Goal: Transaction & Acquisition: Book appointment/travel/reservation

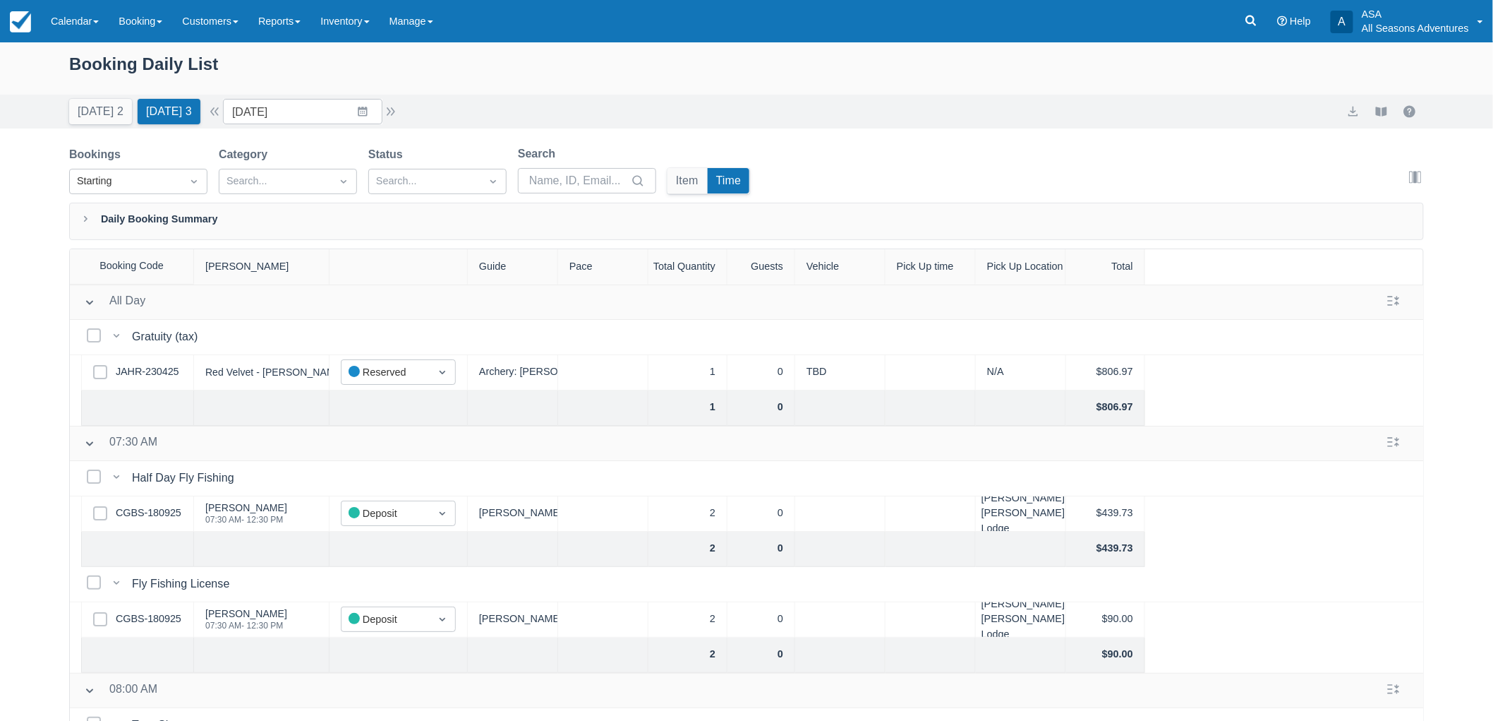
click at [821, 97] on div "Today 2 Tomorrow 3 Date 09/20/25 Navigate forward to interact with the calendar…" at bounding box center [746, 112] width 1493 height 34
click at [145, 30] on link "Booking" at bounding box center [141, 21] width 64 height 42
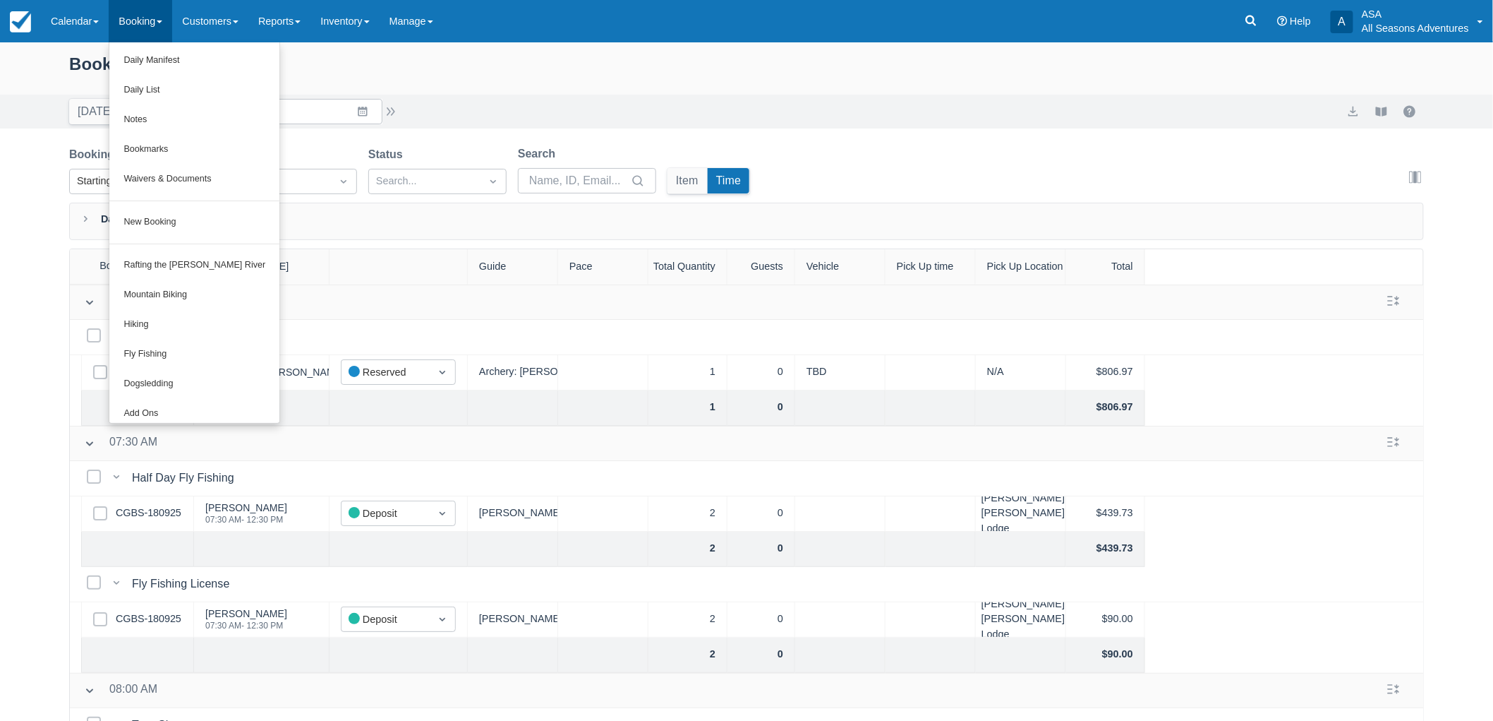
click at [849, 80] on div "Booking Daily List" at bounding box center [746, 71] width 1355 height 41
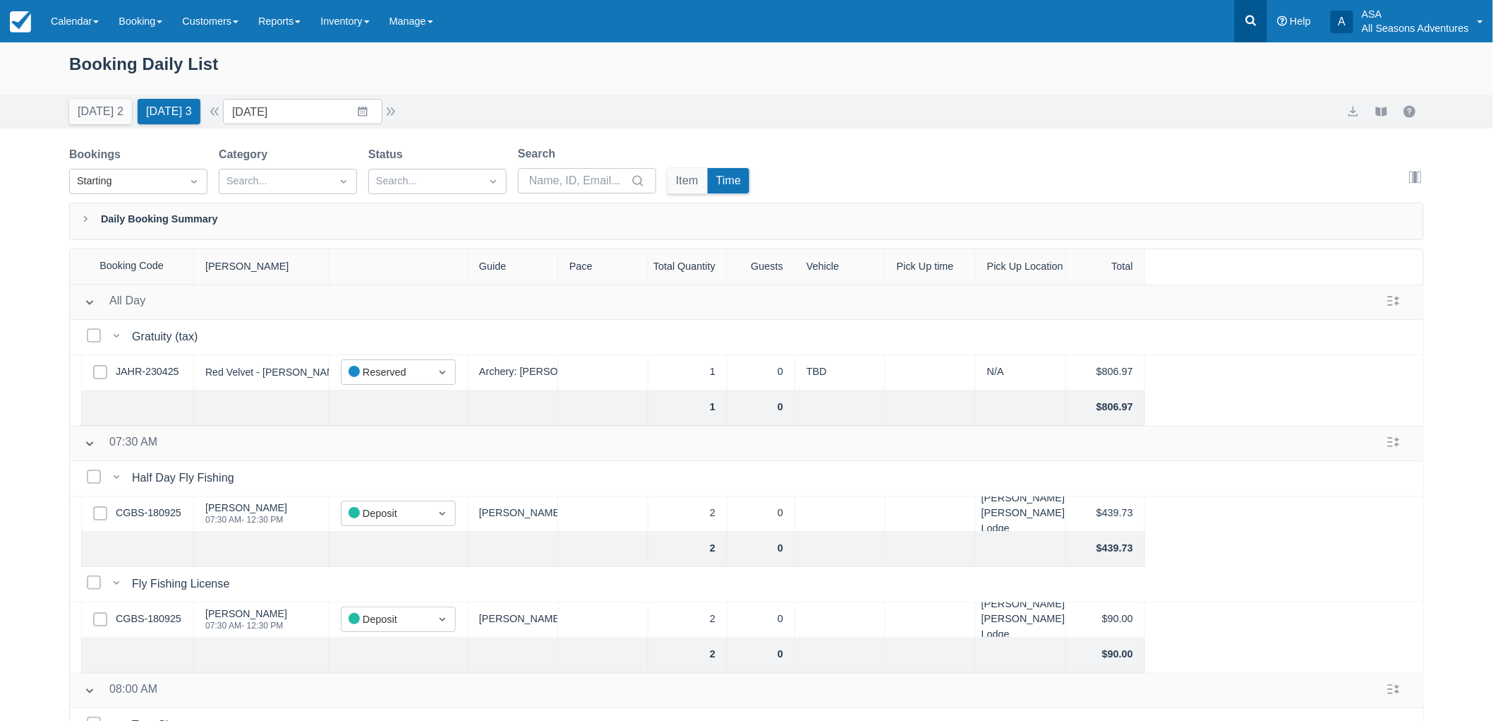
click at [1241, 28] on link at bounding box center [1251, 21] width 32 height 42
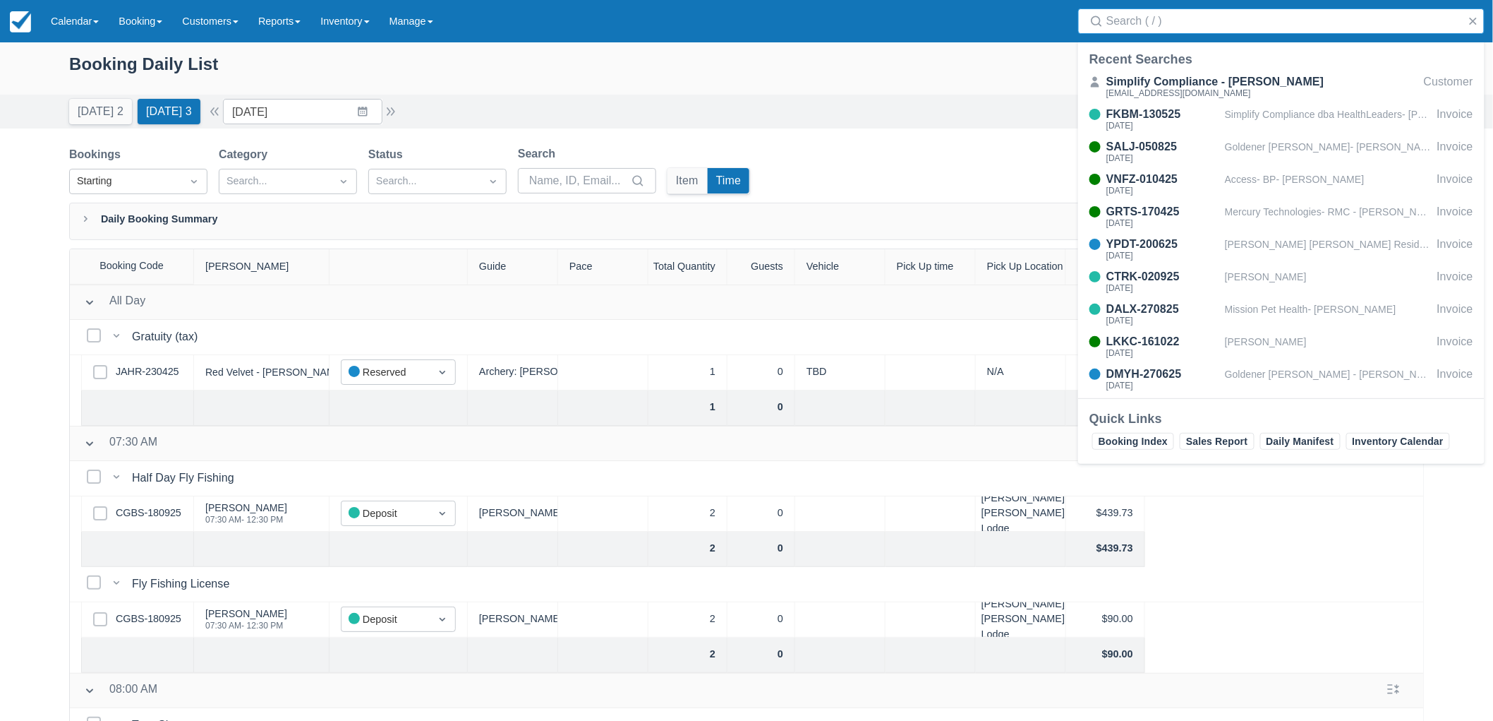
click at [1239, 22] on input "Search" at bounding box center [1285, 20] width 356 height 25
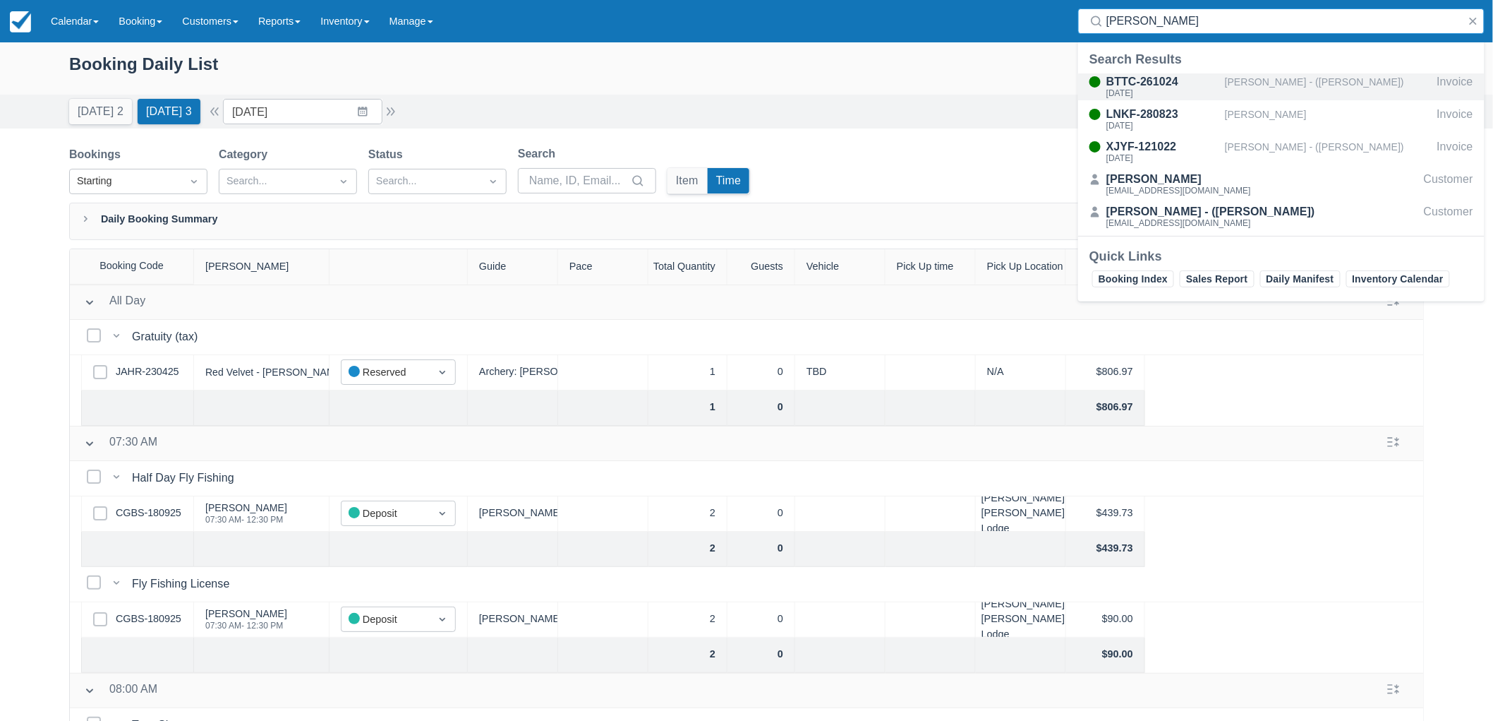
type input "dorcas"
click at [1257, 82] on div "[PERSON_NAME] - ([PERSON_NAME])" at bounding box center [1328, 86] width 207 height 27
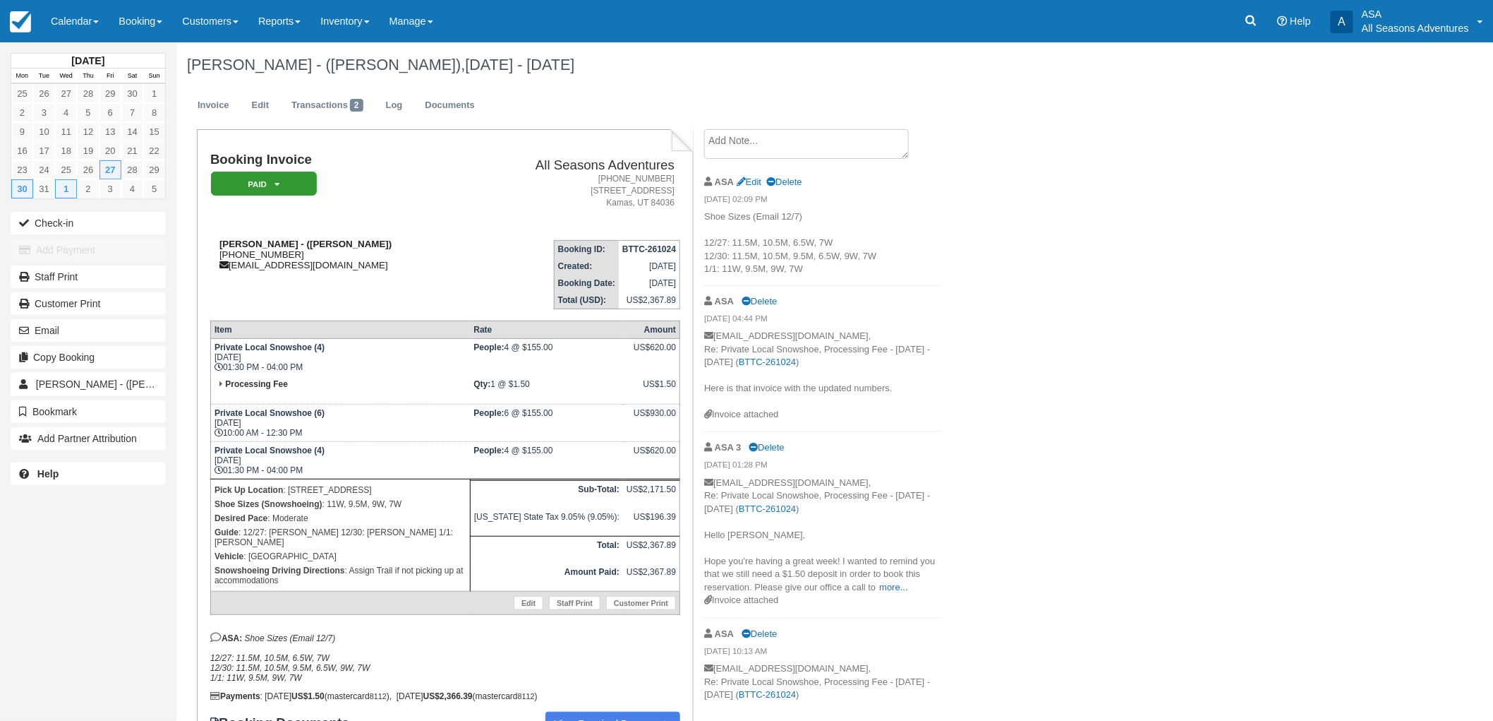
drag, startPoint x: 291, startPoint y: 251, endPoint x: 227, endPoint y: 257, distance: 64.5
click at [227, 257] on div "[PERSON_NAME] - ([PERSON_NAME]) [PHONE_NUMBER] [EMAIL_ADDRESS][DOMAIN_NAME]" at bounding box center [338, 255] width 257 height 32
copy div "[PHONE_NUMBER]"
click at [325, 330] on th "Item" at bounding box center [340, 330] width 260 height 18
drag, startPoint x: 355, startPoint y: 269, endPoint x: 233, endPoint y: 273, distance: 122.2
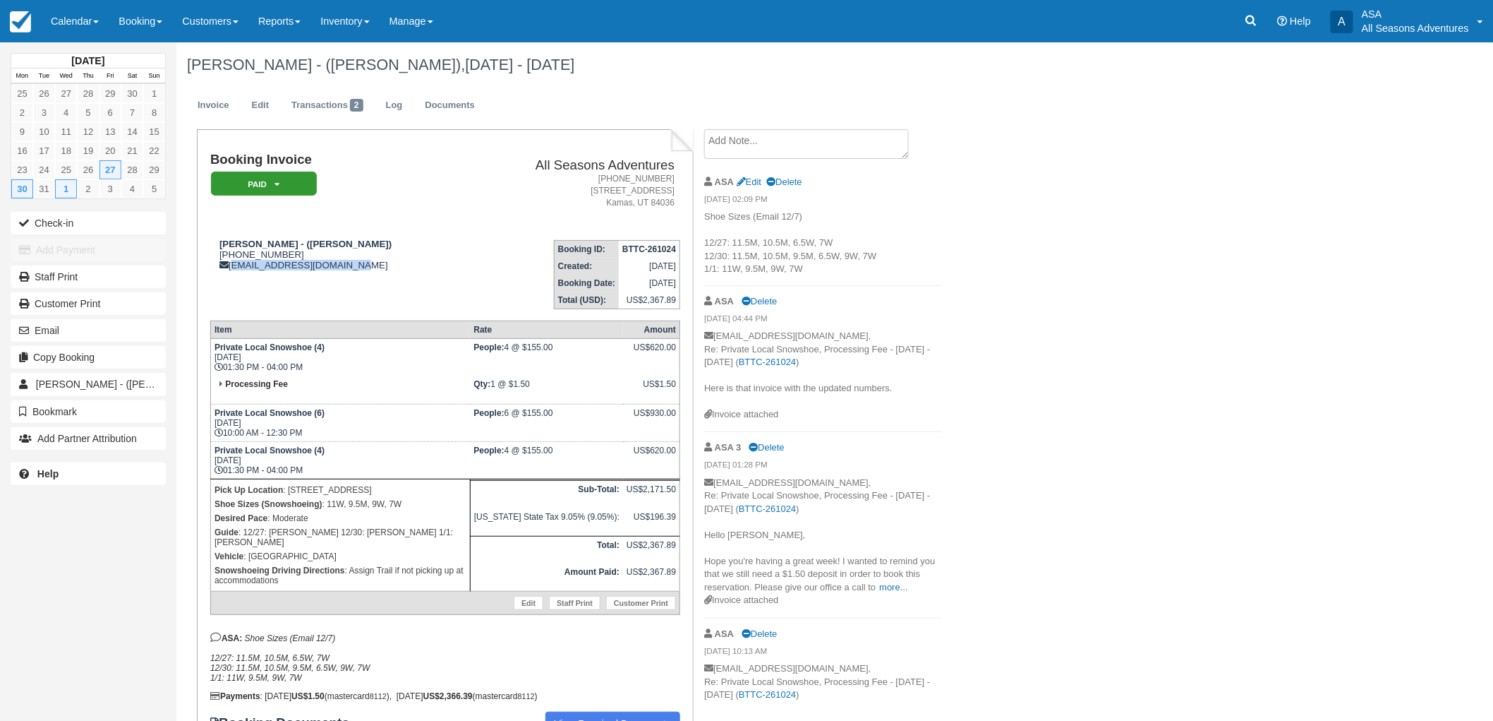
click at [233, 273] on td "[PERSON_NAME] - ([PERSON_NAME]) [PHONE_NUMBER] [EMAIL_ADDRESS][DOMAIN_NAME]" at bounding box center [338, 269] width 257 height 80
copy div "[EMAIL_ADDRESS][DOMAIN_NAME]"
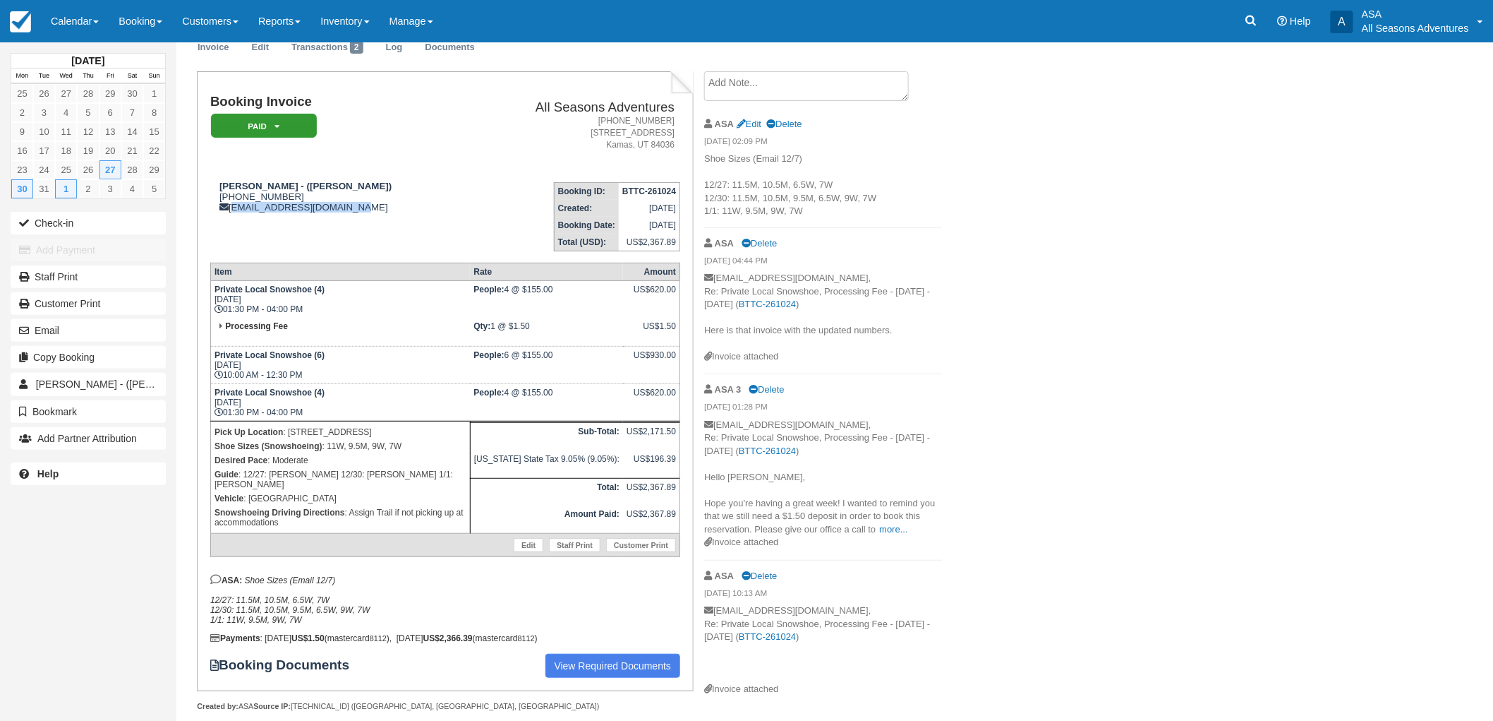
scroll to position [59, 0]
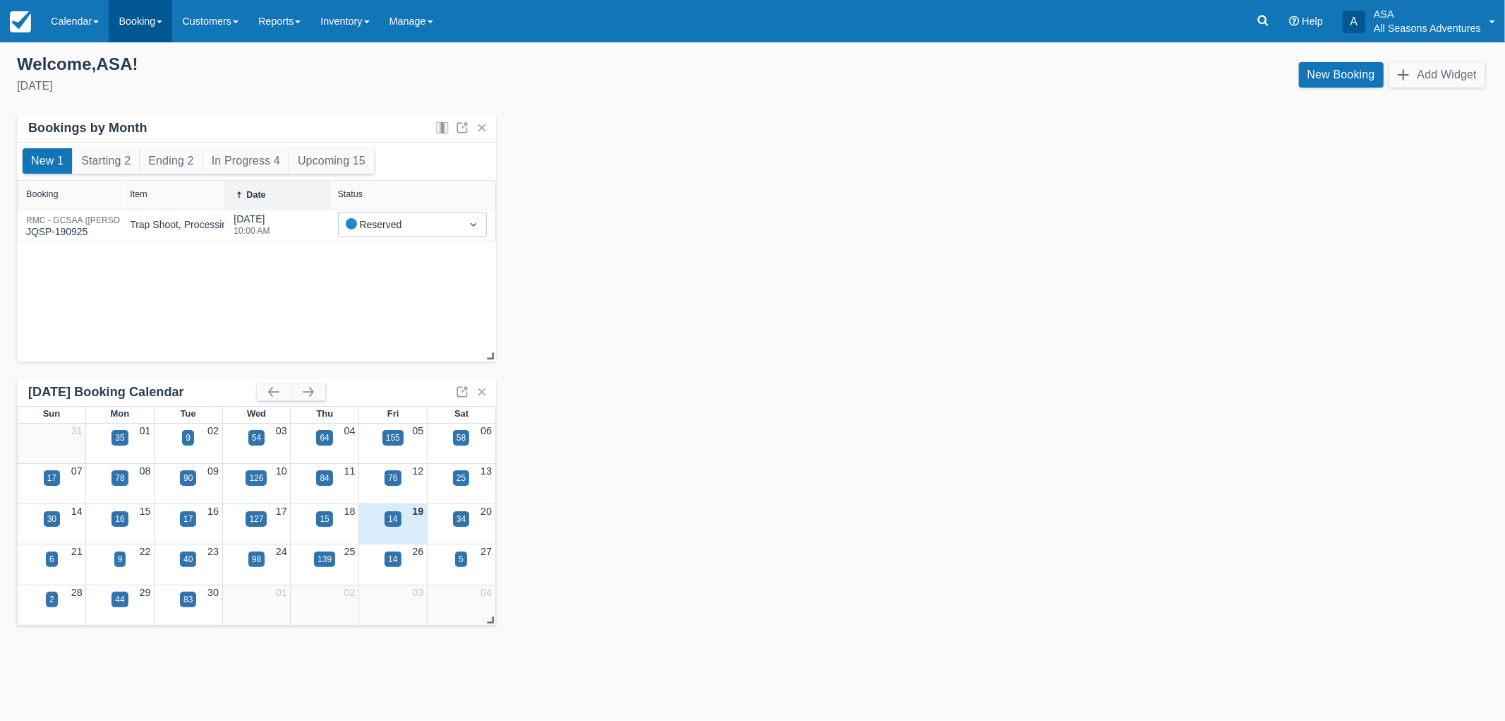
click at [133, 13] on link "Booking" at bounding box center [141, 21] width 64 height 42
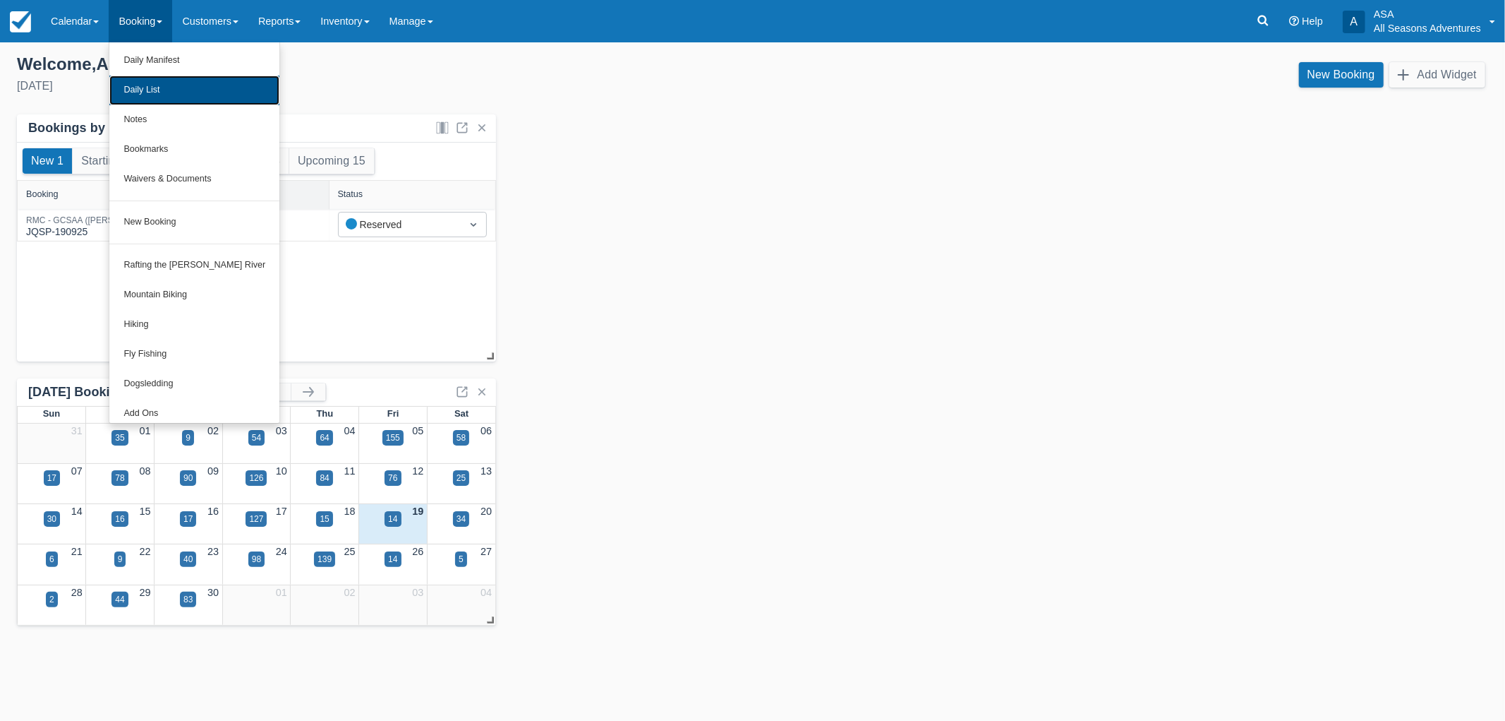
click at [188, 96] on link "Daily List" at bounding box center [194, 91] width 170 height 30
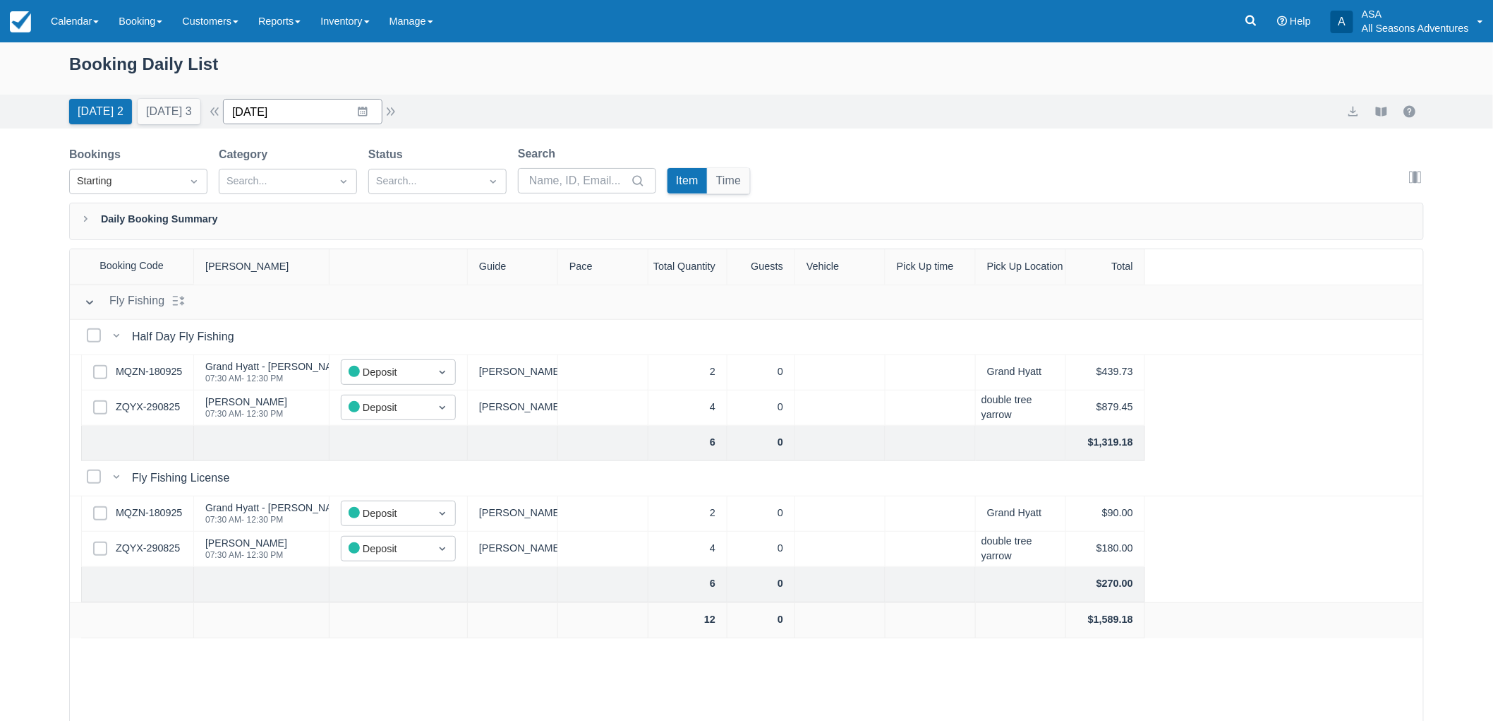
click at [372, 114] on input "09/19/25" at bounding box center [302, 111] width 159 height 25
click at [421, 171] on icon "Move forward to switch to the next month." at bounding box center [417, 169] width 13 height 13
click at [404, 335] on td "28" at bounding box center [391, 327] width 28 height 27
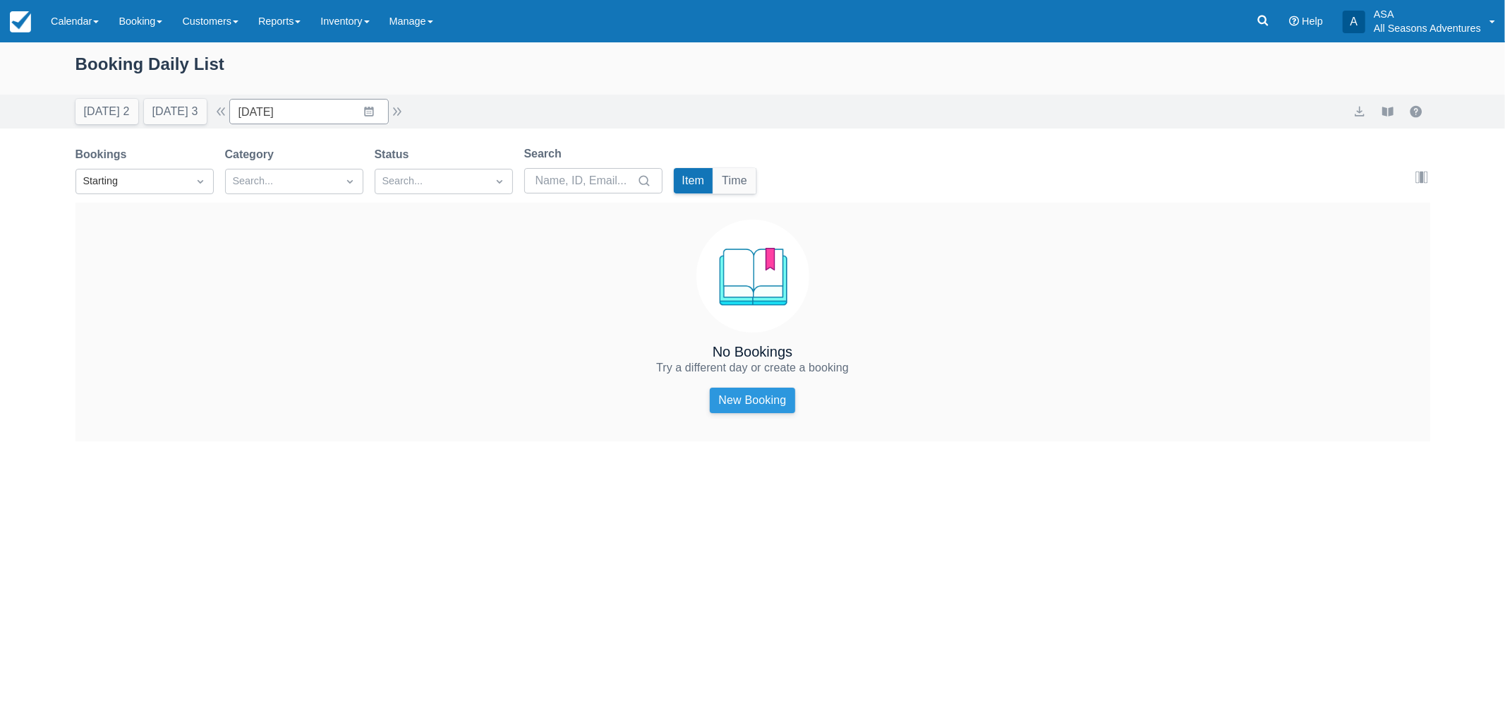
click at [765, 394] on link "New Booking" at bounding box center [752, 399] width 85 height 25
click at [110, 110] on button "Today 2" at bounding box center [107, 111] width 63 height 25
type input "09/19/25"
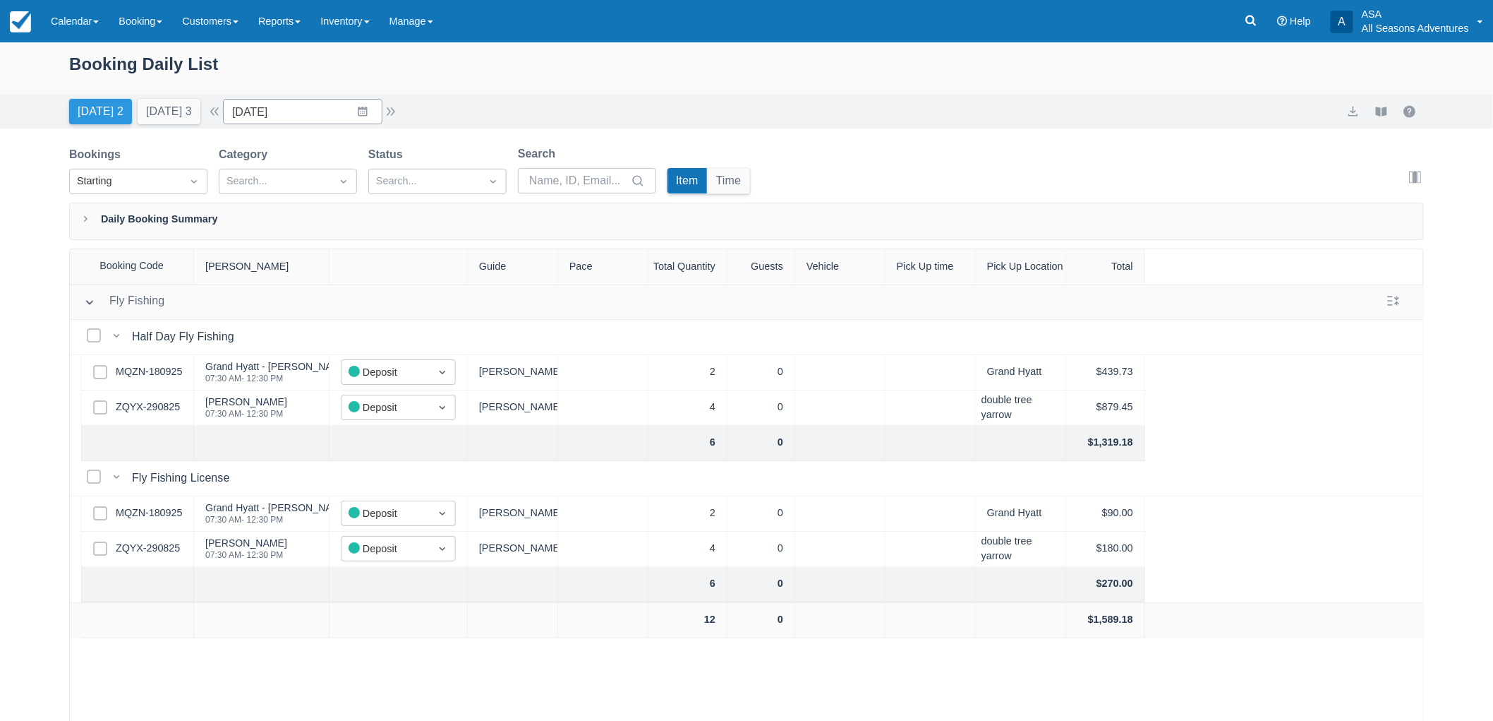
click at [110, 110] on button "Today 2" at bounding box center [100, 111] width 63 height 25
click at [171, 365] on link "MQZN-180925" at bounding box center [149, 372] width 66 height 16
click at [142, 412] on link "ZQYX-290825" at bounding box center [148, 407] width 64 height 16
click at [144, 373] on link "MQZN-180925" at bounding box center [149, 372] width 66 height 16
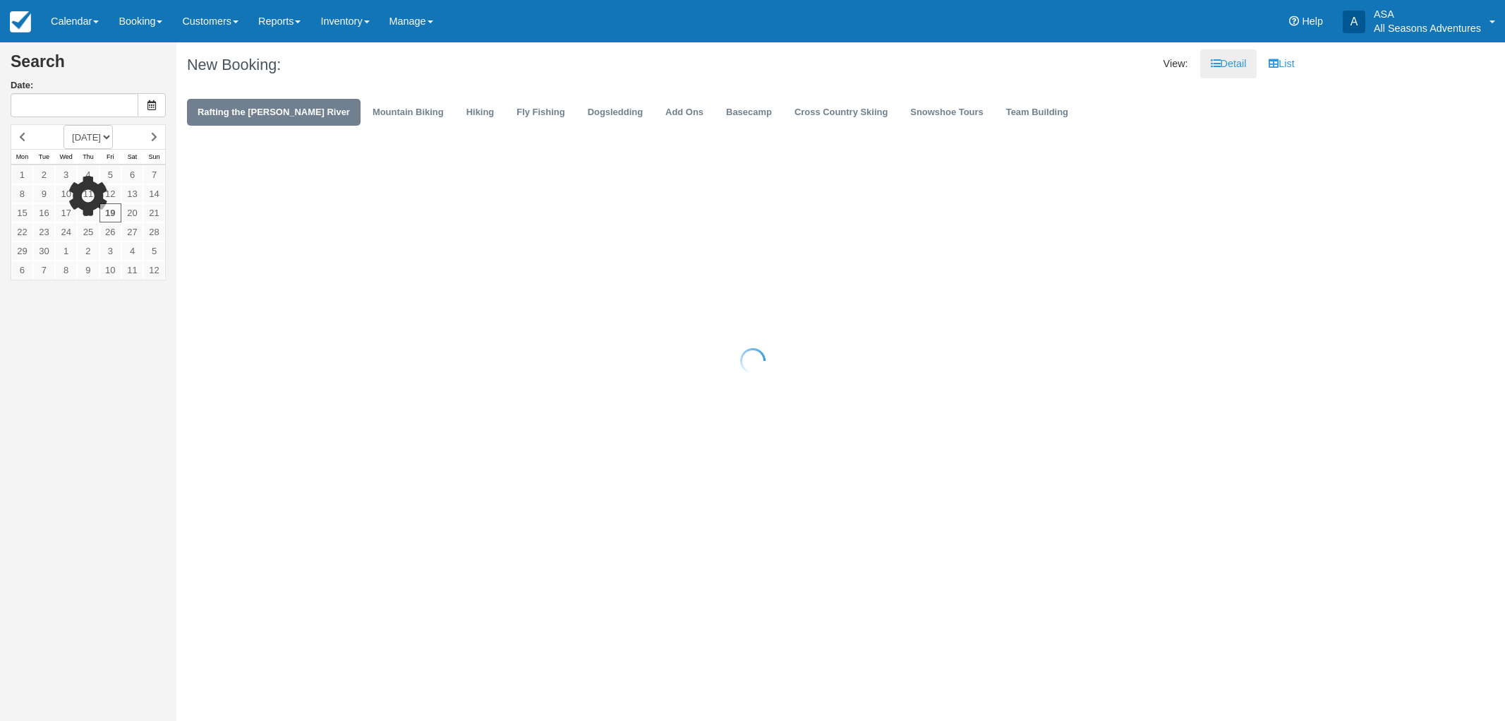
type input "09/19/25"
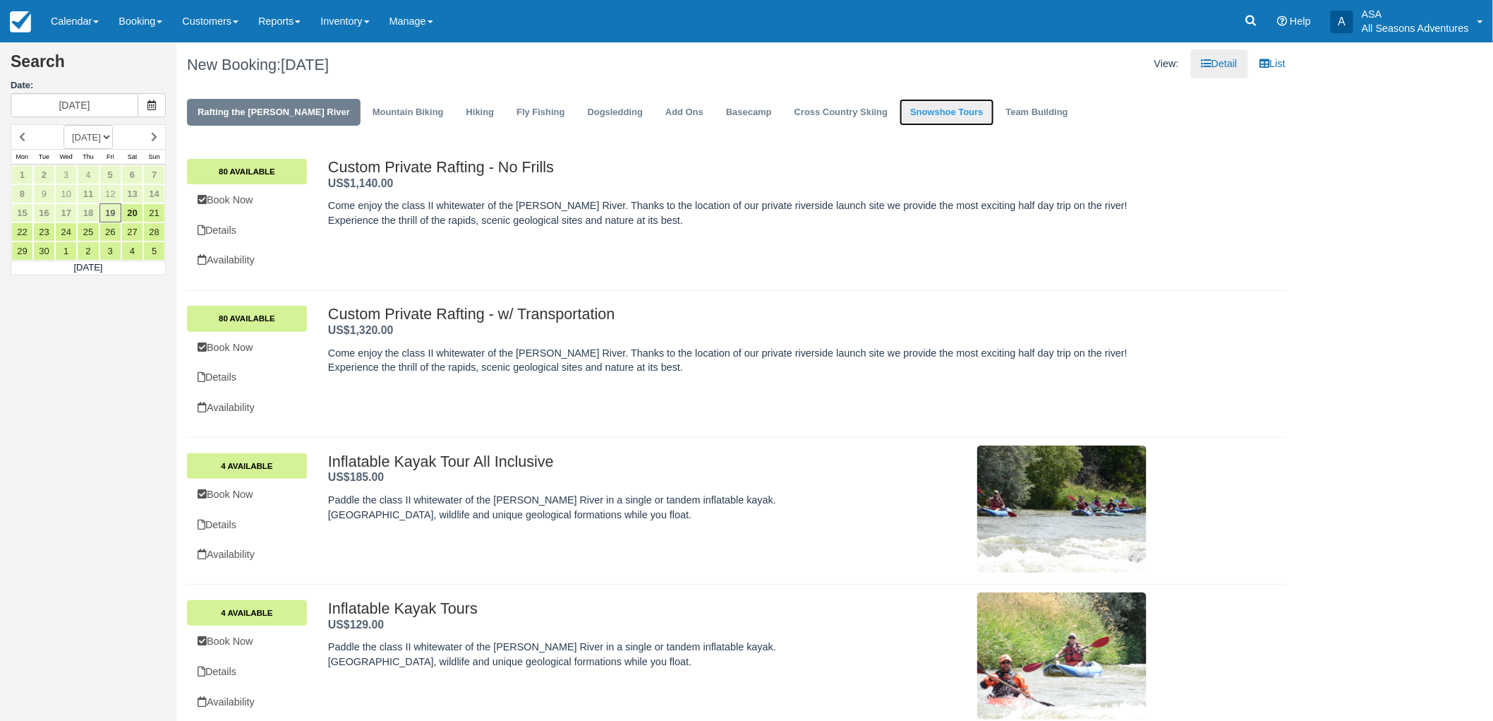
click at [900, 104] on link "Snowshoe Tours" at bounding box center [947, 113] width 94 height 28
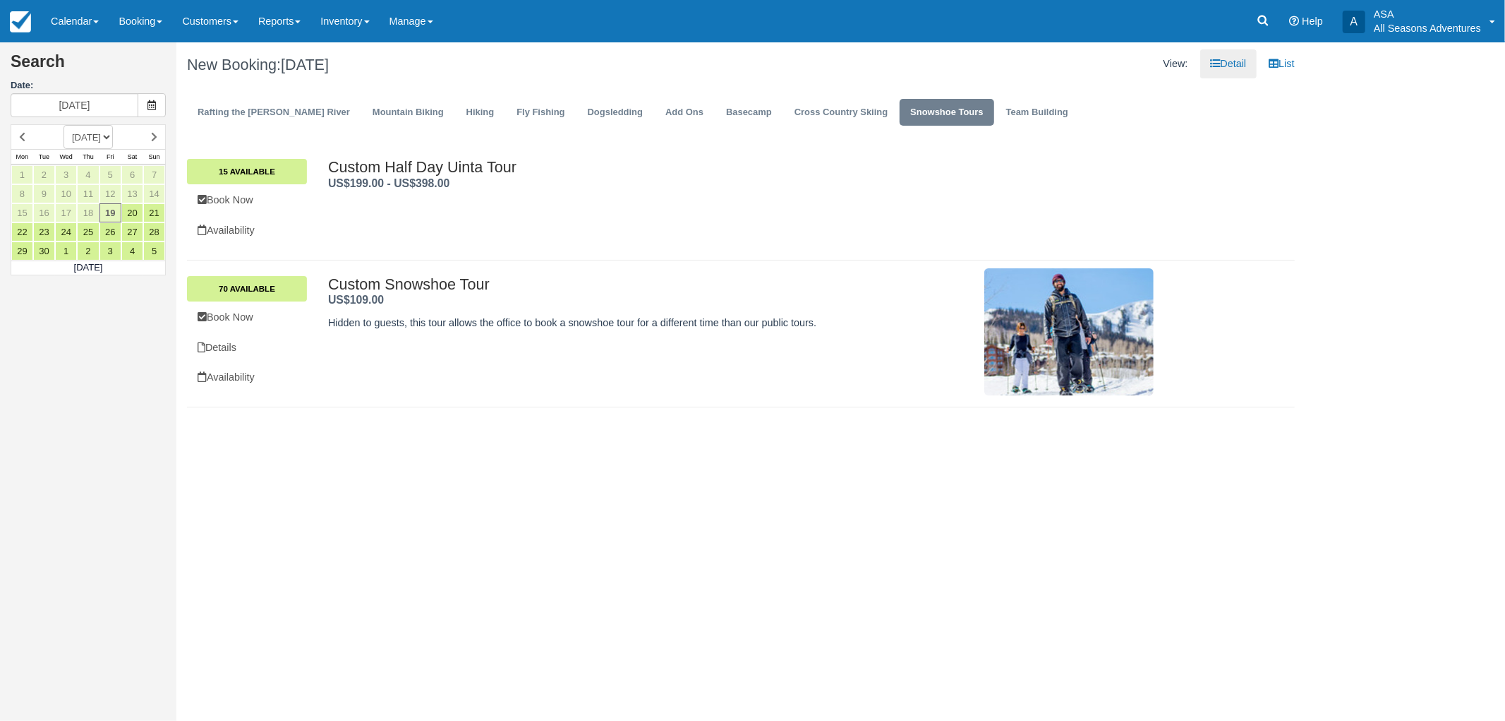
click at [113, 135] on select "SEPTEMBER 2025 OCTOBER 2025 NOVEMBER 2025 DECEMBER 2025 JANUARY 2026 FEBRUARY 2…" at bounding box center [88, 137] width 49 height 24
select select "20251201"
click at [64, 125] on select "SEPTEMBER 2025 OCTOBER 2025 NOVEMBER 2025 DECEMBER 2025 JANUARY 2026 FEBRUARY 2…" at bounding box center [88, 137] width 49 height 24
click at [157, 229] on link "28" at bounding box center [154, 231] width 22 height 19
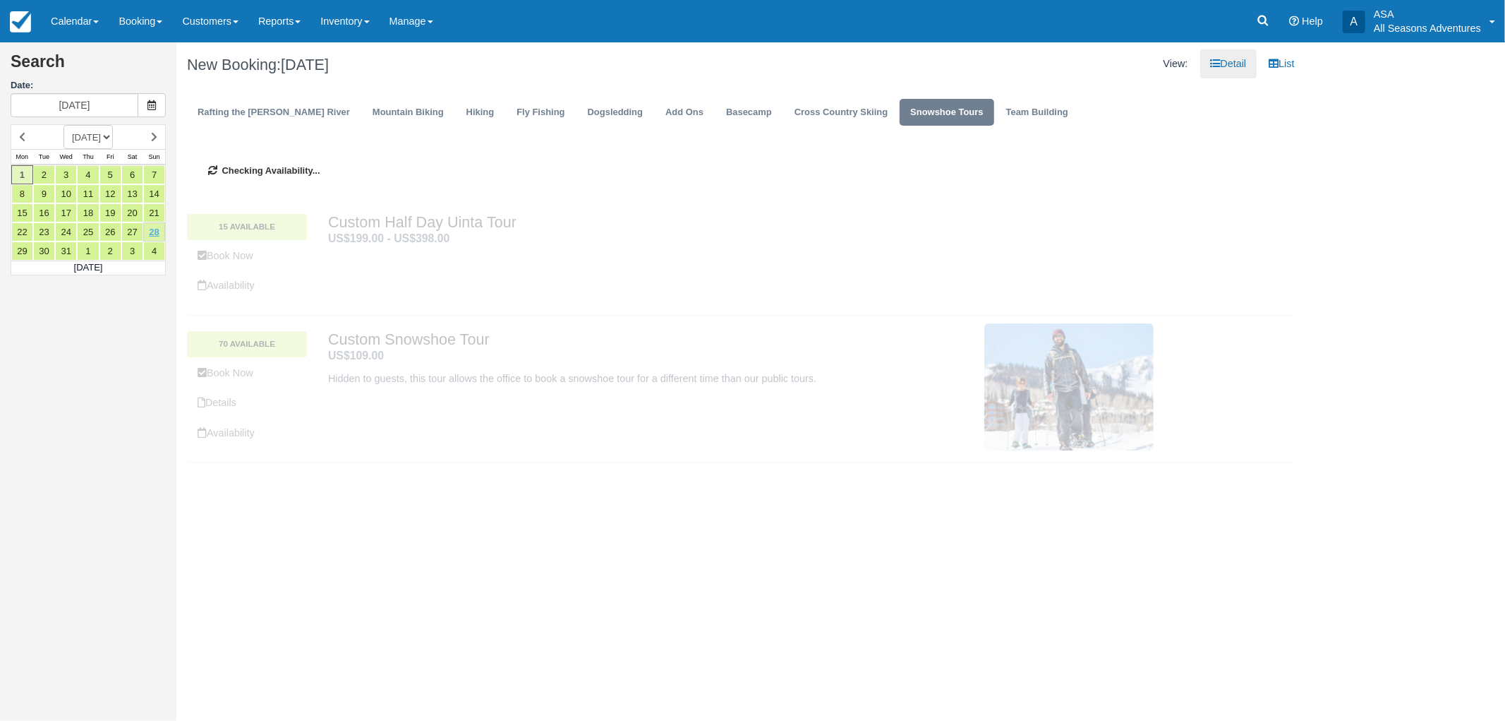
type input "12/28/25"
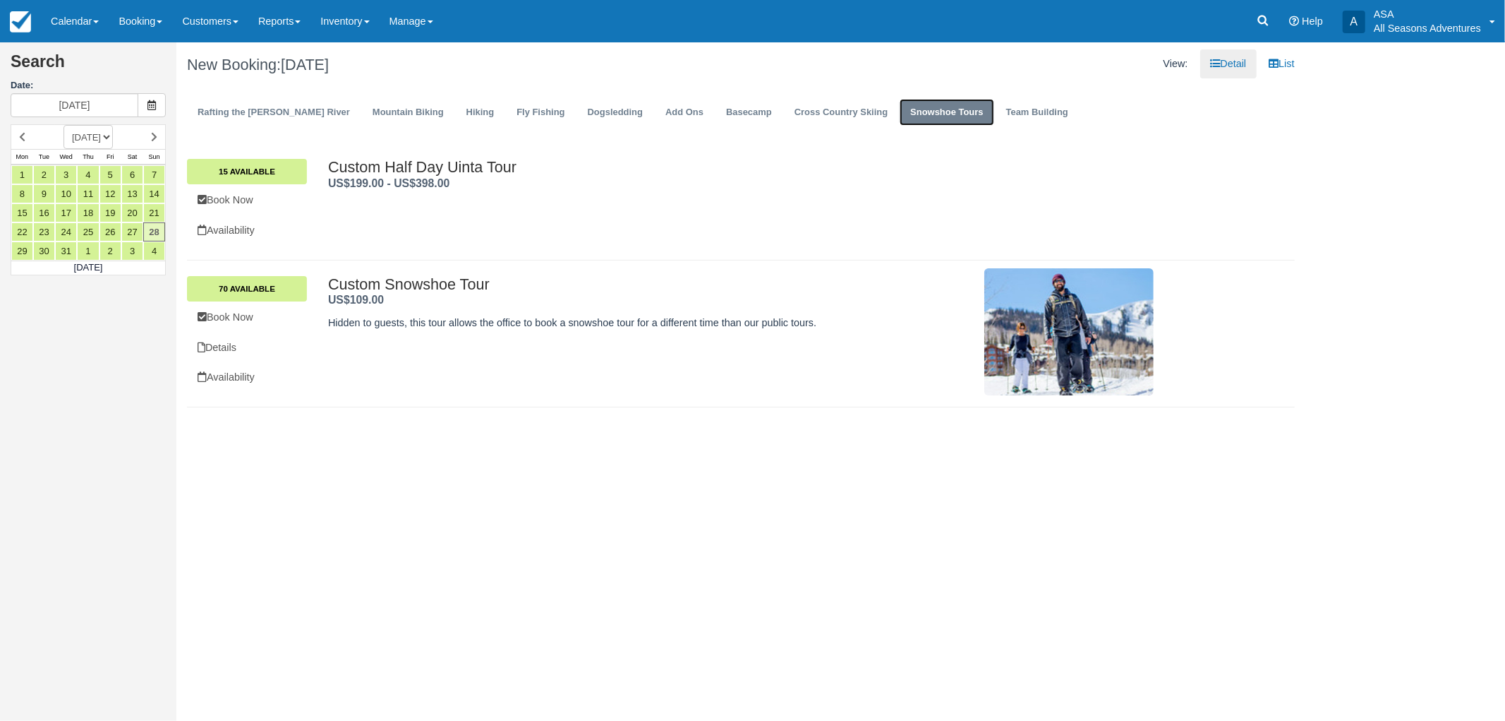
click at [900, 107] on link "Snowshoe Tours" at bounding box center [947, 113] width 94 height 28
click at [252, 289] on link "70 Available" at bounding box center [247, 288] width 120 height 25
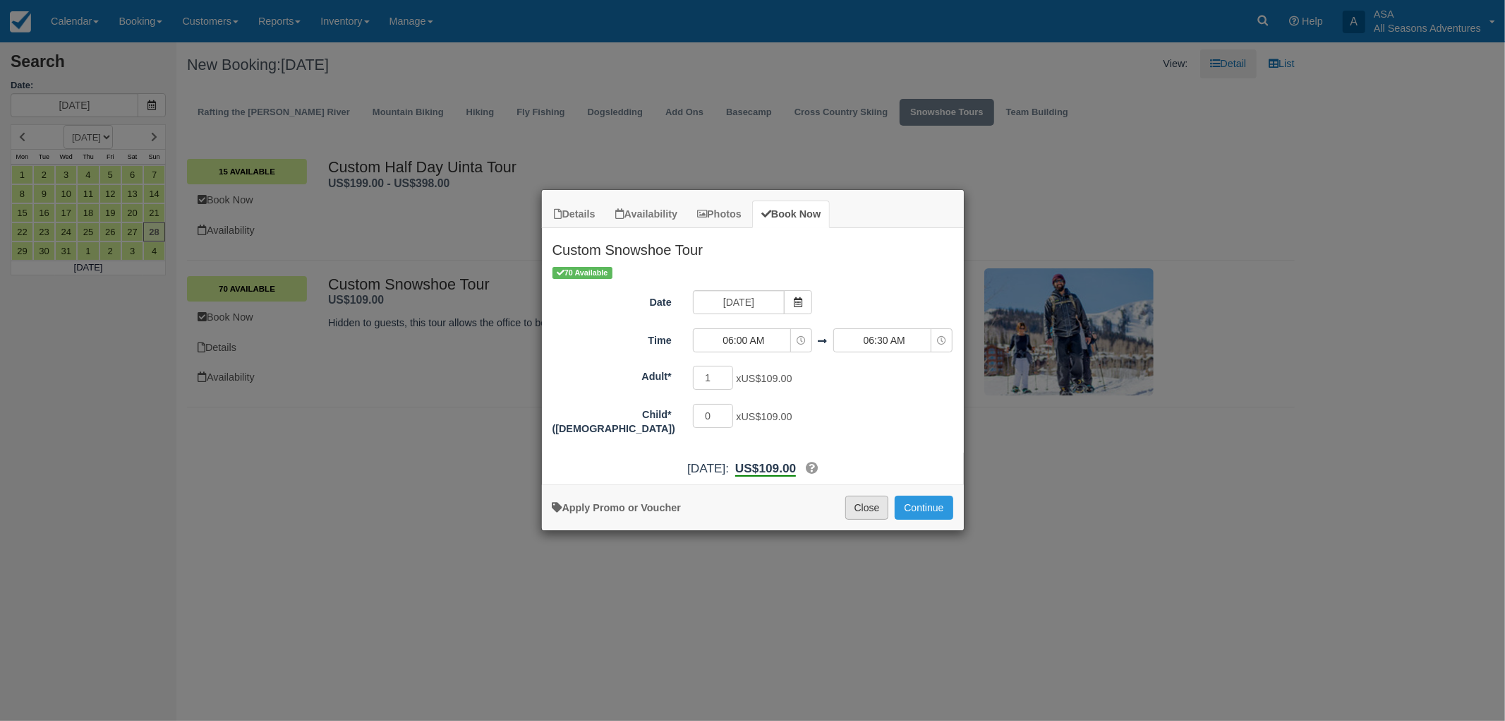
click at [852, 502] on button "Close" at bounding box center [867, 507] width 44 height 24
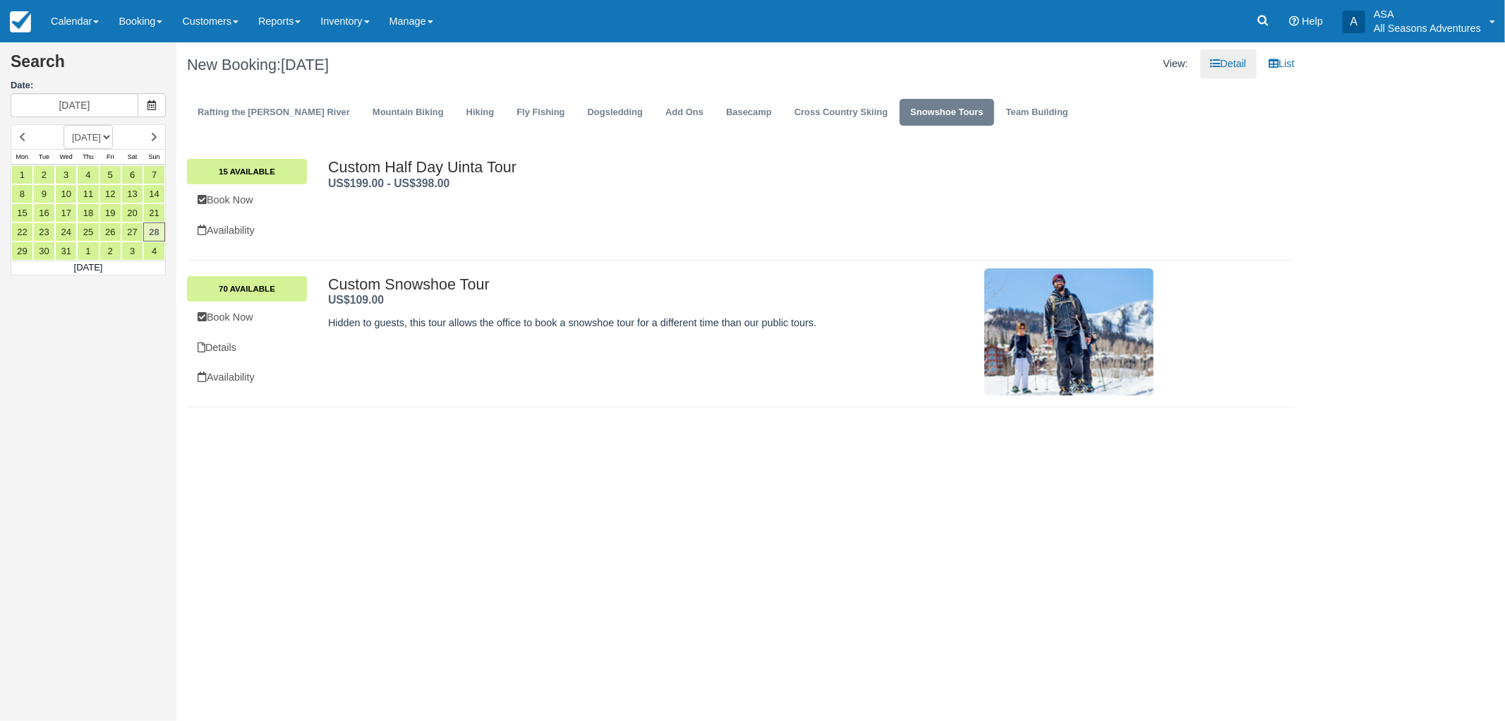
click at [885, 548] on div "Search Date: 12/28/25 SEPTEMBER 2025 OCTOBER 2025 NOVEMBER 2025 DECEMBER 2025 J…" at bounding box center [752, 381] width 1505 height 678
click at [555, 574] on div "Search Date: 12/28/25 SEPTEMBER 2025 OCTOBER 2025 NOVEMBER 2025 DECEMBER 2025 J…" at bounding box center [752, 381] width 1505 height 678
click at [256, 293] on link "70 Available" at bounding box center [247, 288] width 120 height 25
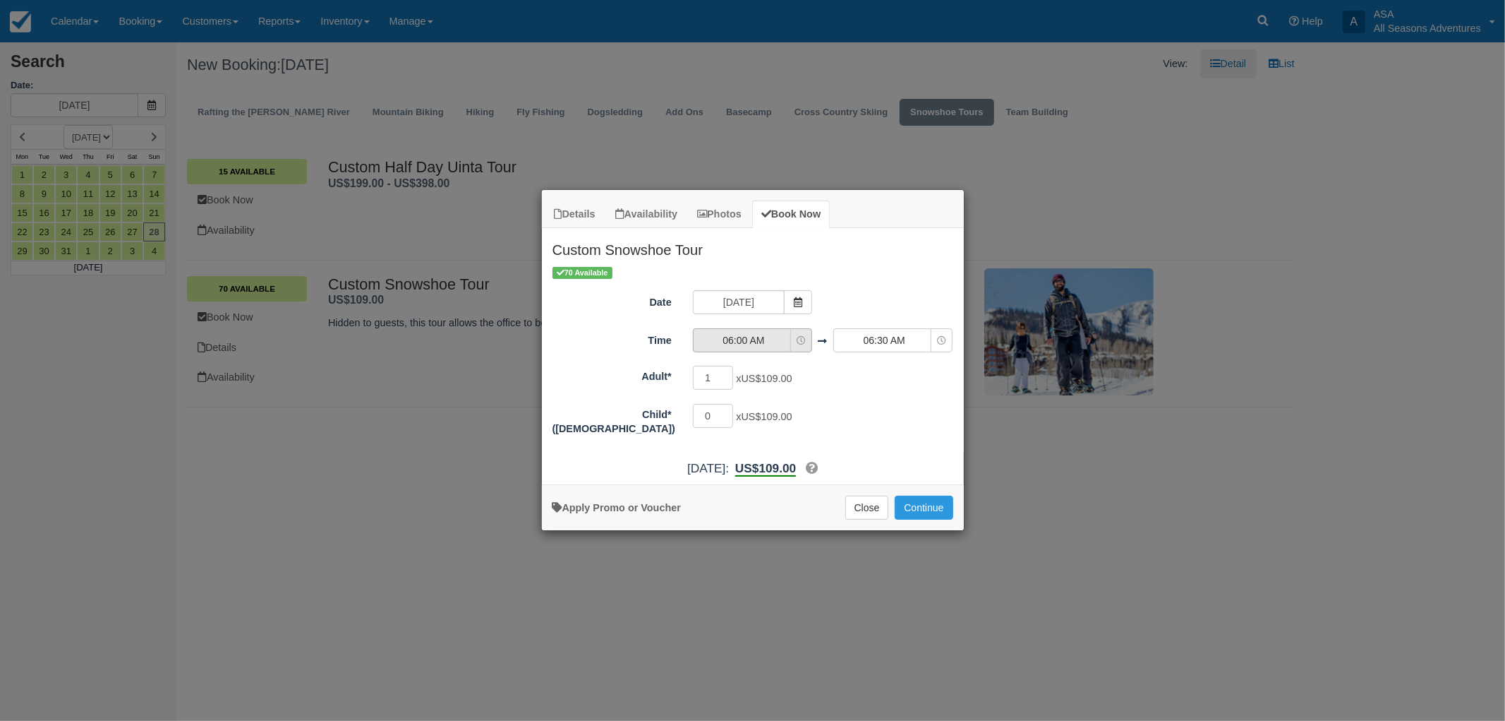
click at [807, 332] on button "06:00 AM" at bounding box center [752, 340] width 119 height 24
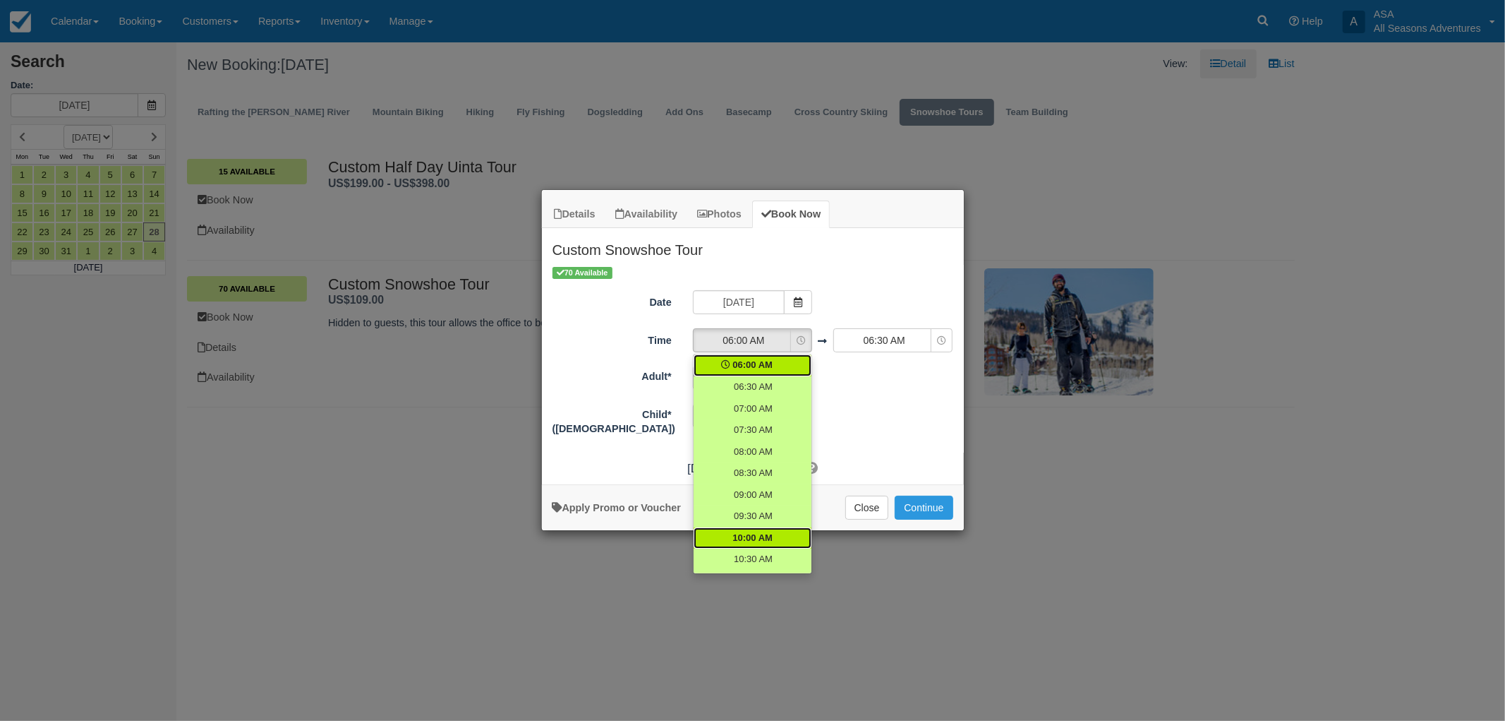
click at [771, 527] on link "10:00 AM" at bounding box center [753, 538] width 118 height 22
select select "10:00"
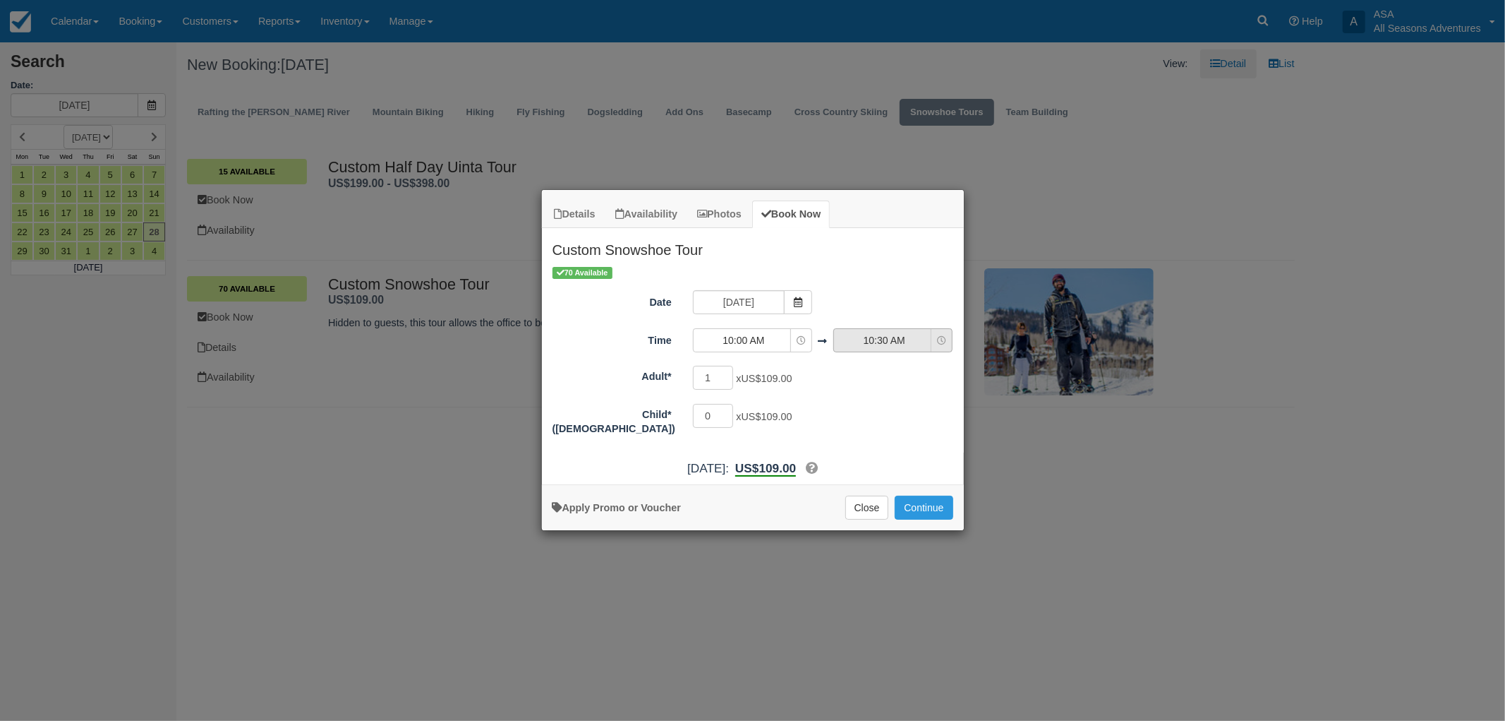
click at [891, 344] on span "10:30 AM" at bounding box center [884, 340] width 100 height 14
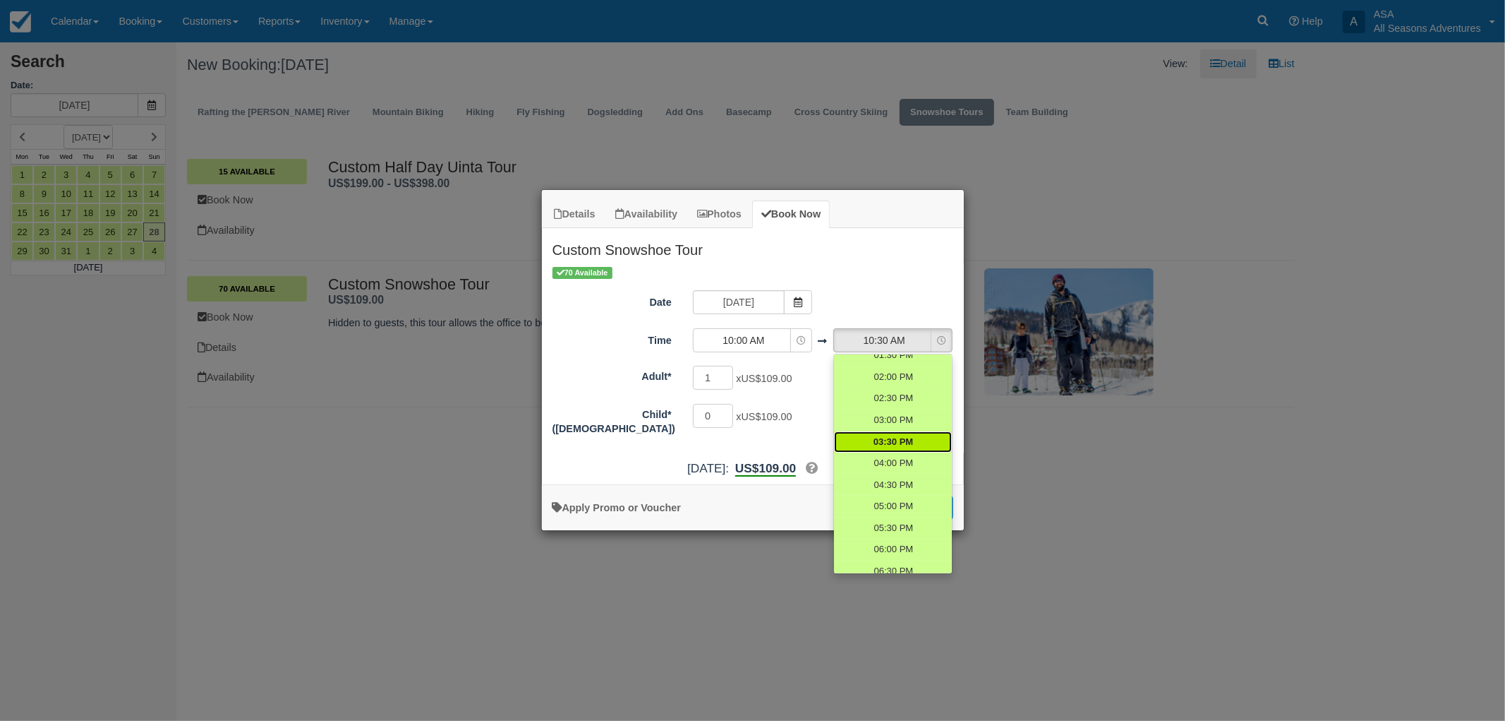
scroll to position [235, 0]
click at [885, 392] on span "12:30 PM" at bounding box center [894, 390] width 40 height 13
select select "12:30"
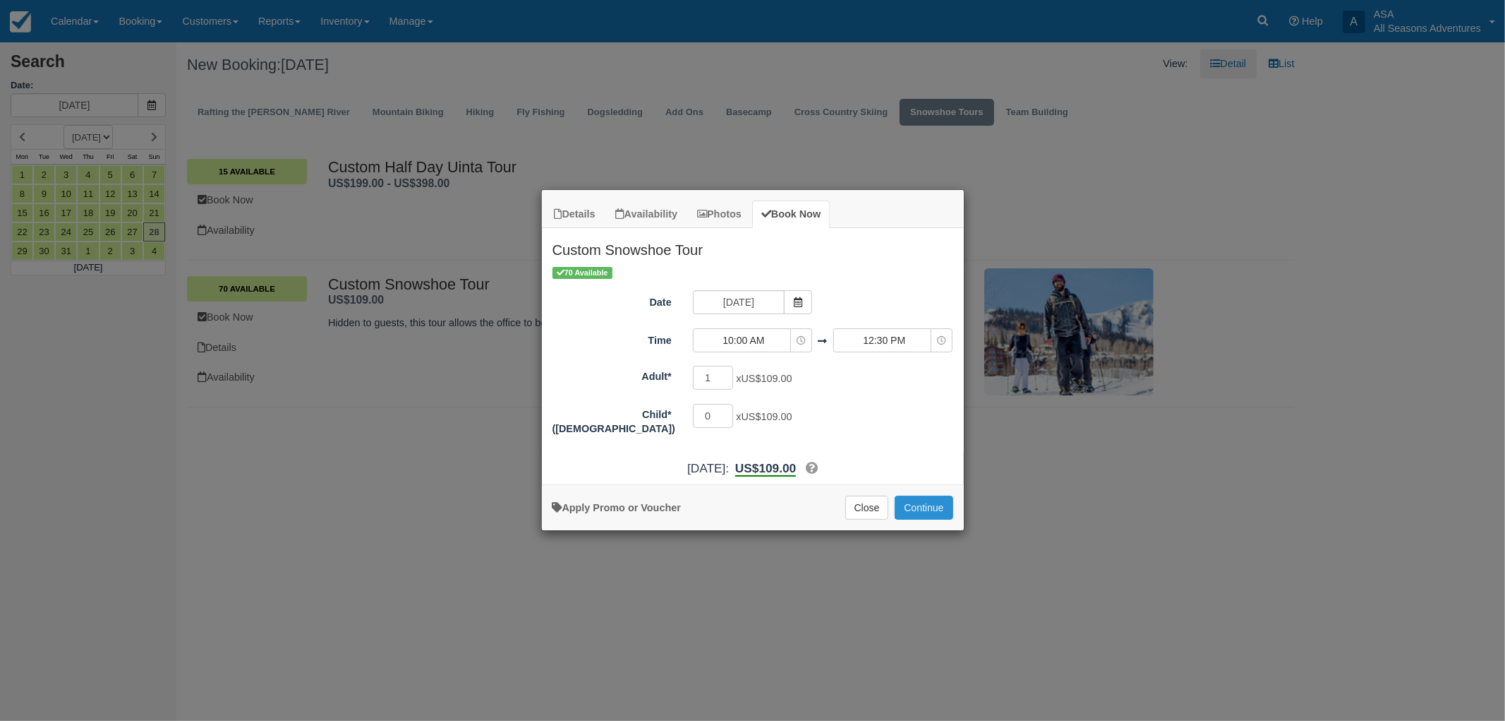
click at [929, 504] on button "Continue" at bounding box center [924, 507] width 58 height 24
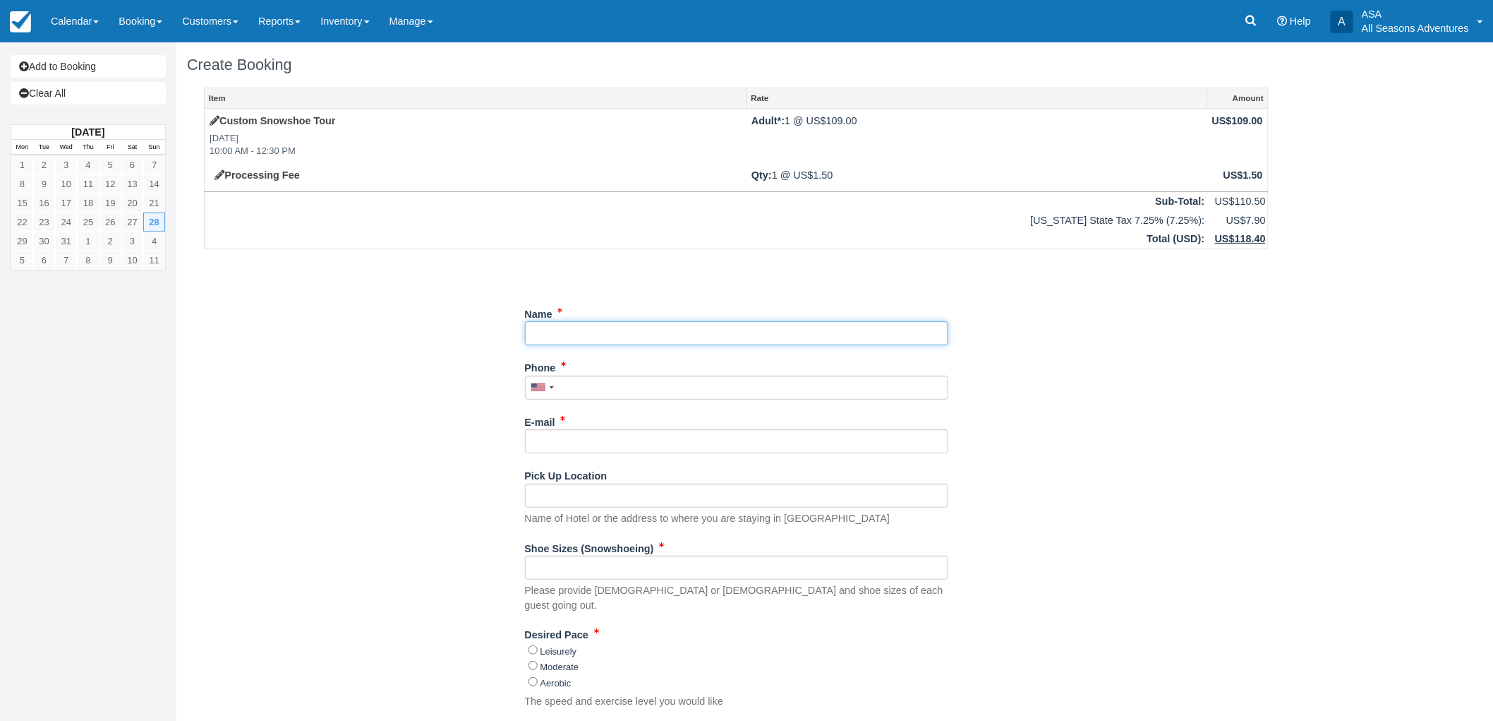
click at [639, 340] on input "Name" at bounding box center [736, 333] width 423 height 24
type input "[PERSON_NAME] - [PERSON_NAME]"
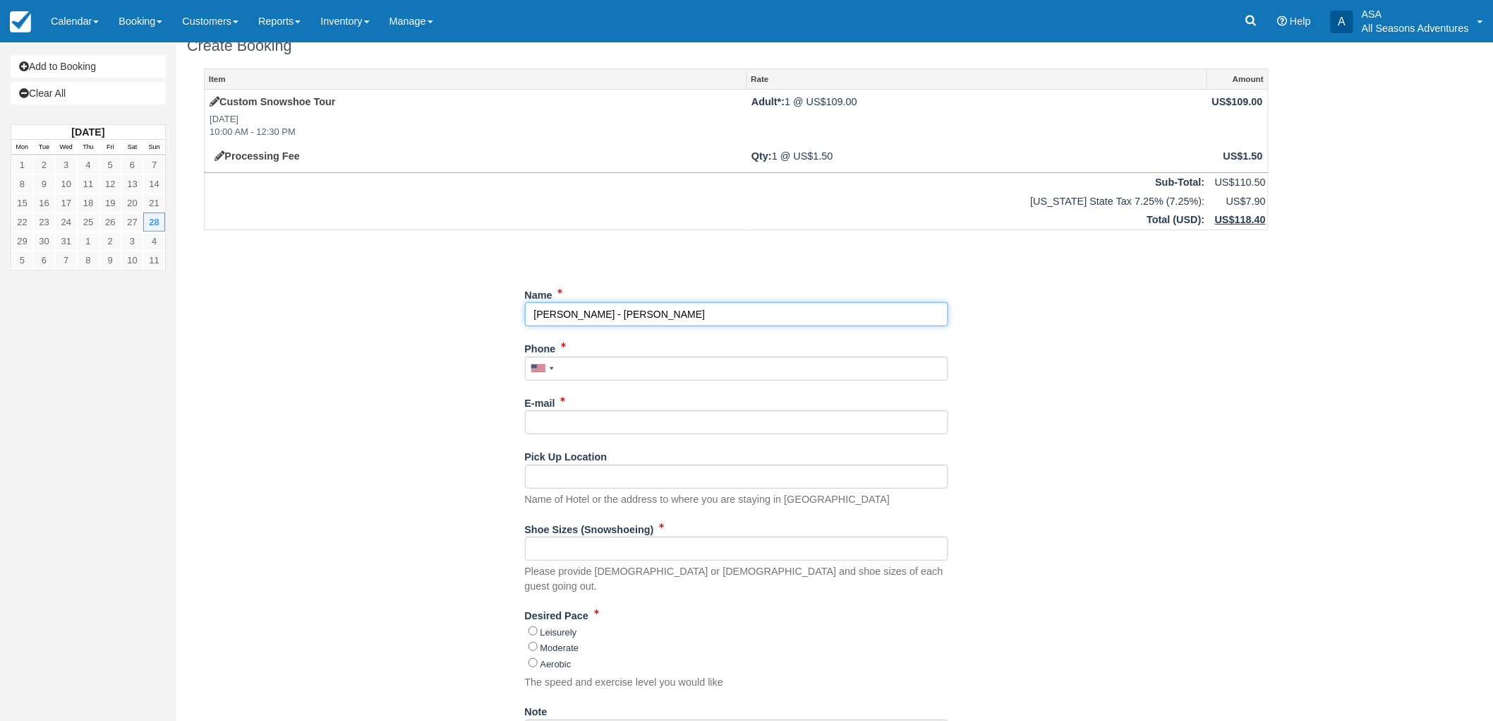
scroll to position [78, 0]
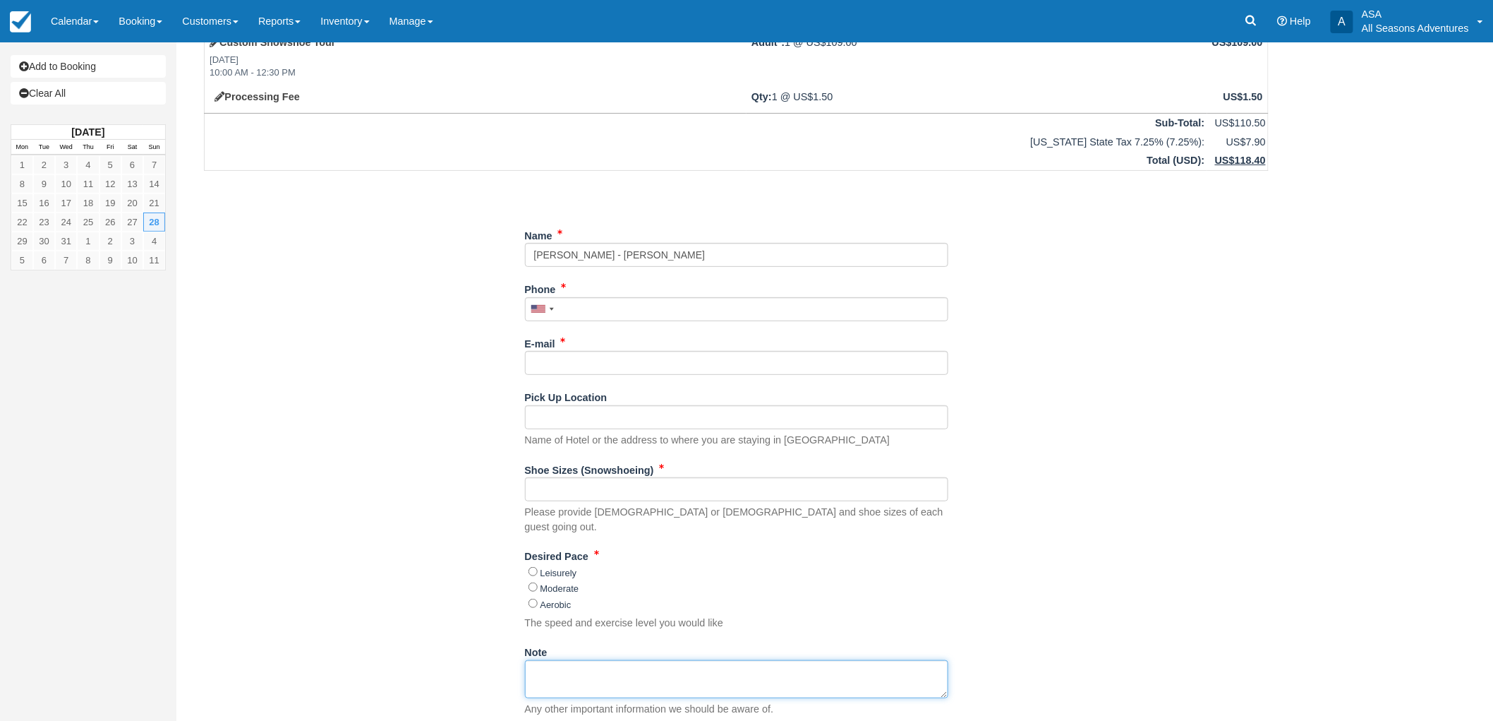
click at [576, 660] on textarea "Note" at bounding box center [736, 679] width 423 height 38
paste textarea "[PHONE_NUMBER]"
type textarea "Info : [PHONE_NUMBER]"
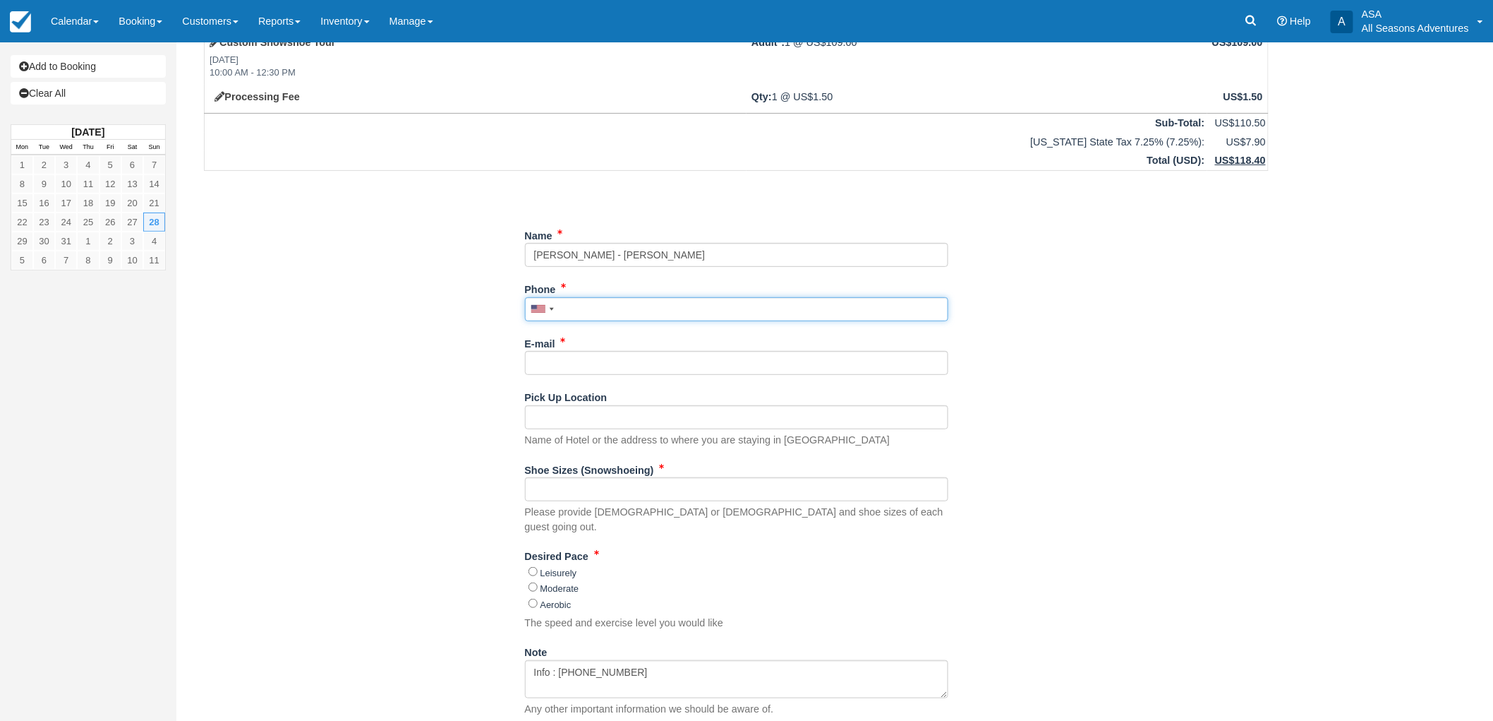
click at [577, 300] on input "Phone" at bounding box center [736, 309] width 423 height 24
type input "[PHONE_NUMBER]"
drag, startPoint x: 641, startPoint y: 364, endPoint x: 617, endPoint y: 327, distance: 44.4
click at [641, 364] on input "E-mail" at bounding box center [736, 363] width 423 height 24
paste input "[EMAIL_ADDRESS][DOMAIN_NAME]"
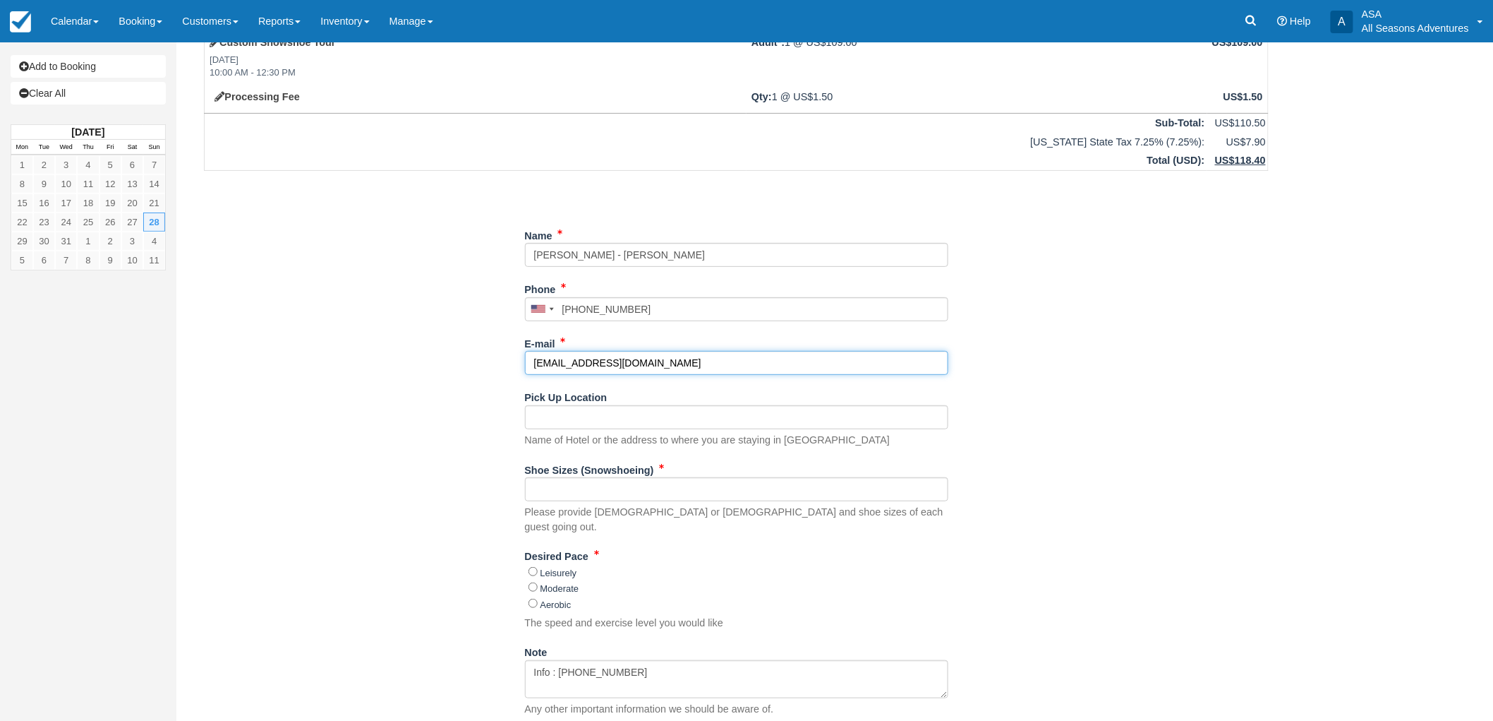
type input "[EMAIL_ADDRESS][DOMAIN_NAME]"
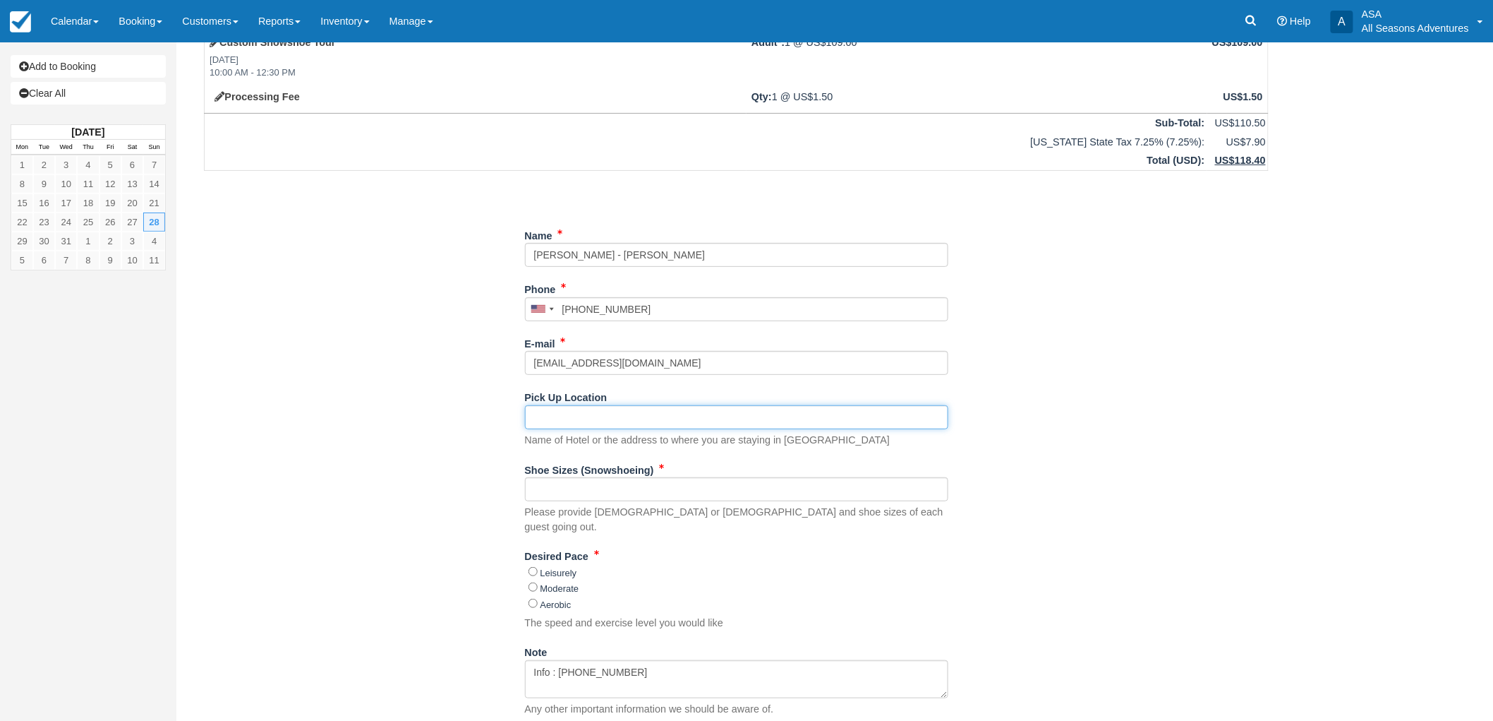
click at [609, 422] on input "Pick Up Location" at bounding box center [736, 417] width 423 height 24
click at [708, 417] on input "[STREET_ADDRESS]" at bounding box center [736, 417] width 423 height 24
type input "[STREET_ADDRESS]"
click at [662, 486] on input "Shoe Sizes (Snowshoeing)" at bounding box center [736, 489] width 423 height 24
click at [683, 417] on input "3017 Jordanelle Way (deer crest)" at bounding box center [736, 417] width 423 height 24
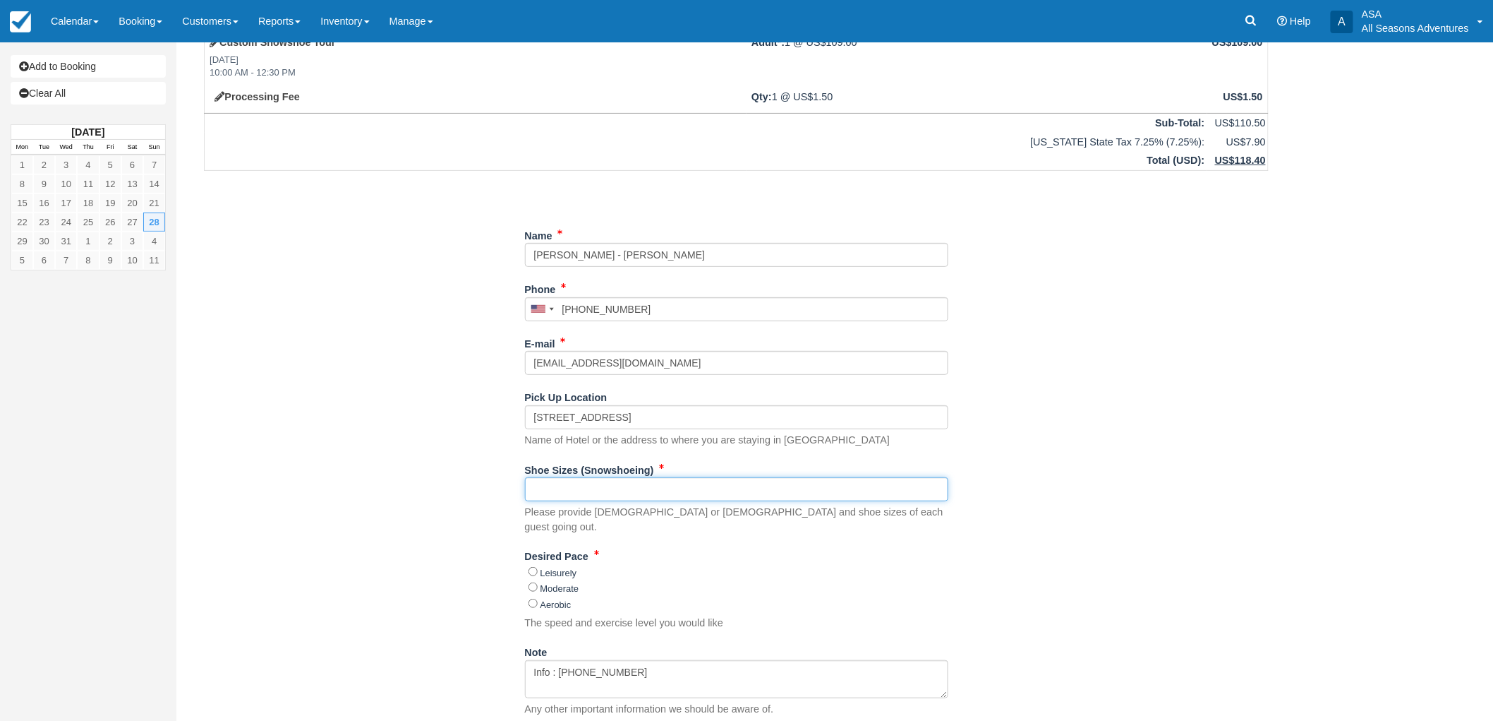
click at [675, 486] on input "Shoe Sizes (Snowshoeing)" at bounding box center [736, 489] width 423 height 24
click at [555, 489] on input "Shoe Sizes (Snowshoeing)" at bounding box center [736, 489] width 423 height 24
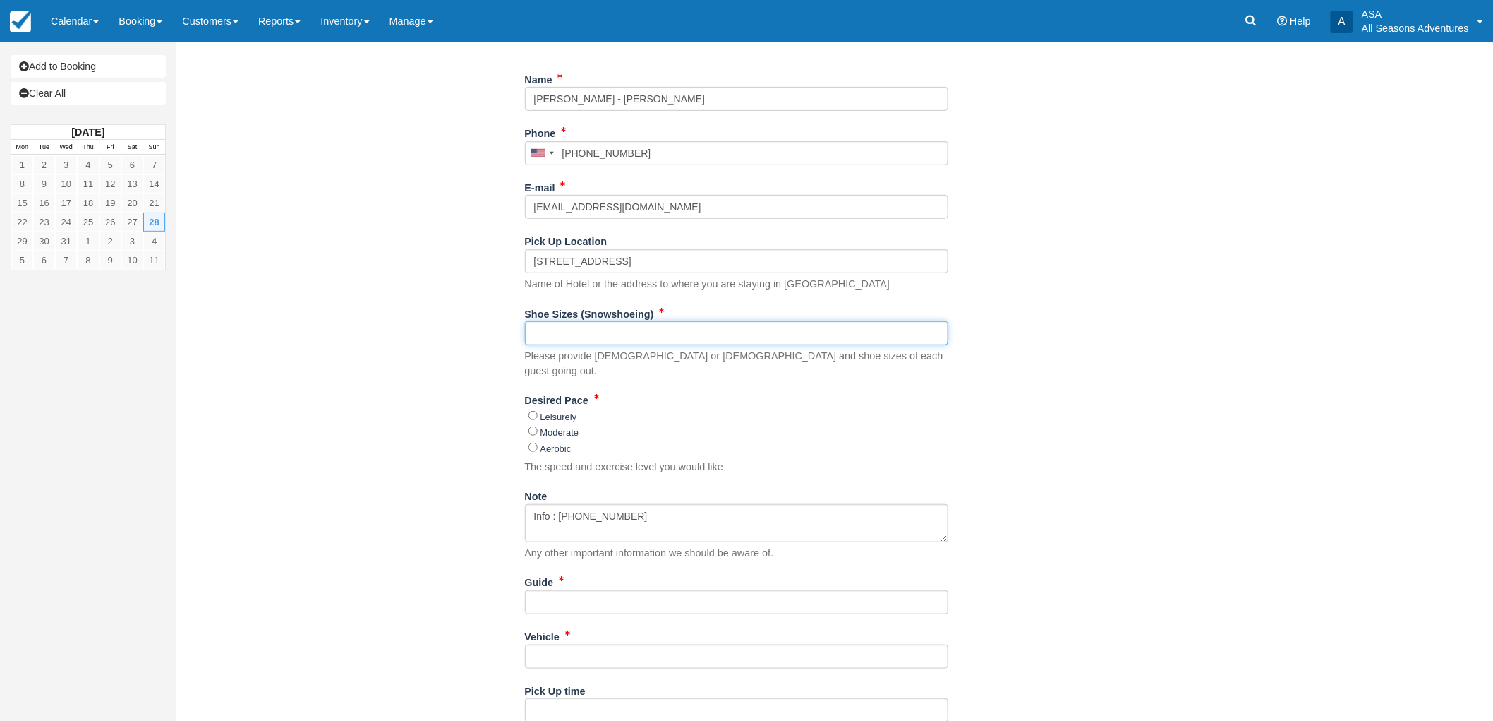
scroll to position [235, 0]
click at [618, 589] on input "Guide" at bounding box center [736, 601] width 423 height 24
type input "tbd"
click at [613, 646] on input "Vehicle" at bounding box center [736, 656] width 423 height 24
type input "tbd"
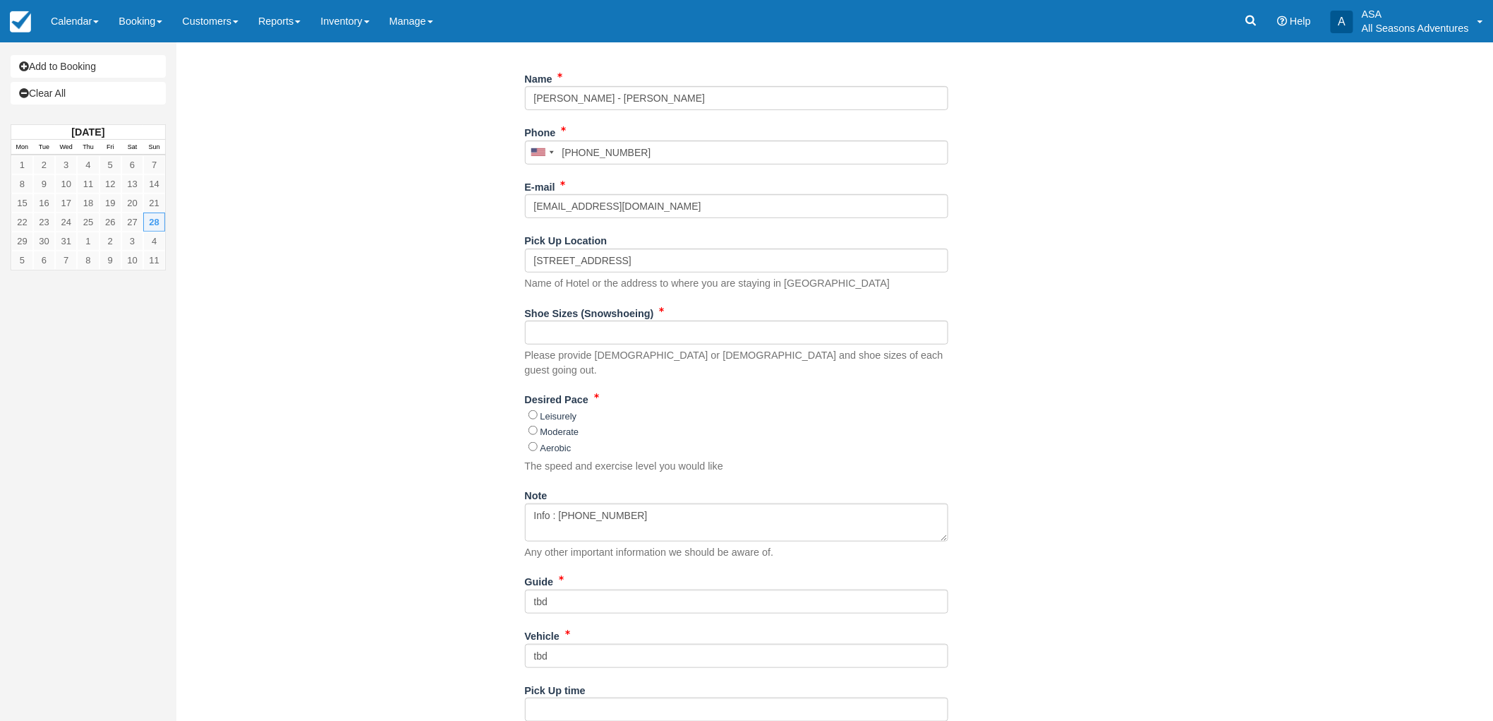
click at [516, 554] on div "Item Rate Amount Custom Snowshoe Tour Sun Dec 28, 2025 10:00 AM - 12:30 PM Adul…" at bounding box center [736, 338] width 1099 height 970
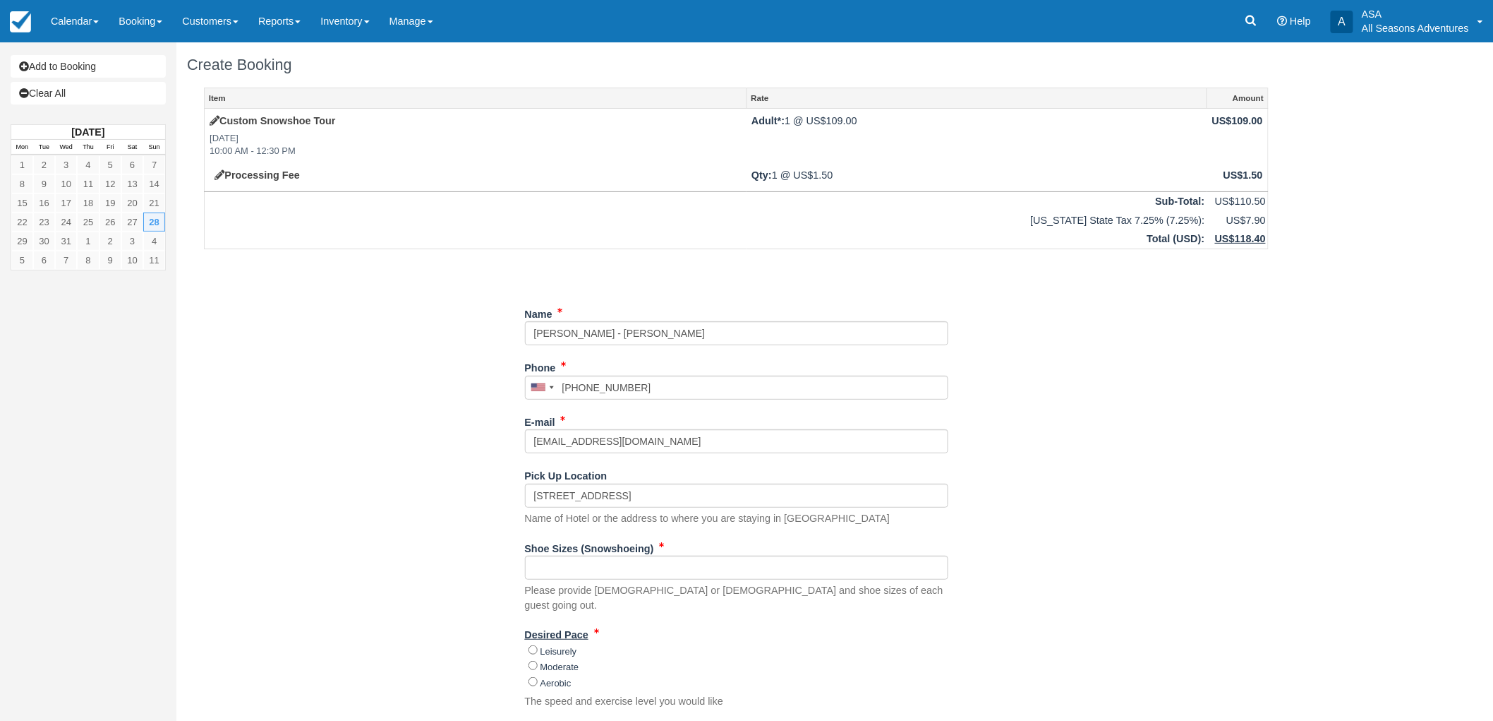
click at [552, 625] on label "Desired Pace" at bounding box center [557, 632] width 64 height 20
click at [553, 646] on label "Leisurely" at bounding box center [559, 651] width 37 height 11
click at [538, 645] on input "Leisurely" at bounding box center [533, 649] width 9 height 9
radio input "true"
click at [154, 64] on link "Add to Booking" at bounding box center [88, 66] width 155 height 23
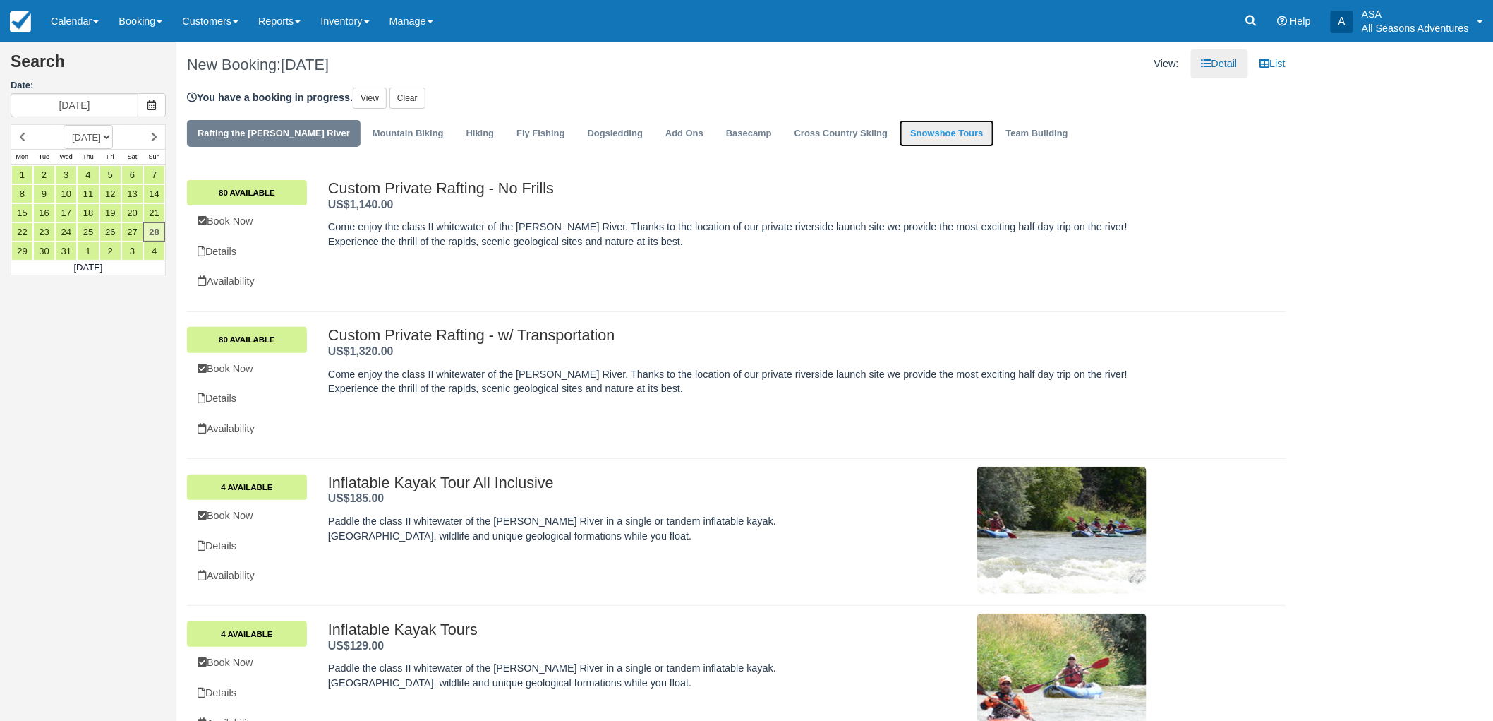
click at [900, 130] on link "Snowshoe Tours" at bounding box center [947, 134] width 94 height 28
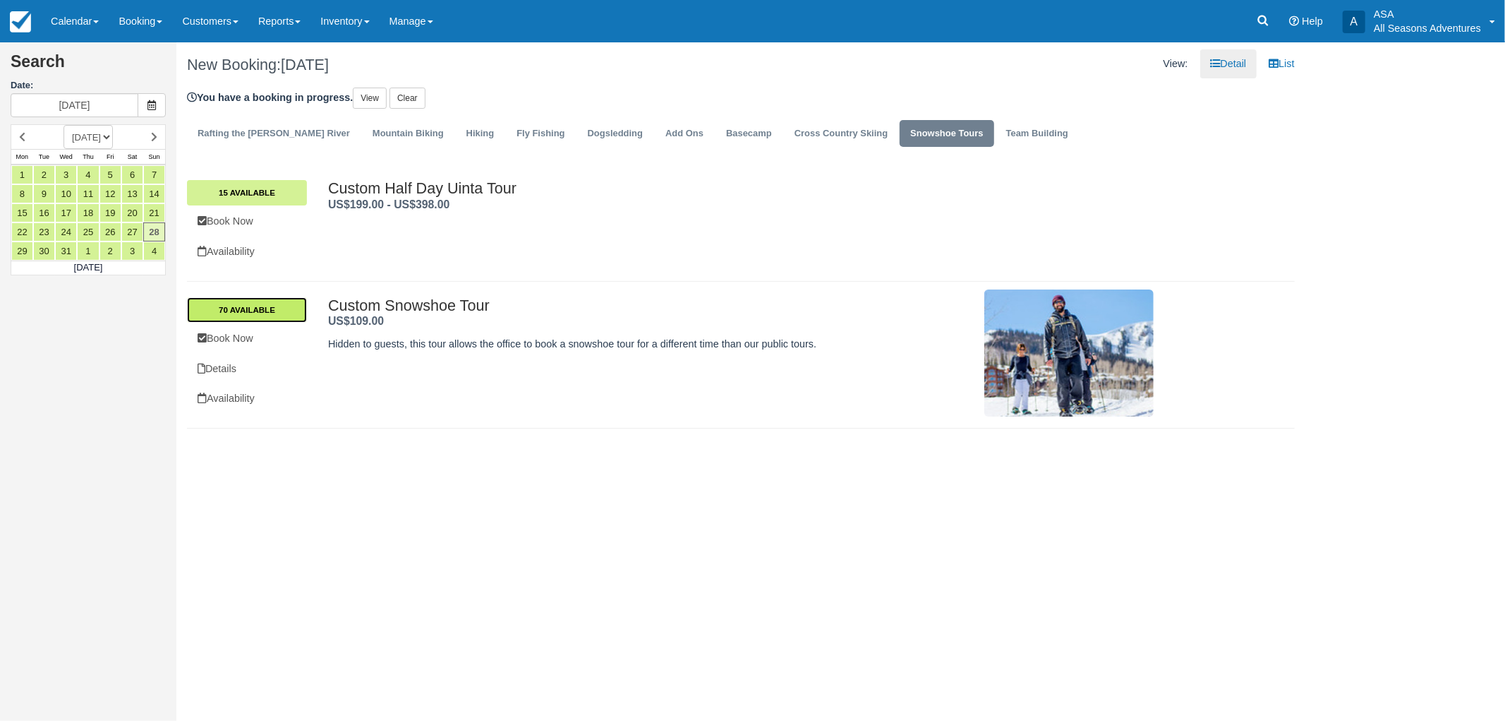
click at [249, 314] on link "70 Available" at bounding box center [247, 309] width 120 height 25
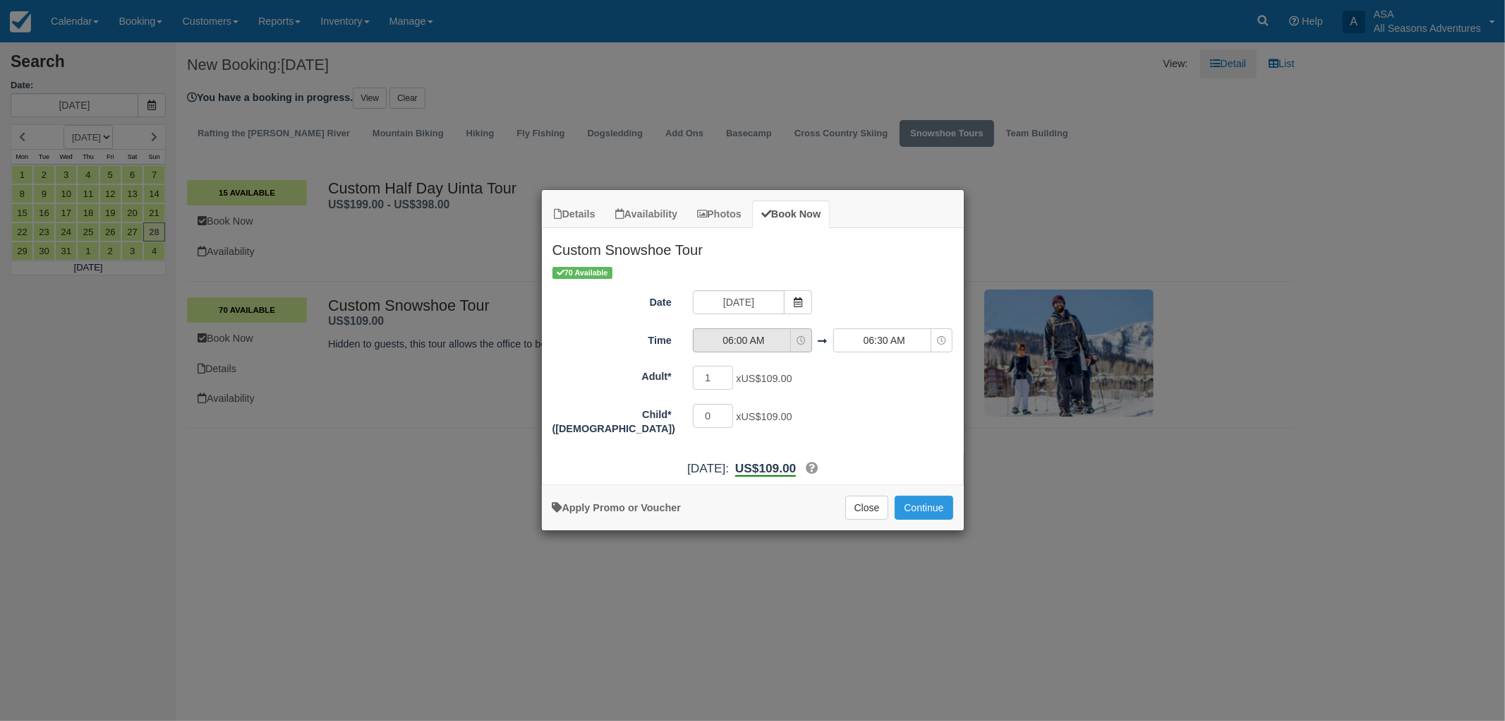
click at [753, 337] on span "06:00 AM" at bounding box center [744, 340] width 100 height 14
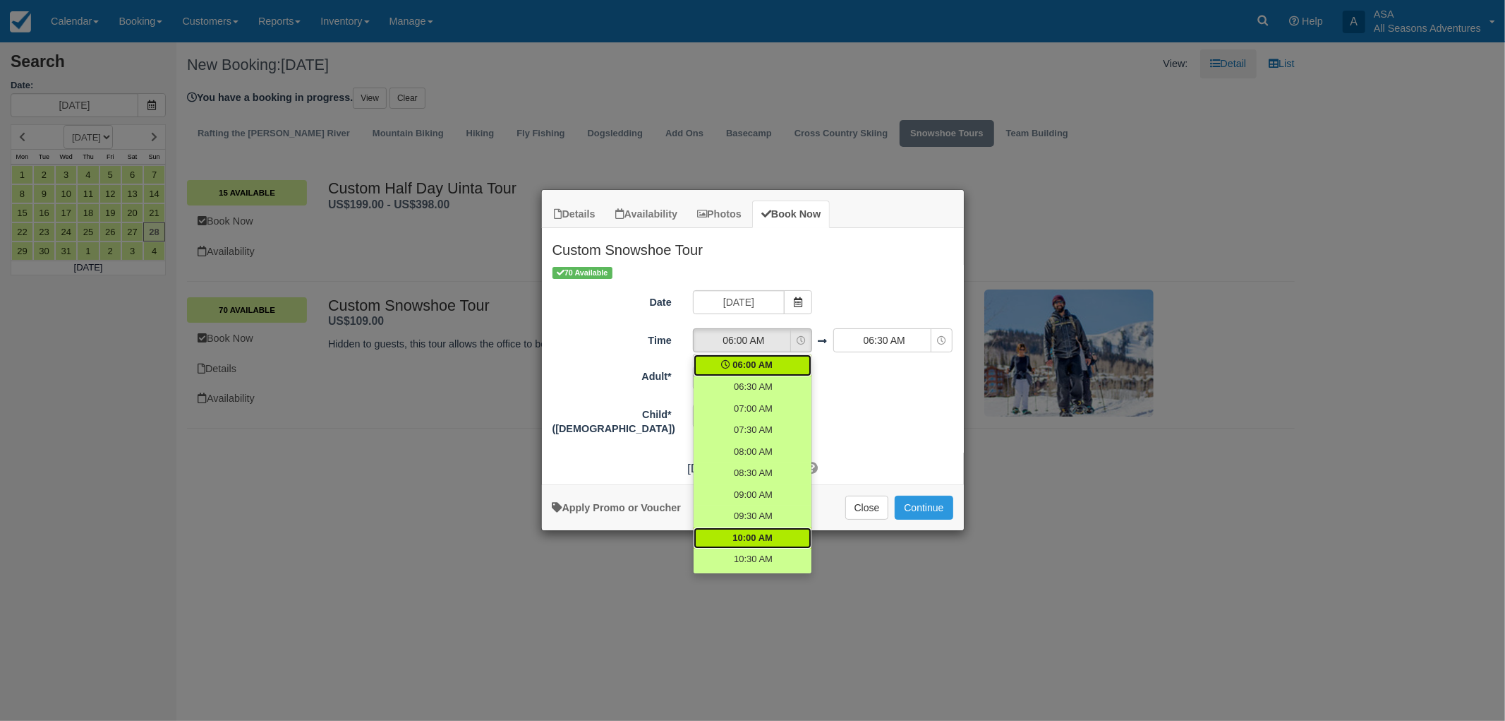
click at [763, 531] on span "10:00 AM" at bounding box center [752, 537] width 40 height 13
select select "10:00"
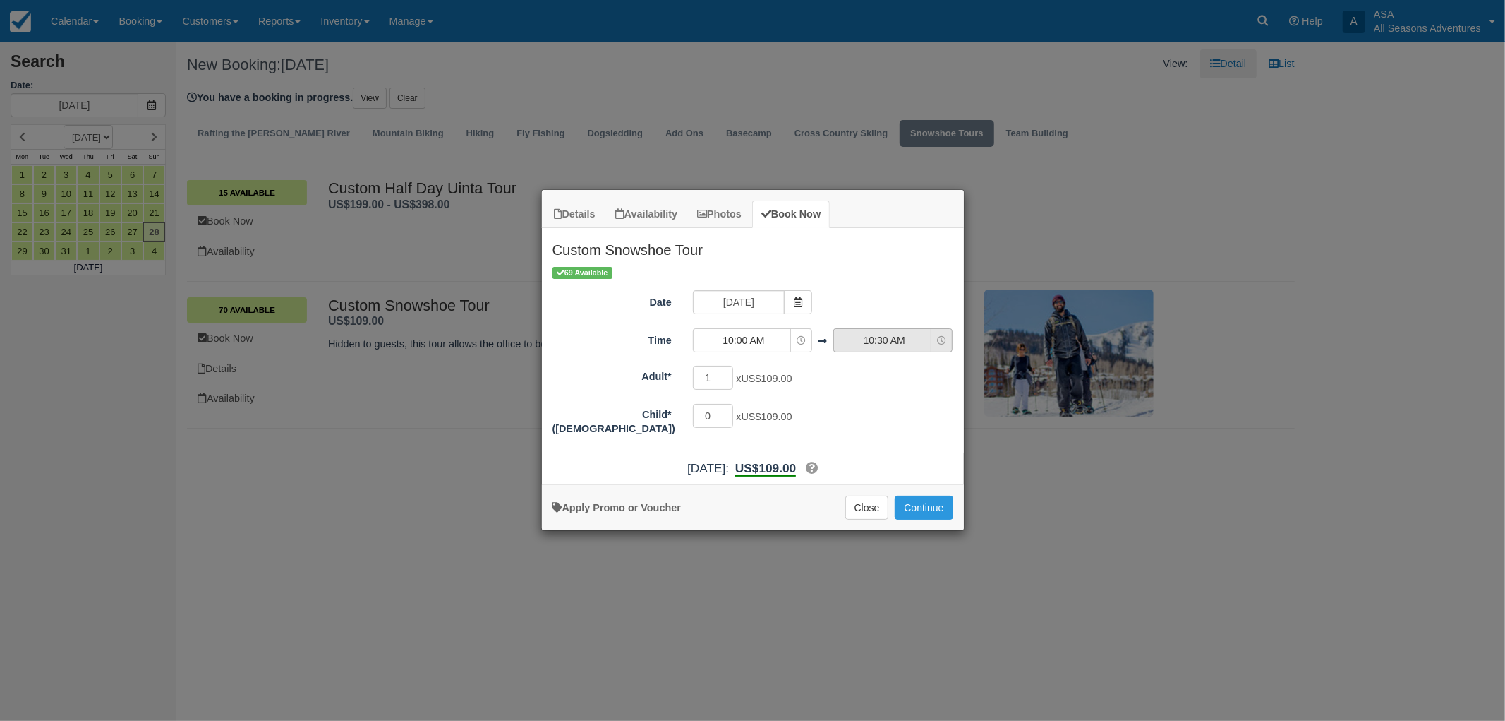
click at [873, 351] on button "10:30 AM" at bounding box center [892, 340] width 119 height 24
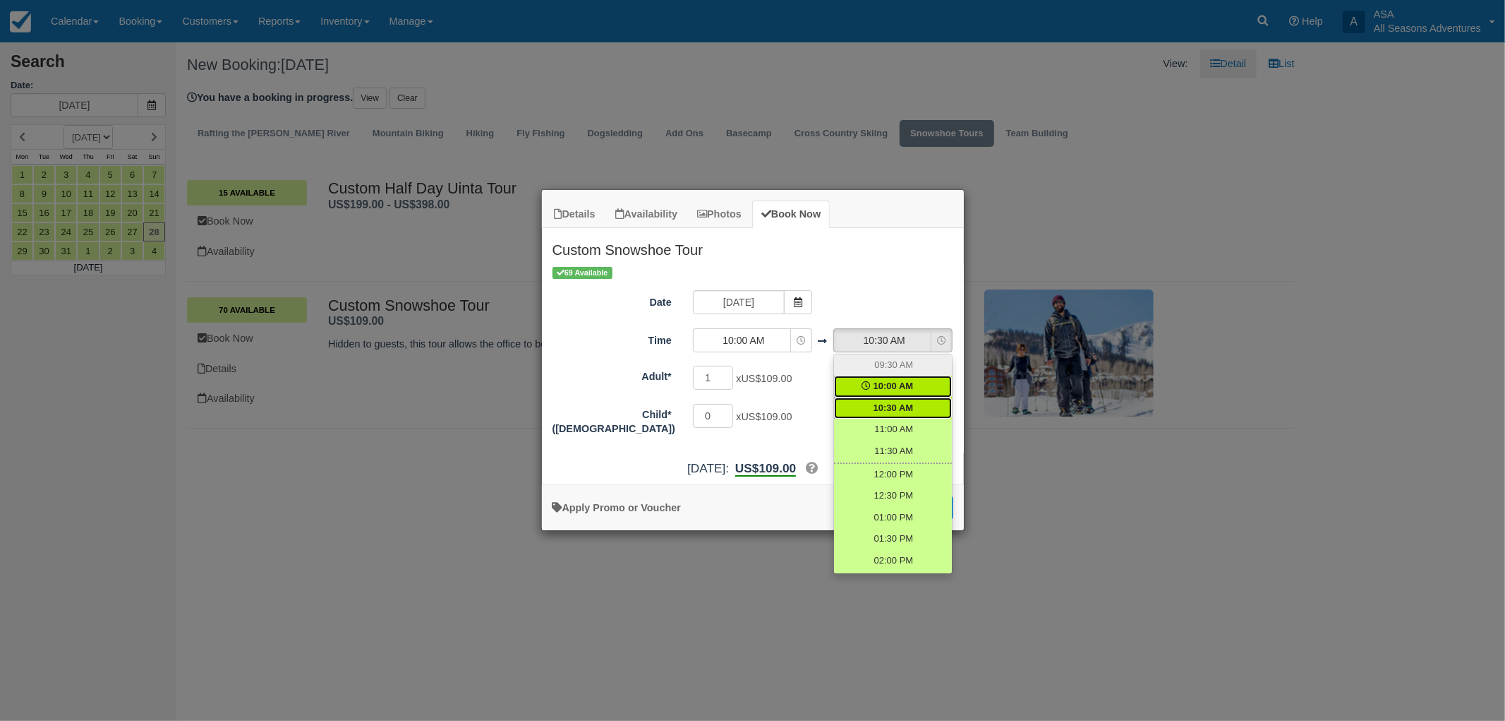
scroll to position [157, 0]
click at [902, 471] on span "12:30 PM" at bounding box center [894, 468] width 40 height 13
select select "12:30"
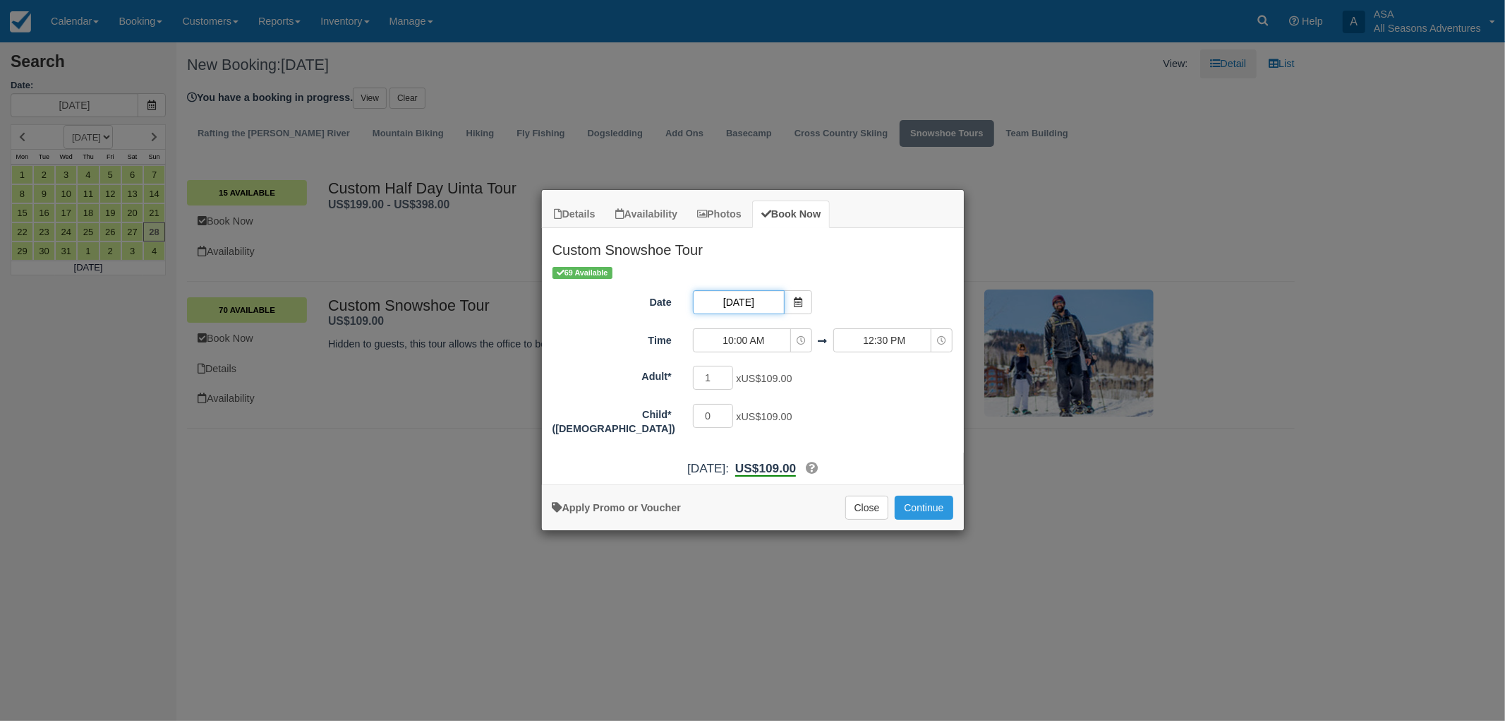
click at [782, 305] on input "12/28/25" at bounding box center [739, 302] width 92 height 24
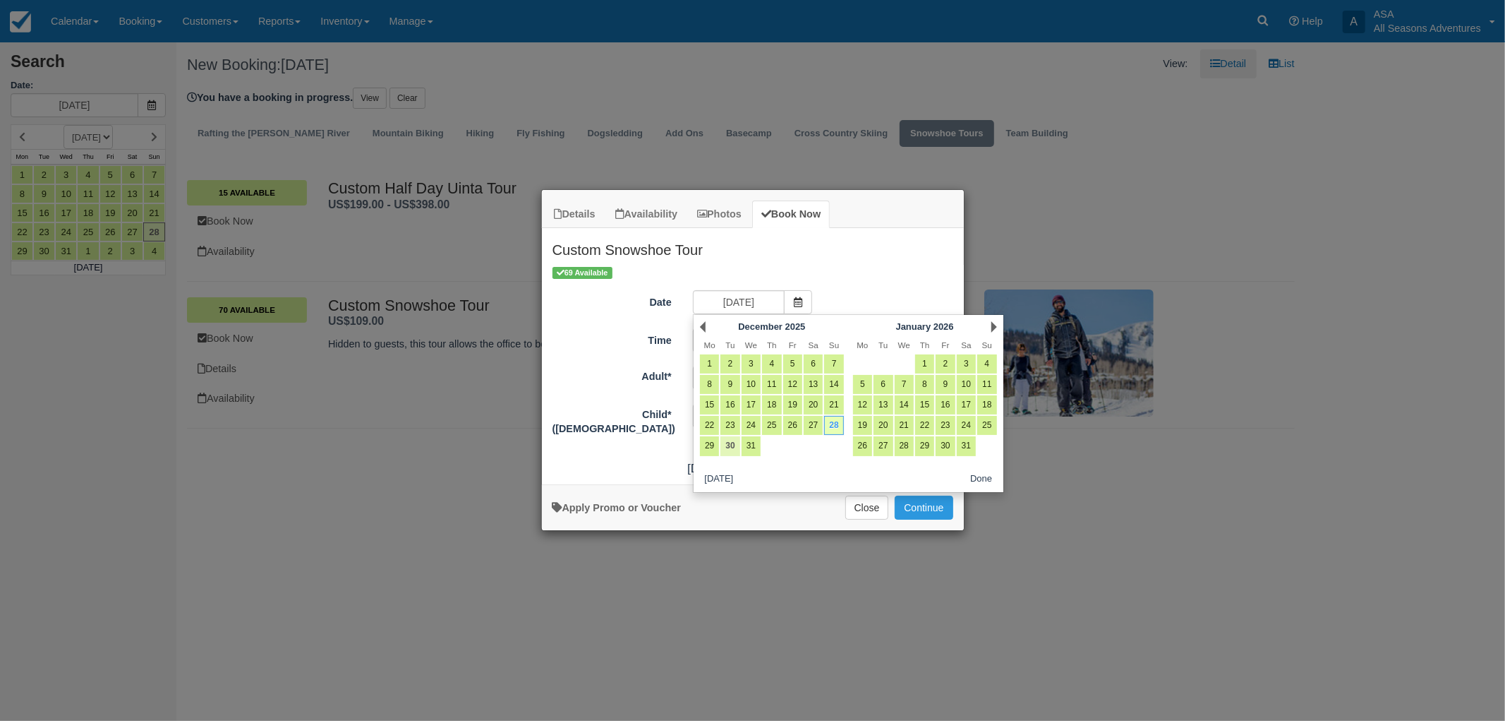
click at [730, 446] on link "30" at bounding box center [730, 445] width 19 height 19
type input "12/30/25"
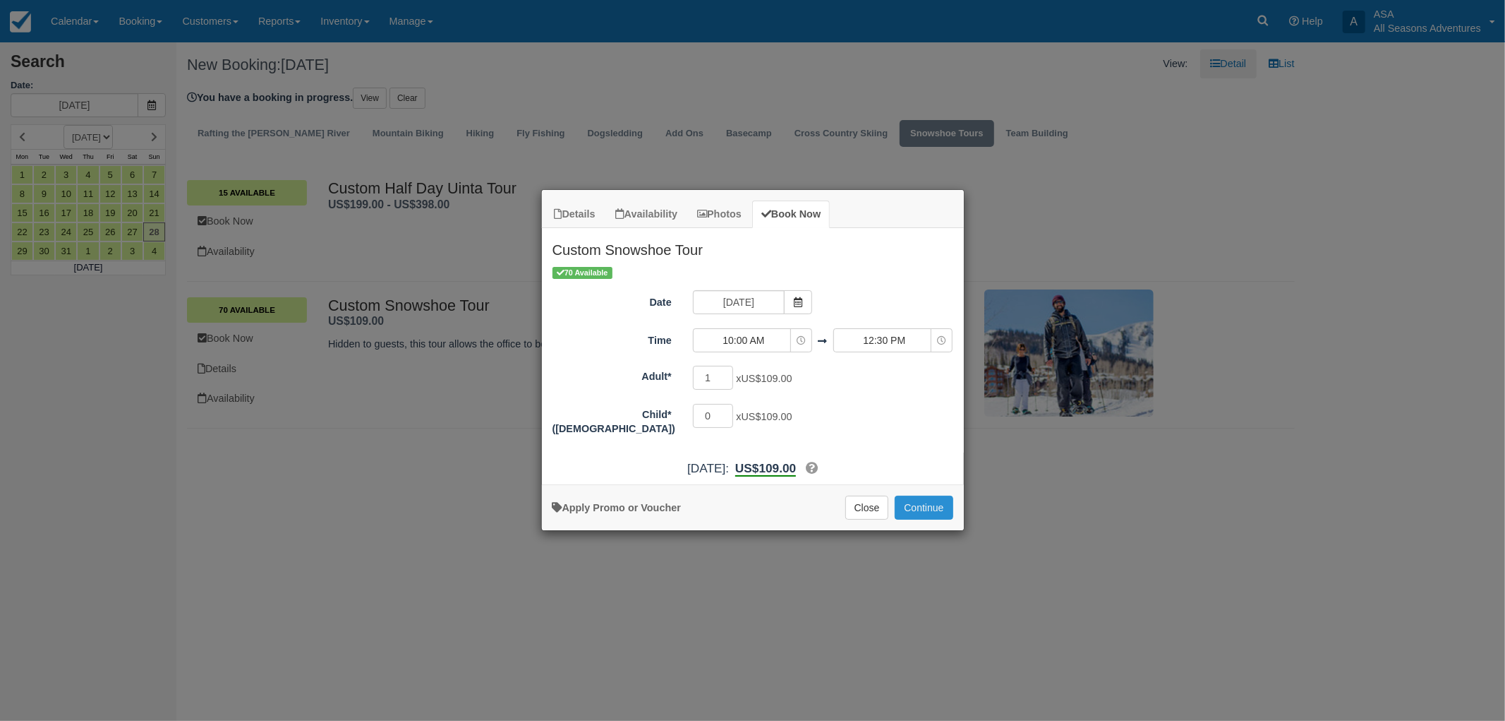
click at [932, 508] on button "Continue" at bounding box center [924, 507] width 58 height 24
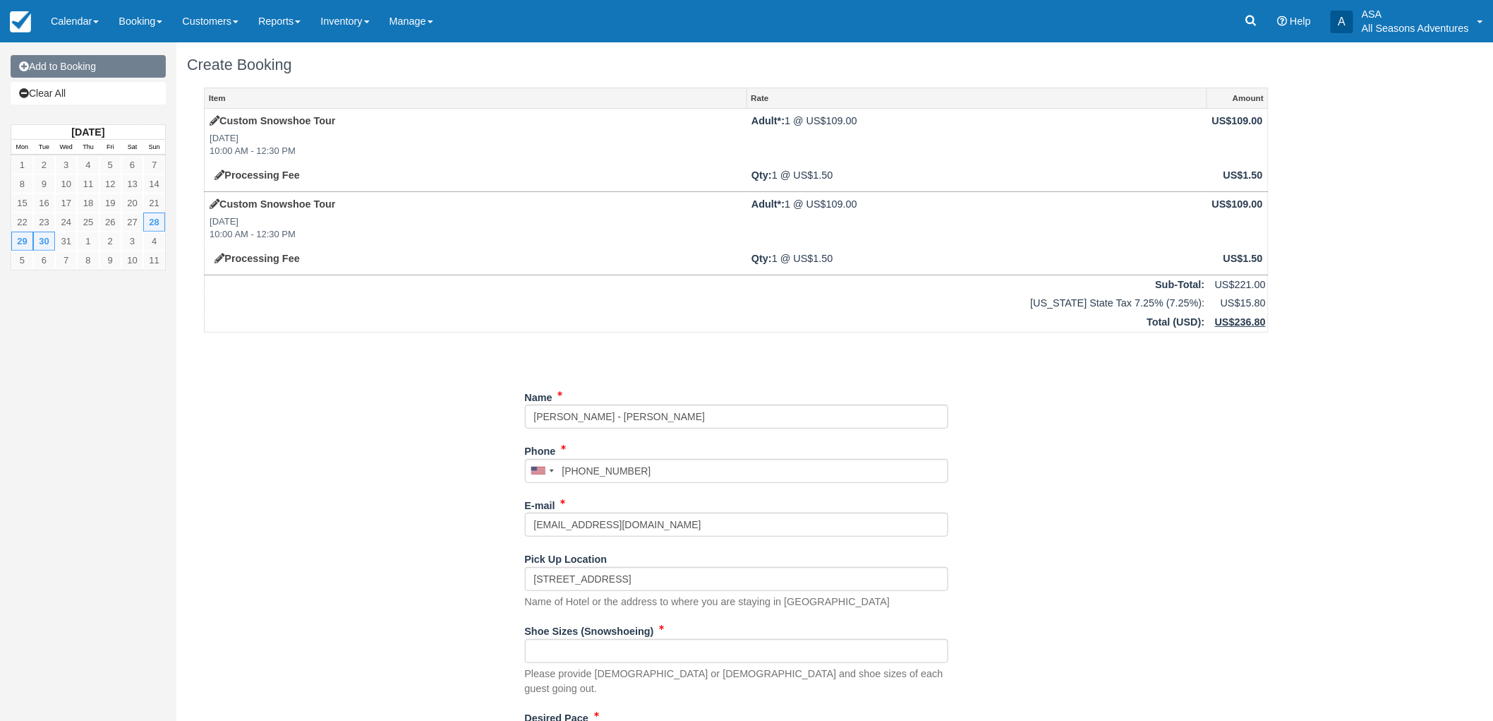
click at [74, 65] on link "Add to Booking" at bounding box center [88, 66] width 155 height 23
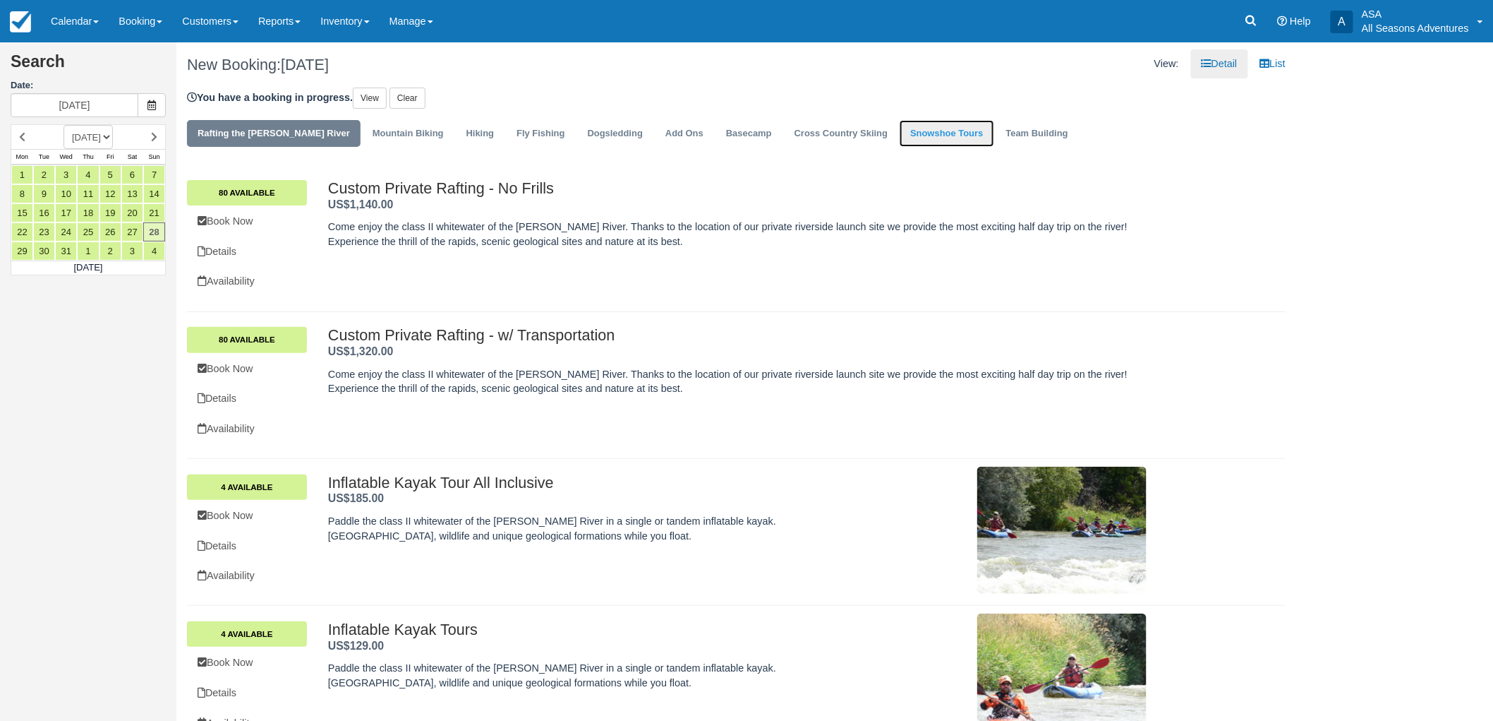
click at [908, 138] on link "Snowshoe Tours" at bounding box center [947, 134] width 94 height 28
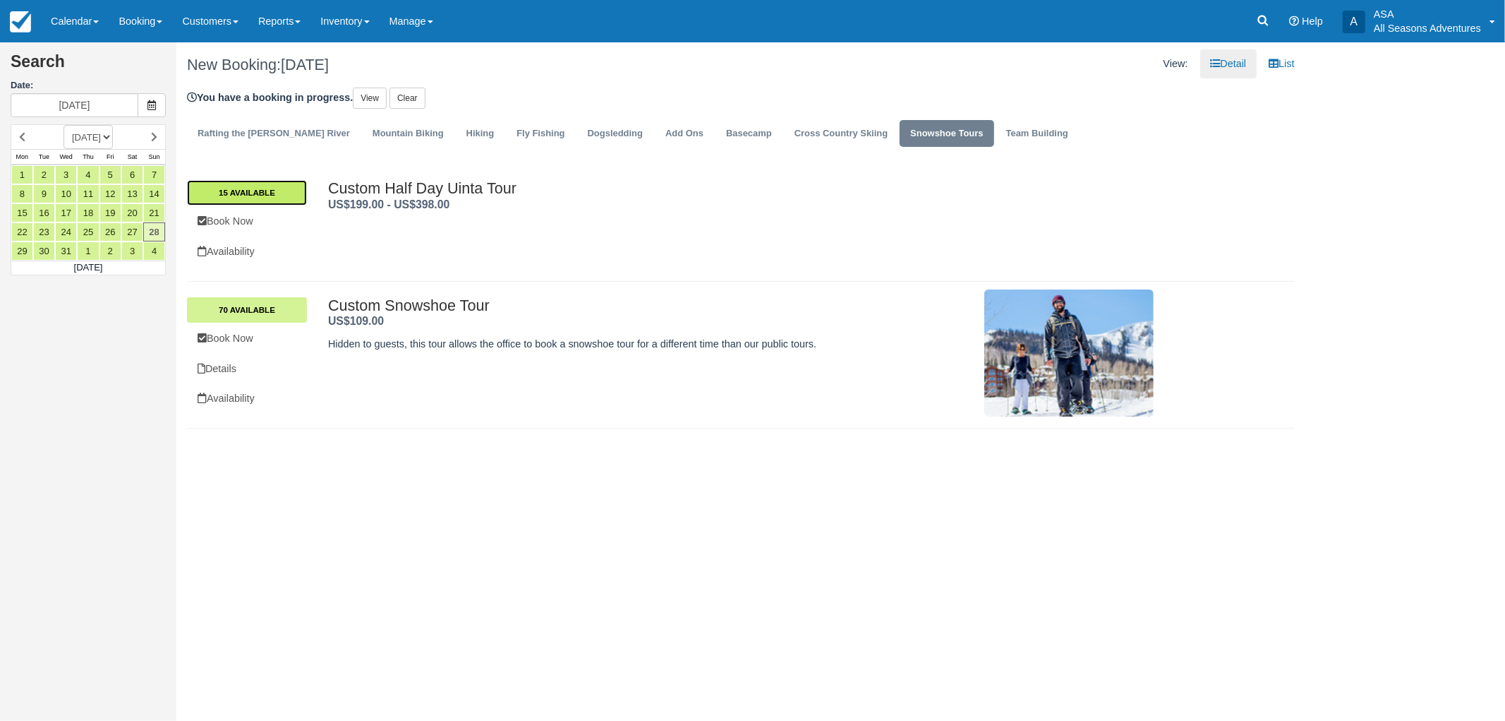
click at [281, 193] on link "15 Available" at bounding box center [247, 192] width 120 height 25
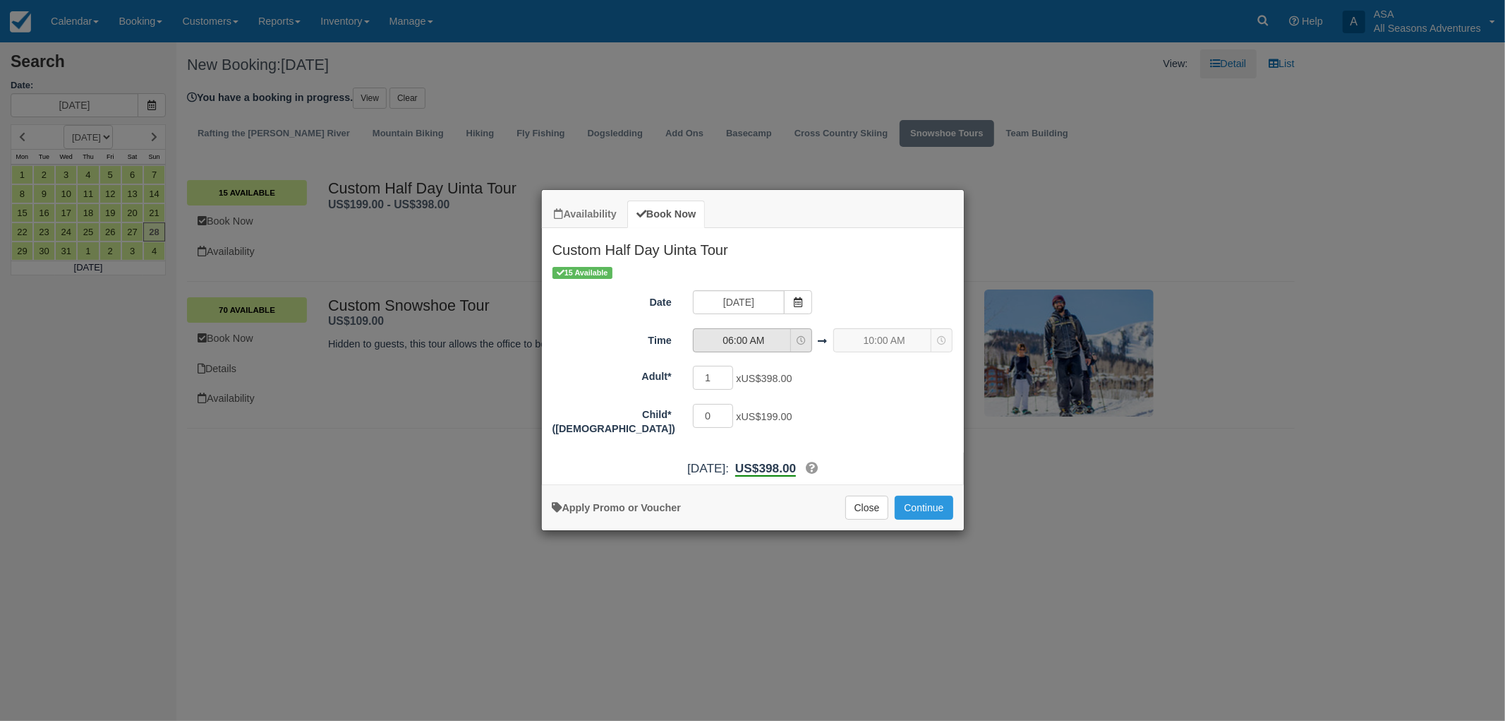
click at [759, 348] on button "06:00 AM" at bounding box center [752, 340] width 119 height 24
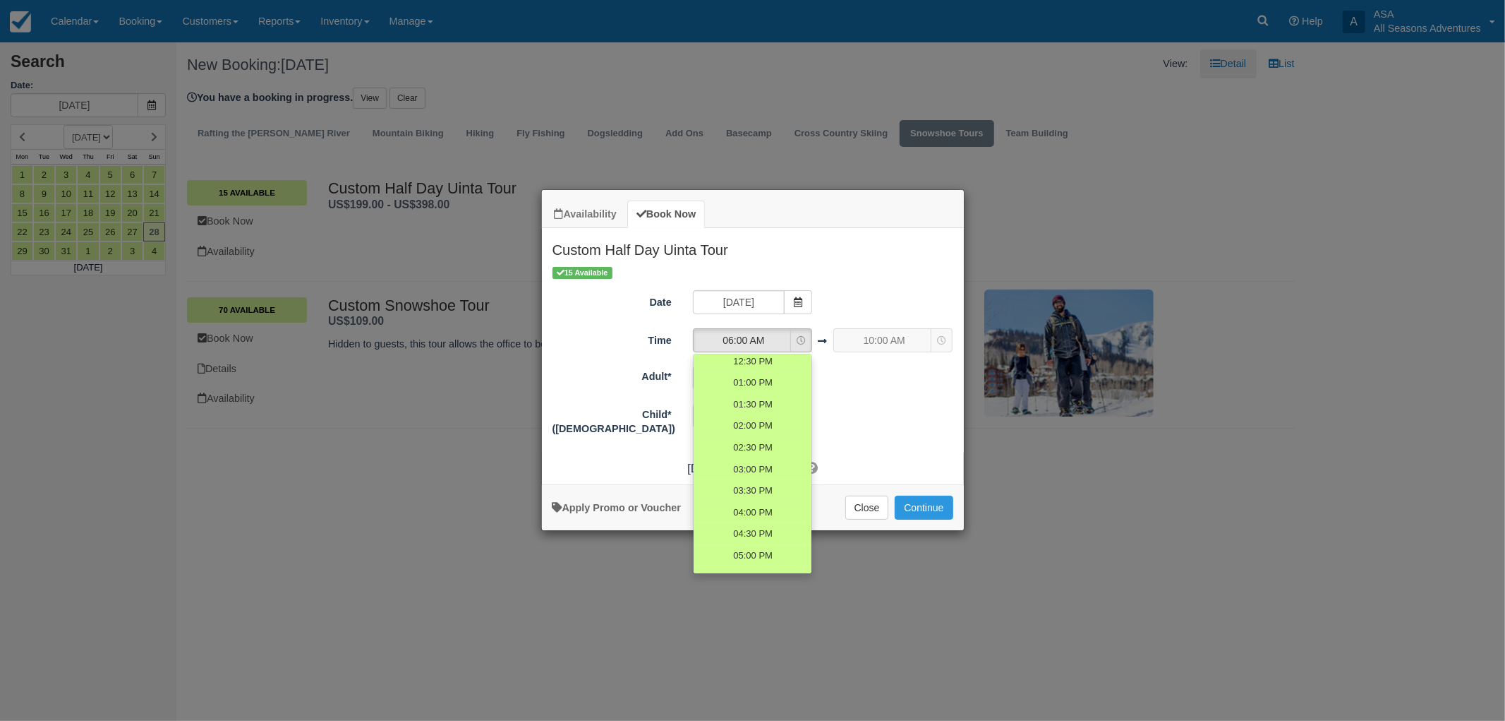
scroll to position [313, 0]
click at [797, 341] on icon "Item Modal" at bounding box center [801, 340] width 9 height 9
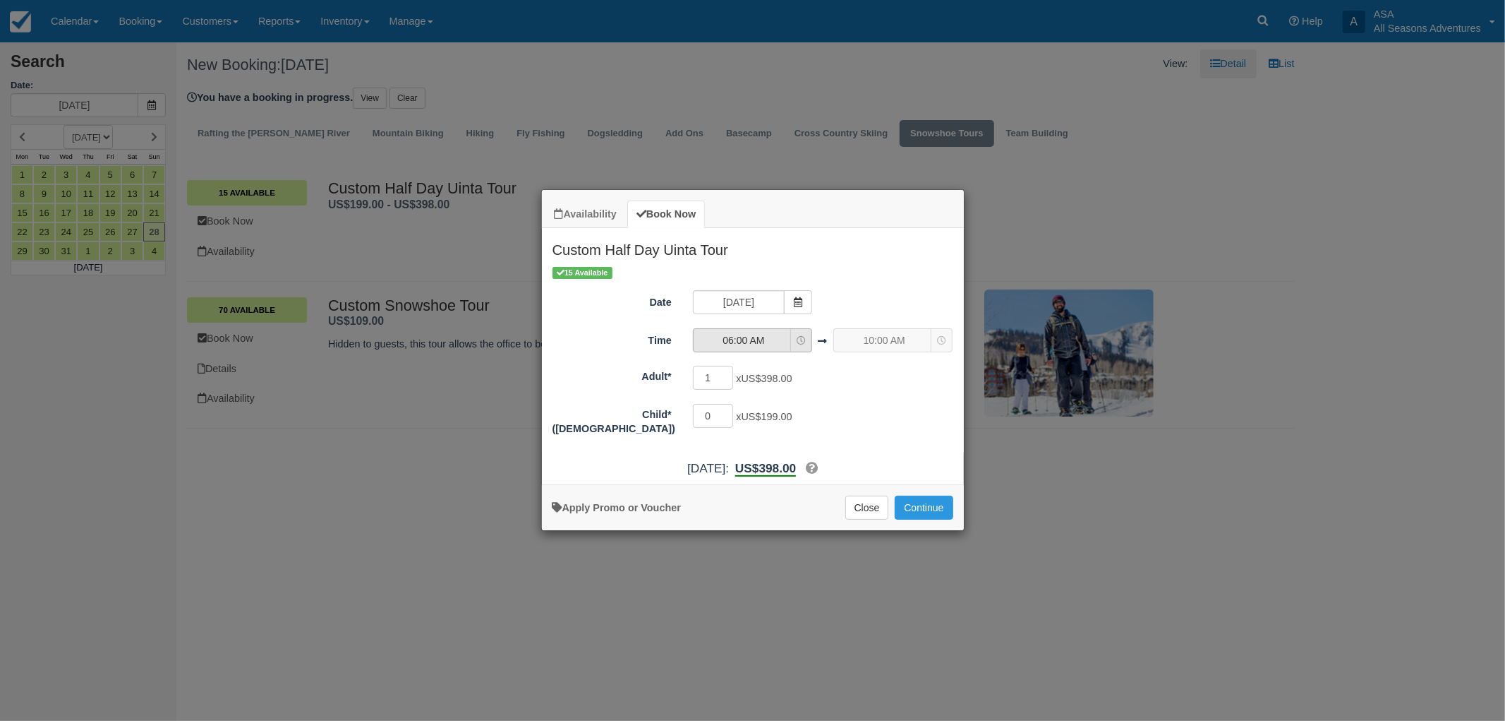
click at [793, 344] on span "06:00 AM" at bounding box center [744, 340] width 100 height 14
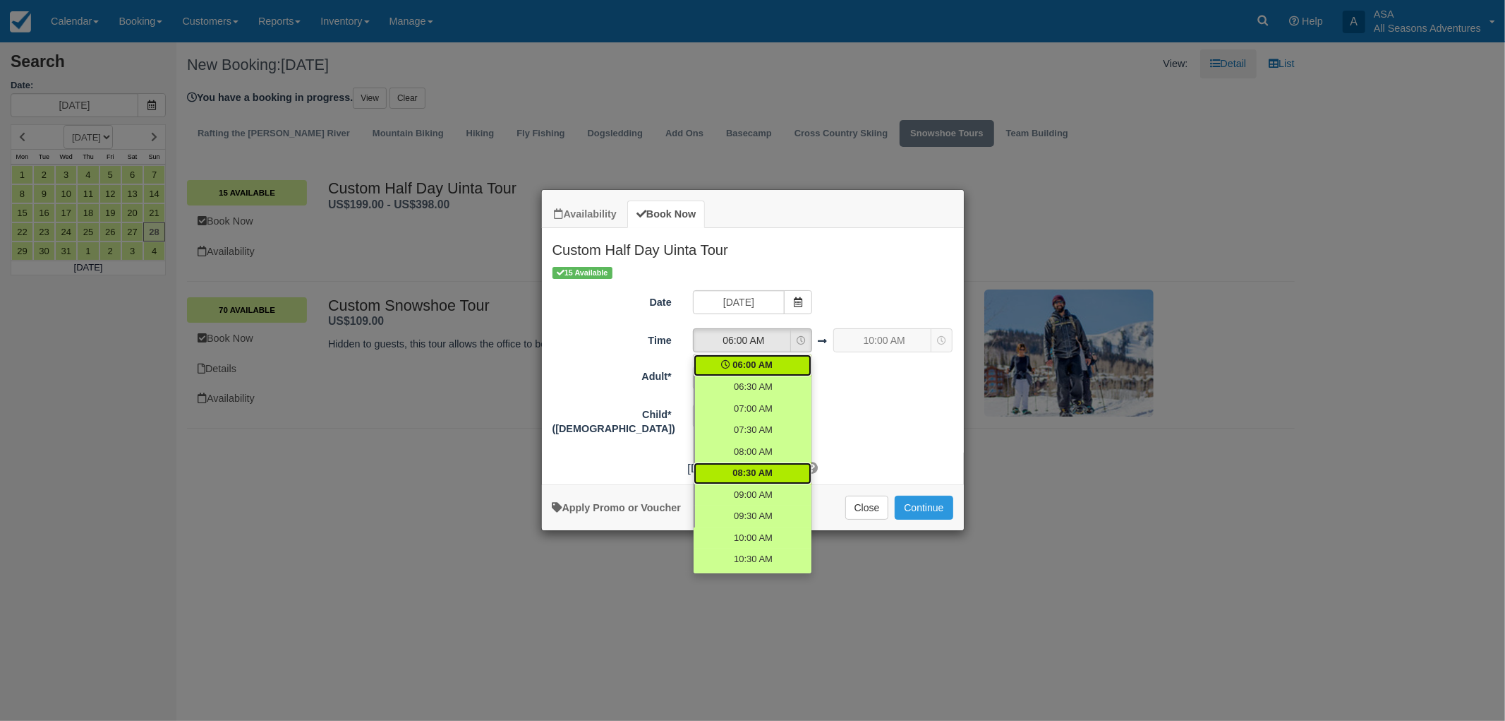
scroll to position [78, 0]
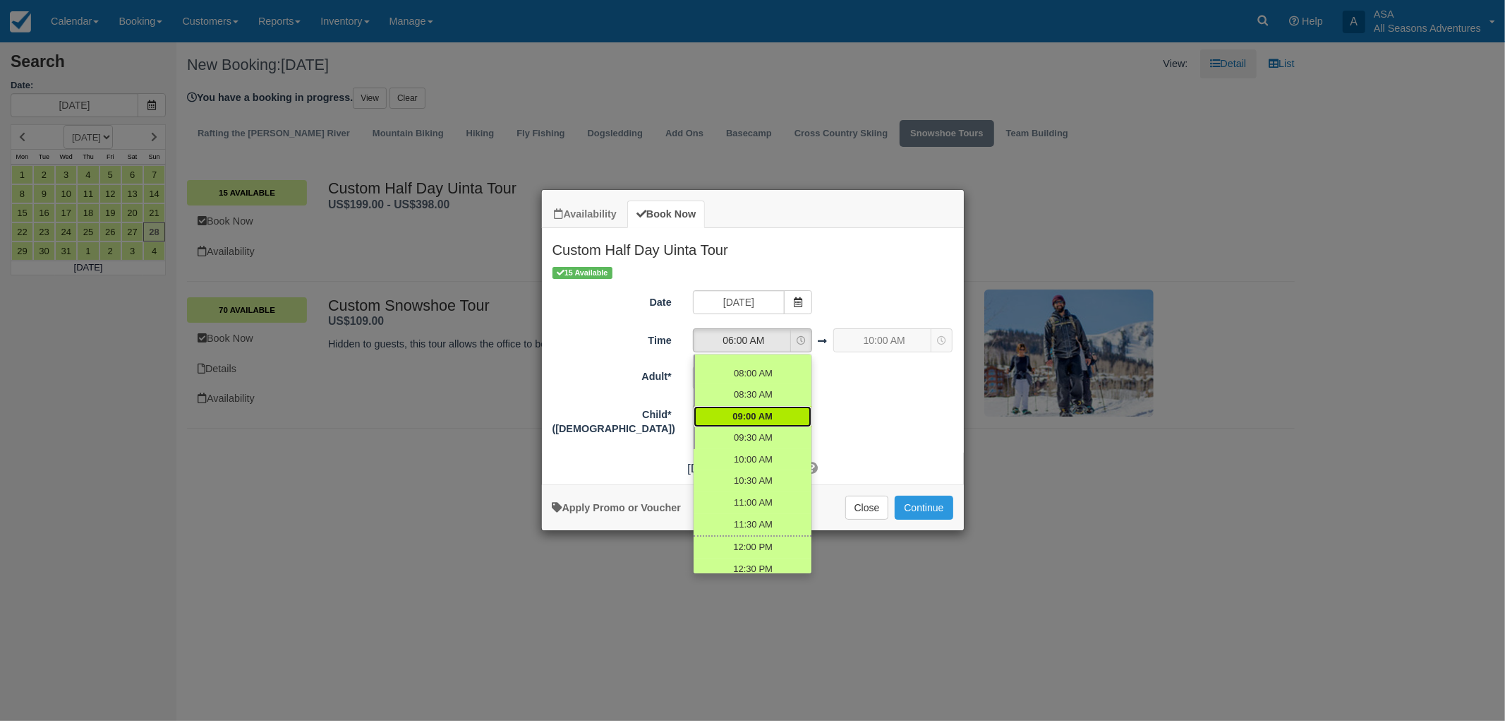
click at [760, 416] on span "09:00 AM" at bounding box center [752, 416] width 40 height 13
select select "09:00"
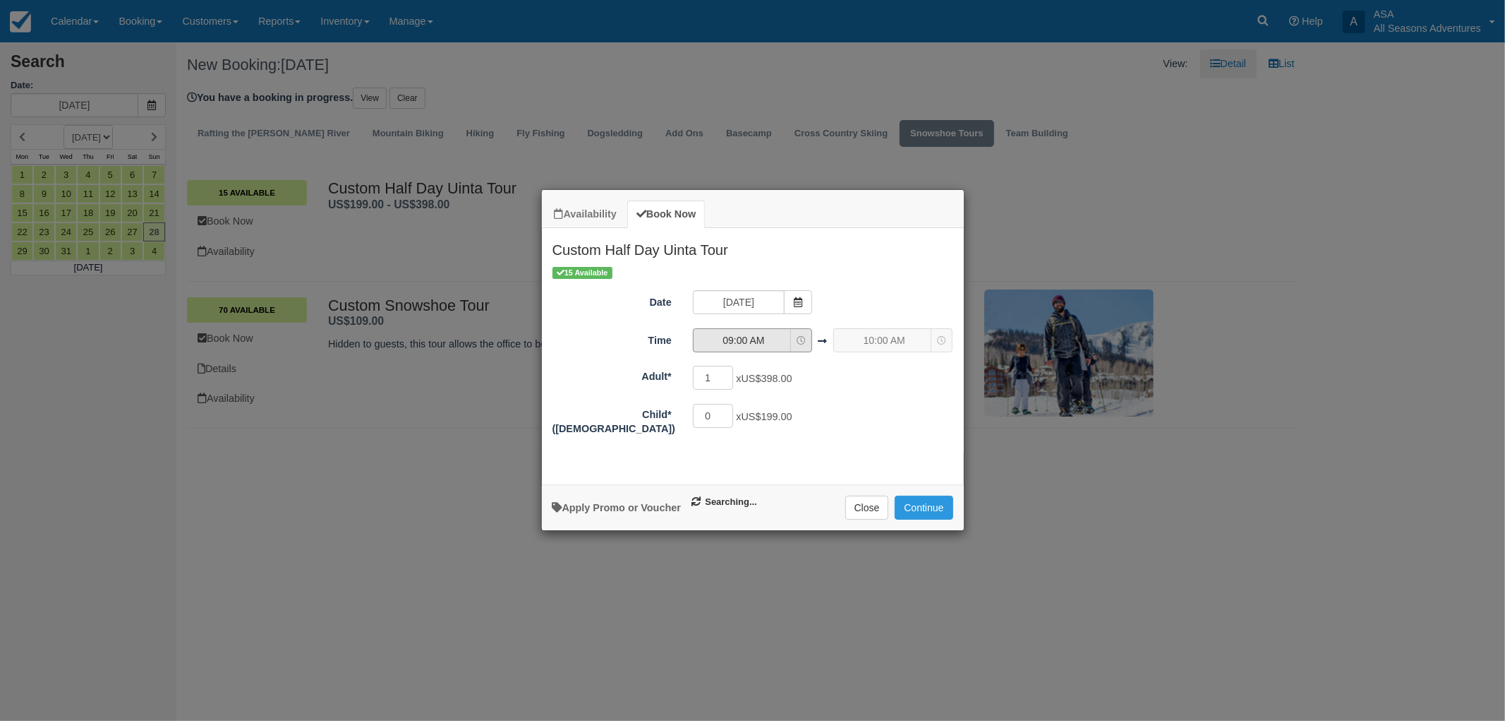
select select "13:00"
click at [924, 500] on button "Continue" at bounding box center [924, 507] width 58 height 24
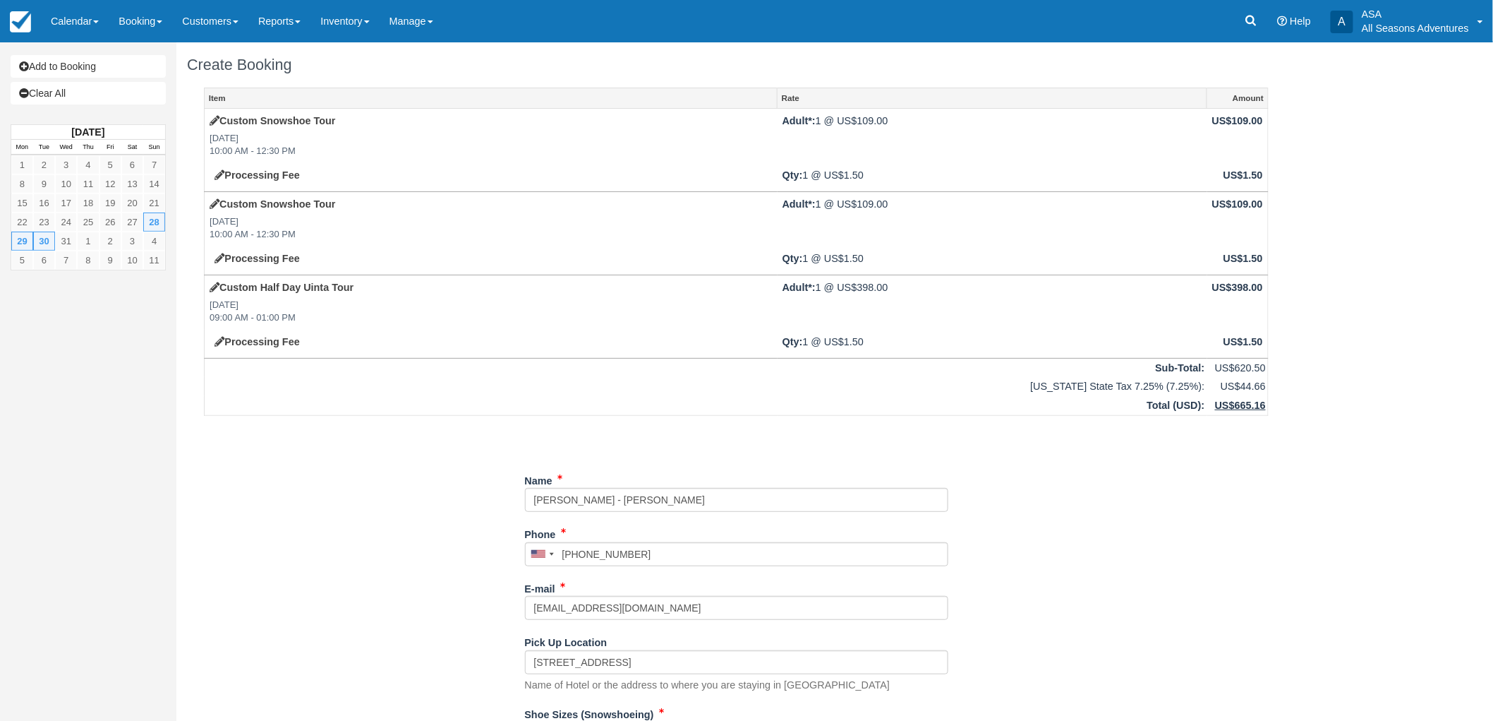
click at [414, 558] on div "Item Rate Amount Custom Snowshoe Tour [DATE] 10:00 AM - 12:30 PM Adult*: 1 @ US…" at bounding box center [736, 656] width 1099 height 1136
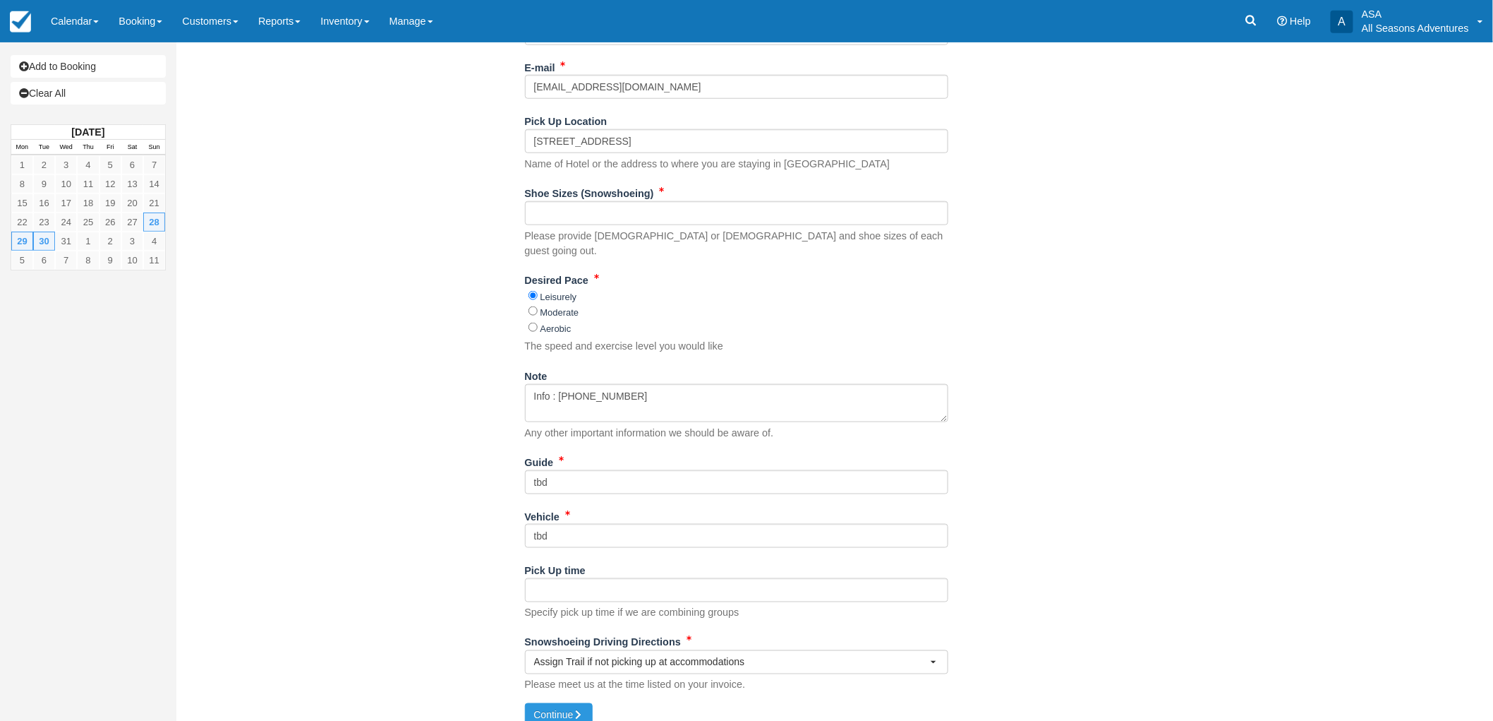
scroll to position [524, 0]
click at [657, 212] on input "Shoe Sizes (Snowshoeing)" at bounding box center [736, 210] width 423 height 24
type input "7.5 W"
click at [426, 355] on div "Item Rate Amount Custom Snowshoe Tour [DATE] 10:00 AM - 12:30 PM Adult*: 1 @ US…" at bounding box center [736, 132] width 1099 height 1136
click at [531, 381] on textarea "Info : [PHONE_NUMBER]" at bounding box center [736, 400] width 423 height 38
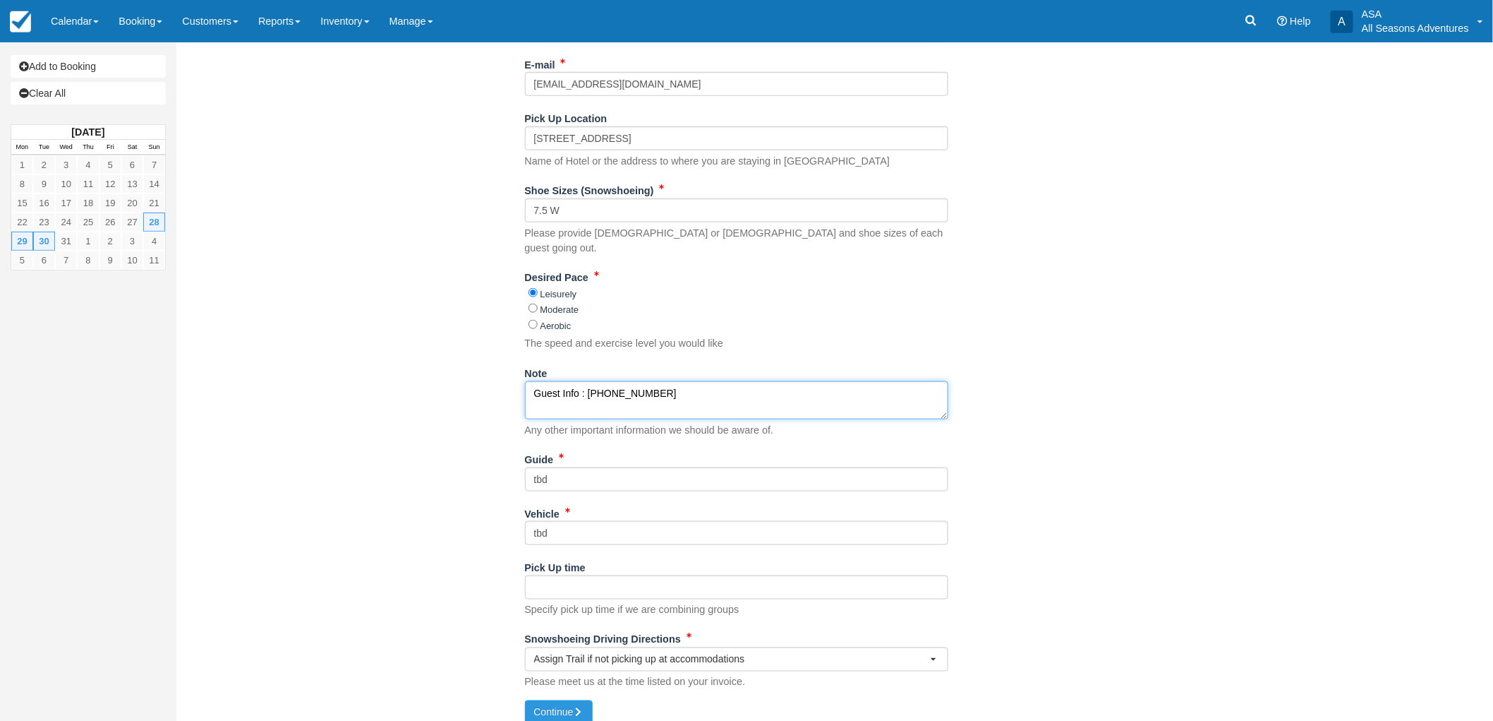
type textarea "Guest Info : (917) 947-0241"
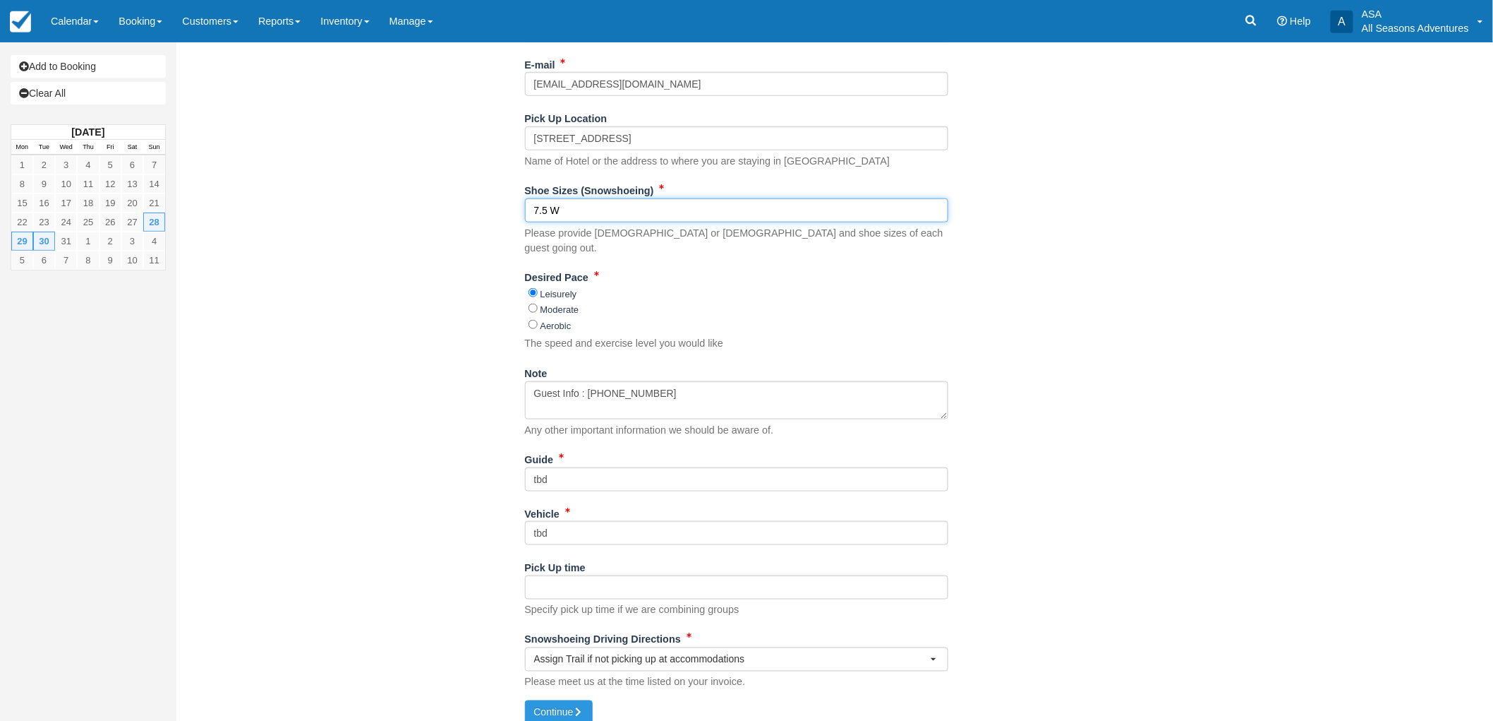
click at [549, 212] on input "7.5 W" at bounding box center [736, 210] width 423 height 24
type input "7W"
click at [485, 332] on div "Item Rate Amount Custom Snowshoe Tour Sun Dec 28, 2025 10:00 AM - 12:30 PM Adul…" at bounding box center [736, 132] width 1099 height 1136
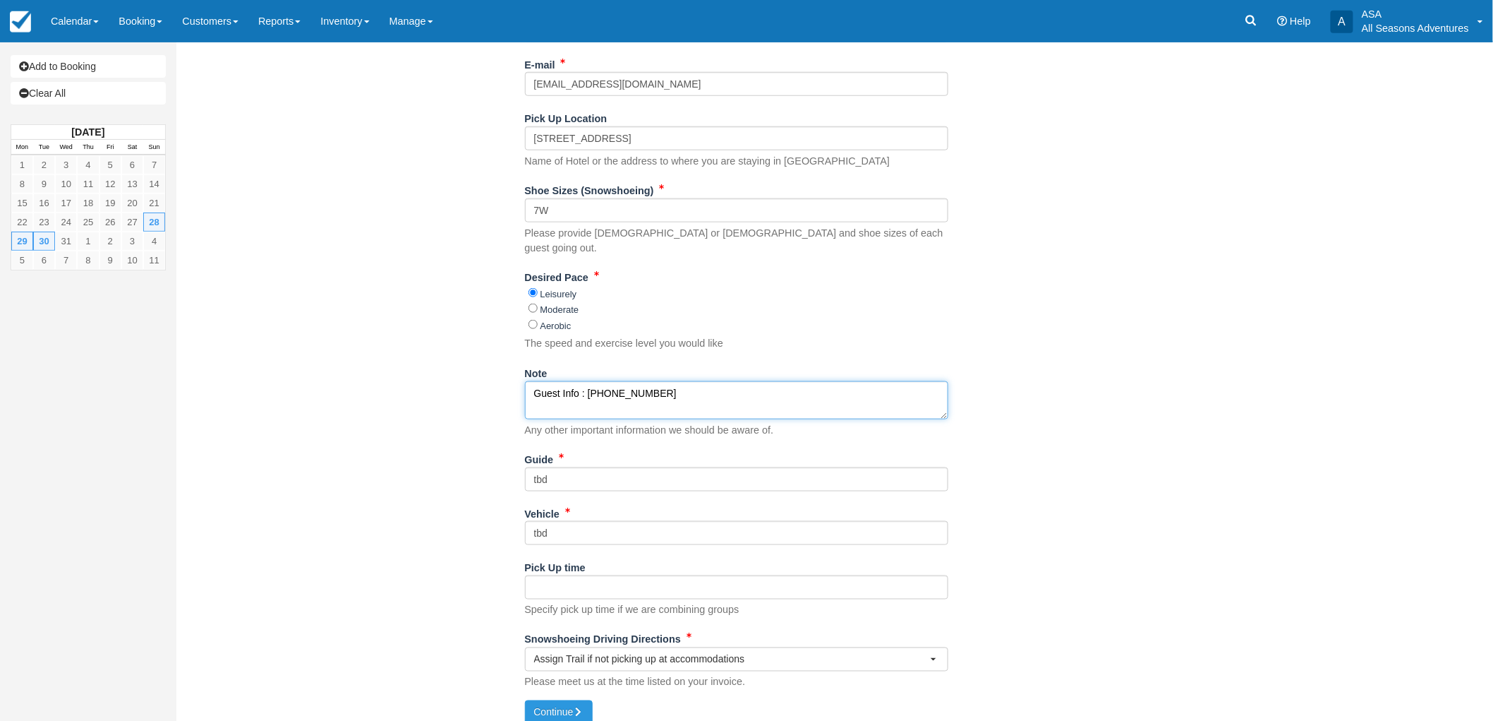
click at [695, 390] on textarea "Guest Info : (917) 947-0241" at bounding box center [736, 400] width 423 height 38
type textarea "Guest Info : [PHONE_NUMBER] - Easy terrain requested"
click at [409, 443] on div "Item Rate Amount Custom Snowshoe Tour Sun Dec 28, 2025 10:00 AM - 12:30 PM Adul…" at bounding box center [736, 132] width 1099 height 1136
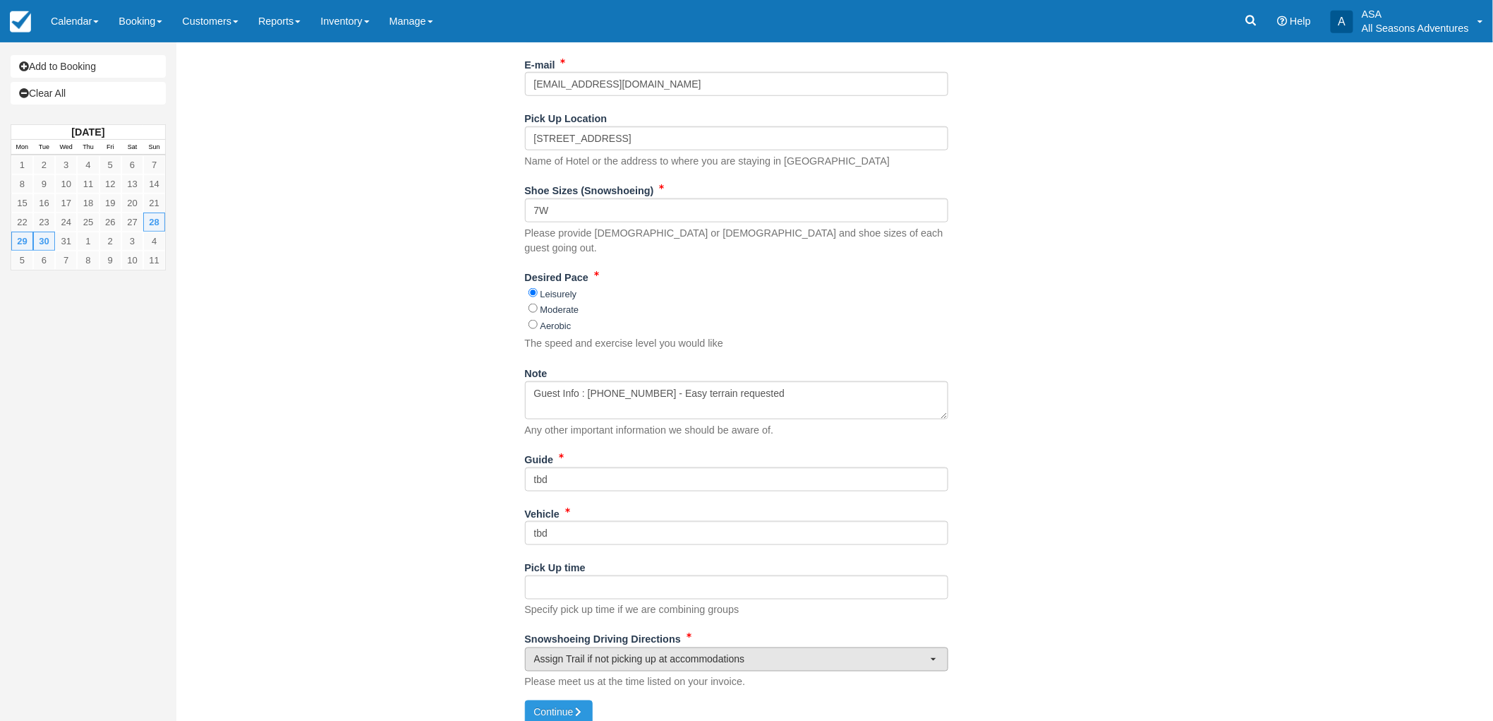
click at [776, 652] on span "Assign Trail if not picking up at accommodations" at bounding box center [732, 659] width 396 height 14
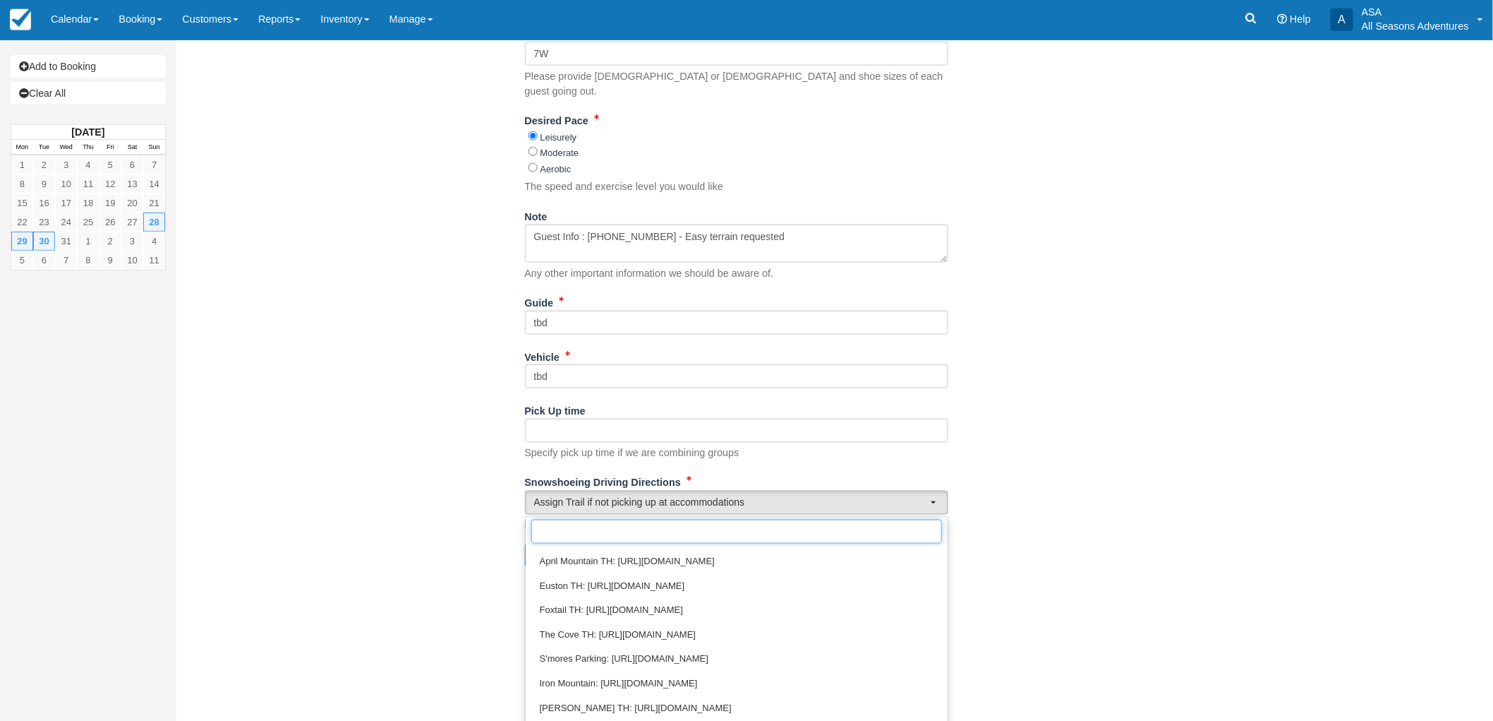
scroll to position [740, 0]
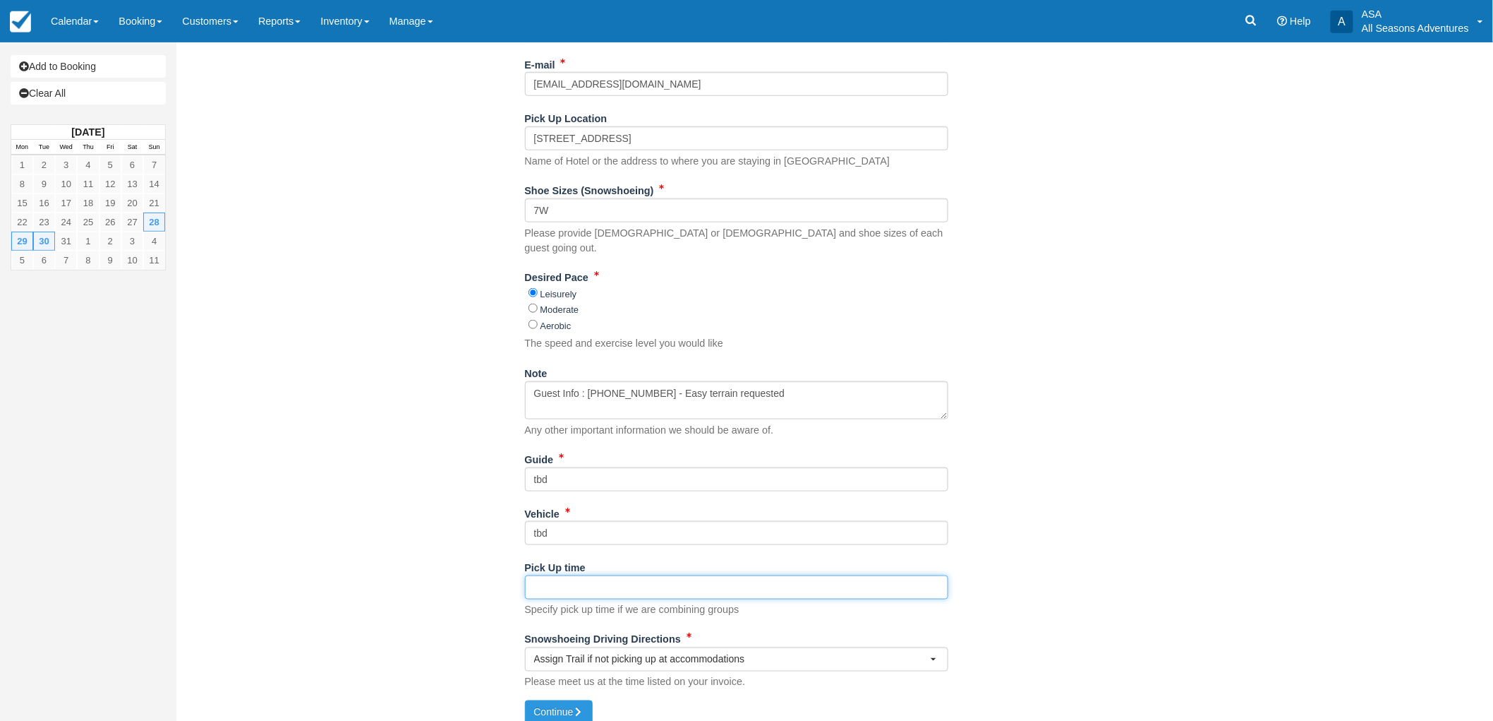
click at [569, 581] on input "Pick Up time" at bounding box center [736, 587] width 423 height 24
click at [553, 710] on div "Create Booking Item Rate Amount Custom Snowshoe Tour Sun Dec 28, 2025 10:00 AM …" at bounding box center [736, 127] width 1120 height 1216
click at [554, 704] on button "Continue" at bounding box center [559, 712] width 68 height 24
type input "[PHONE_NUMBER]"
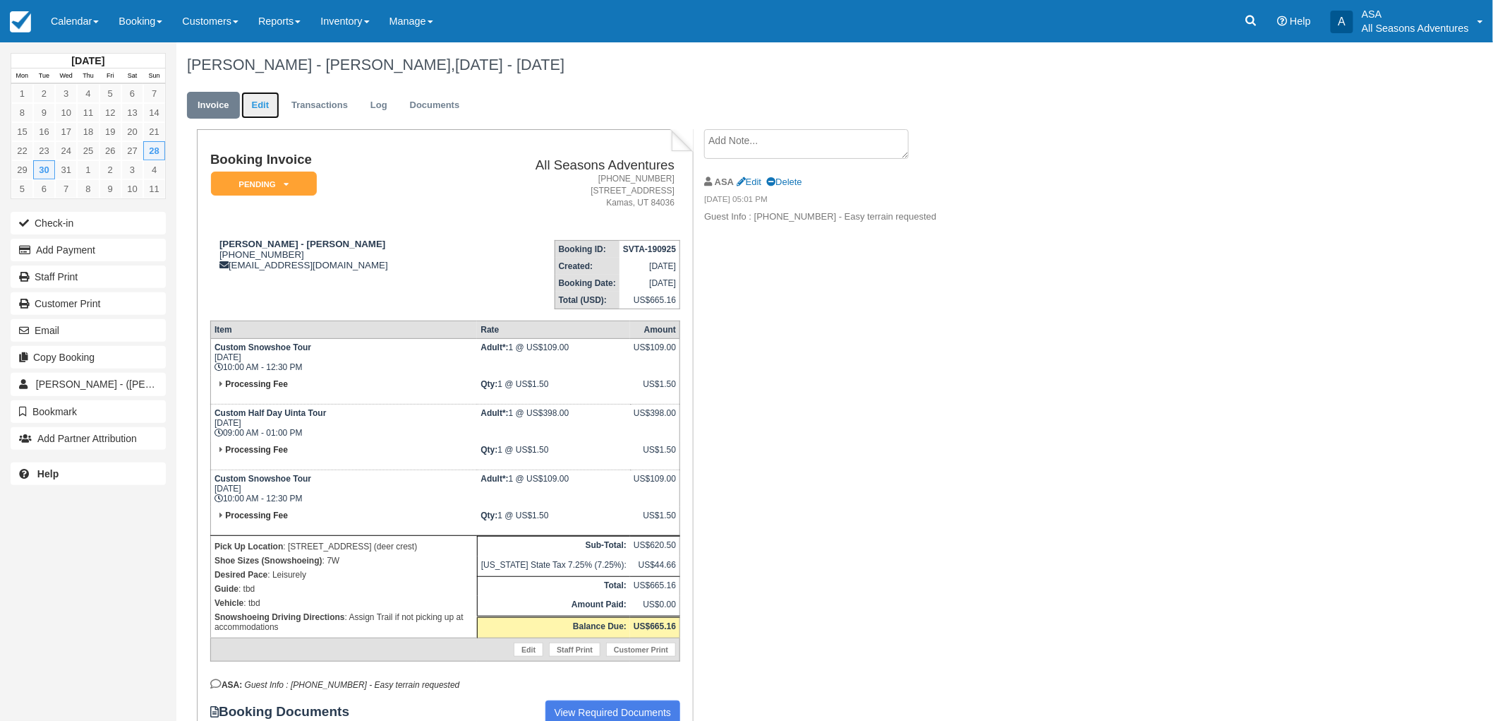
click at [265, 97] on link "Edit" at bounding box center [260, 106] width 38 height 28
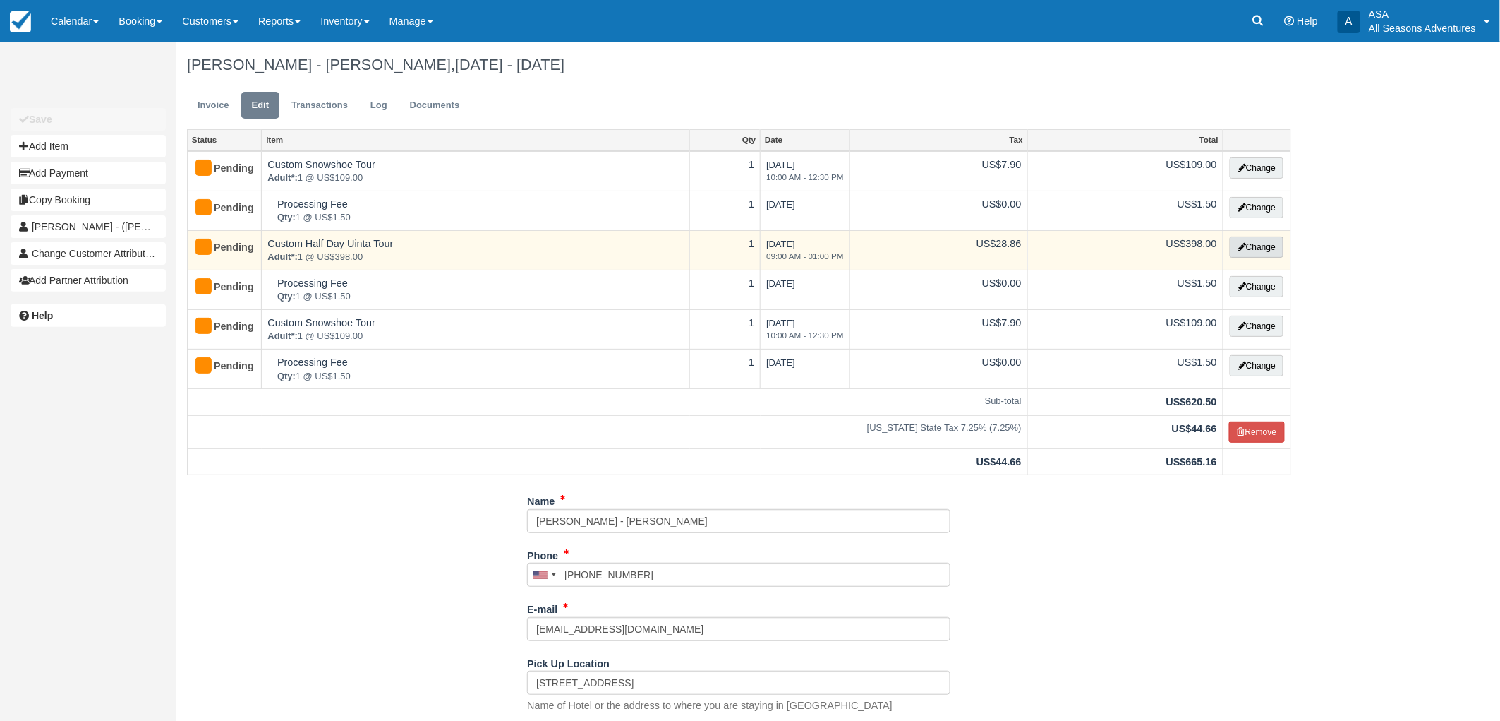
click at [1248, 238] on button "Change" at bounding box center [1257, 246] width 54 height 21
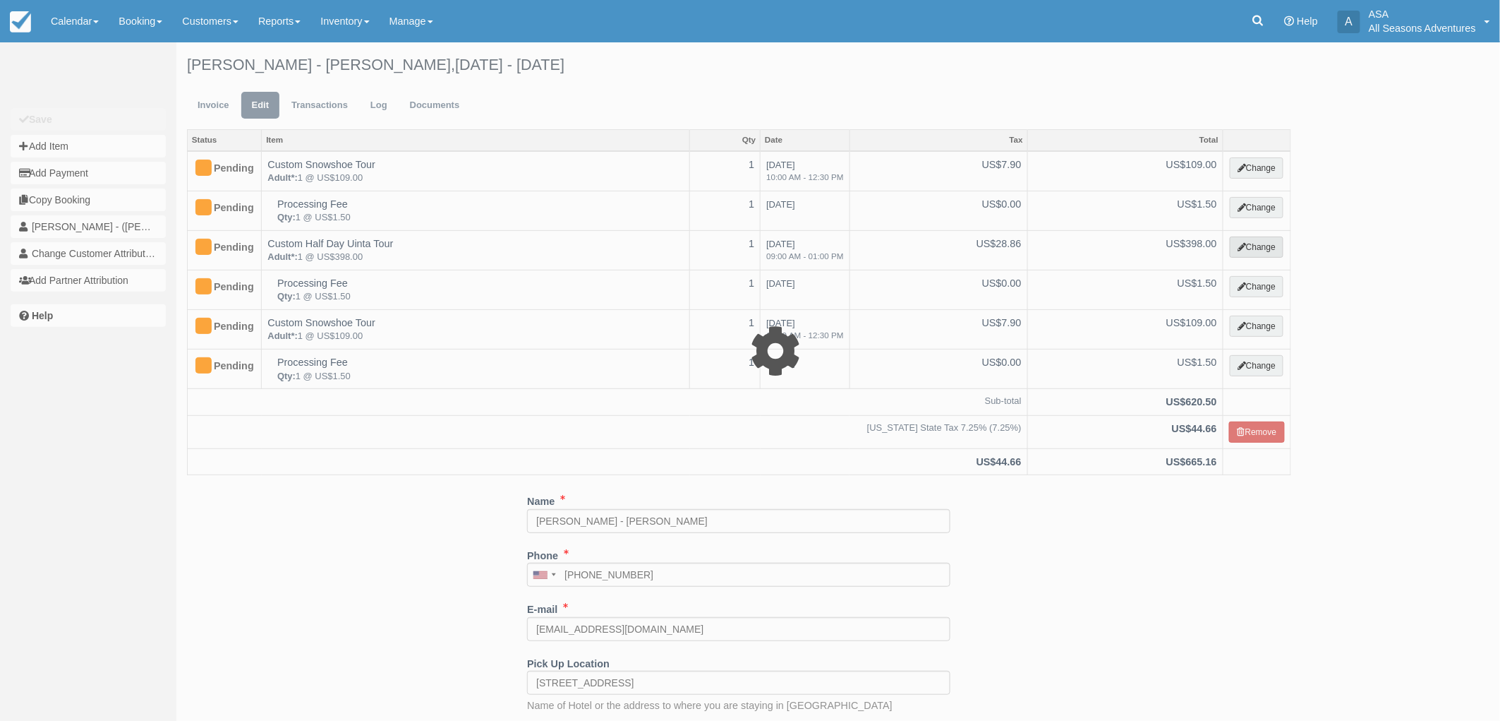
select select "5"
type input "398.00"
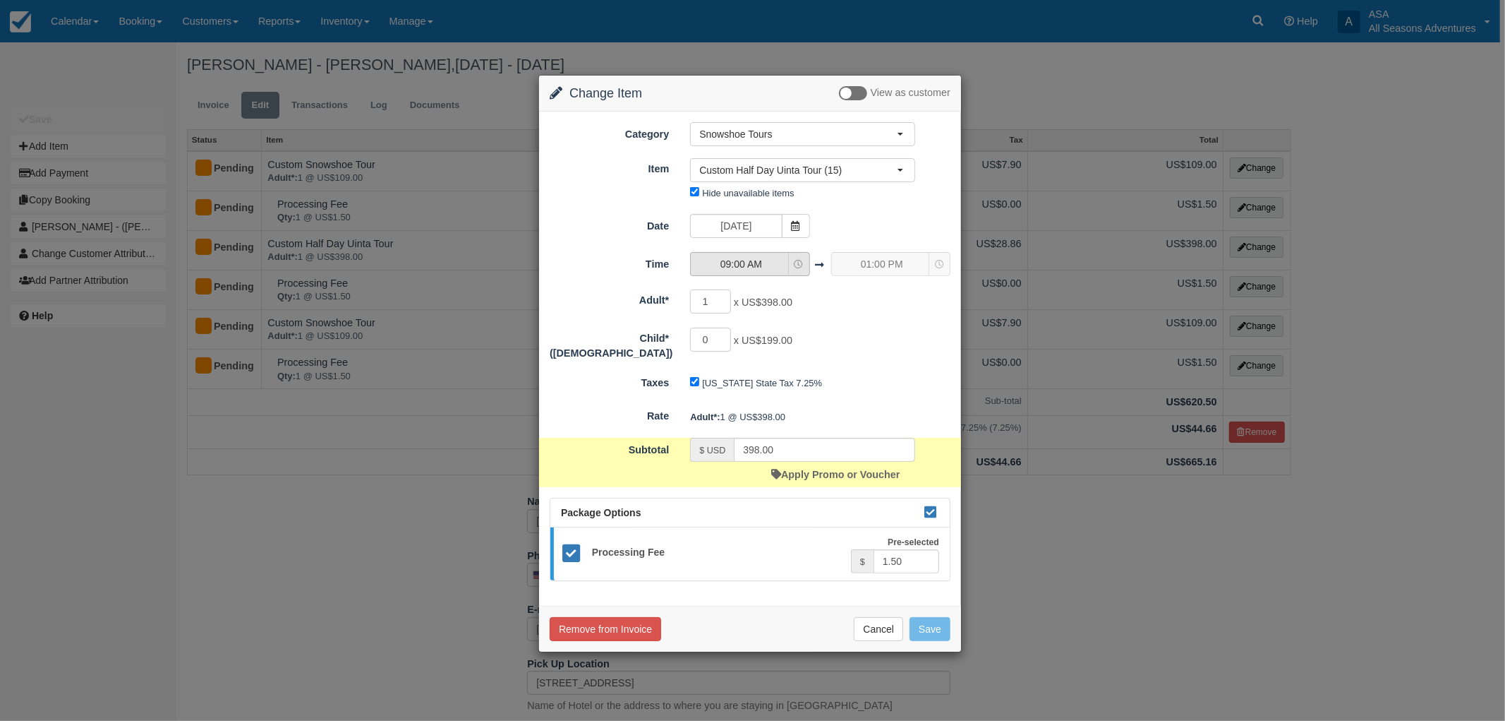
click at [769, 265] on span "09:00 AM" at bounding box center [741, 264] width 100 height 14
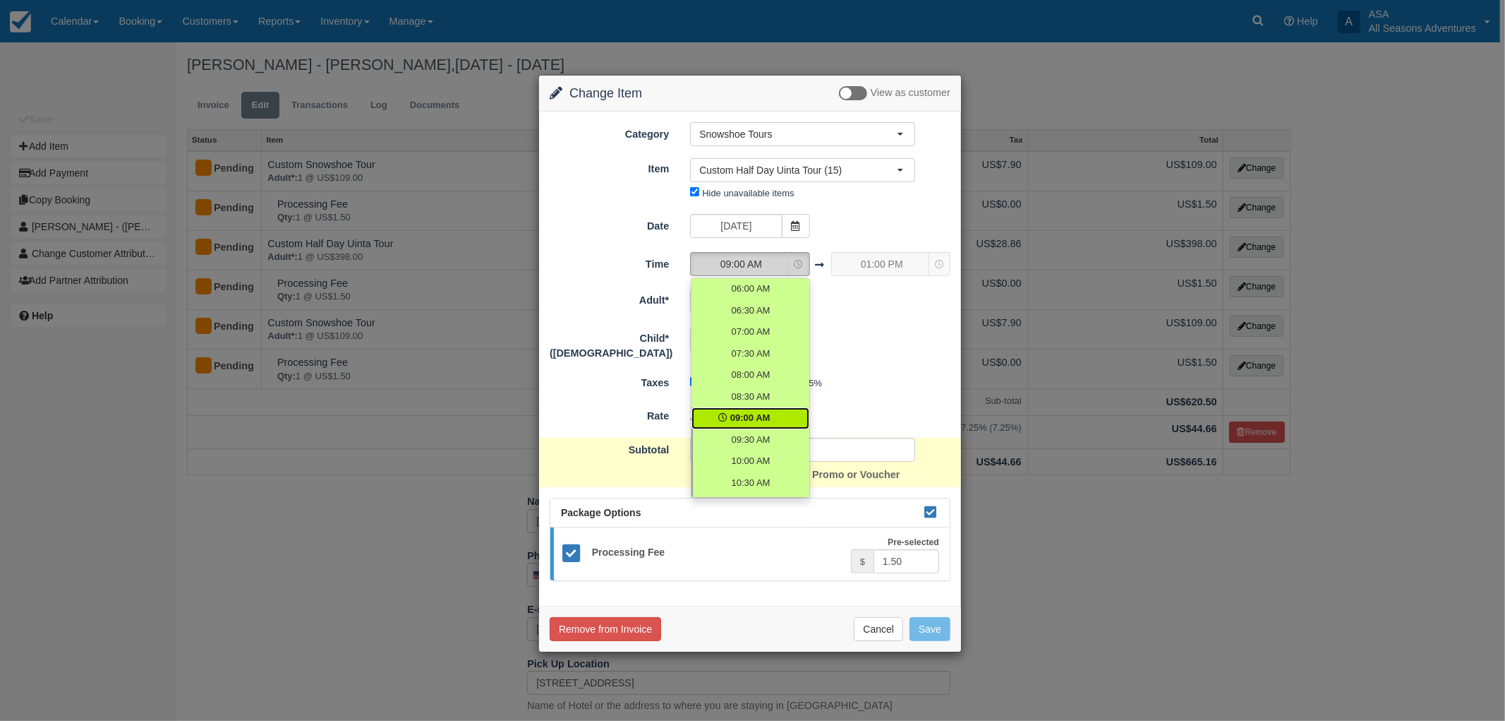
click at [769, 265] on span "09:00 AM" at bounding box center [741, 264] width 100 height 14
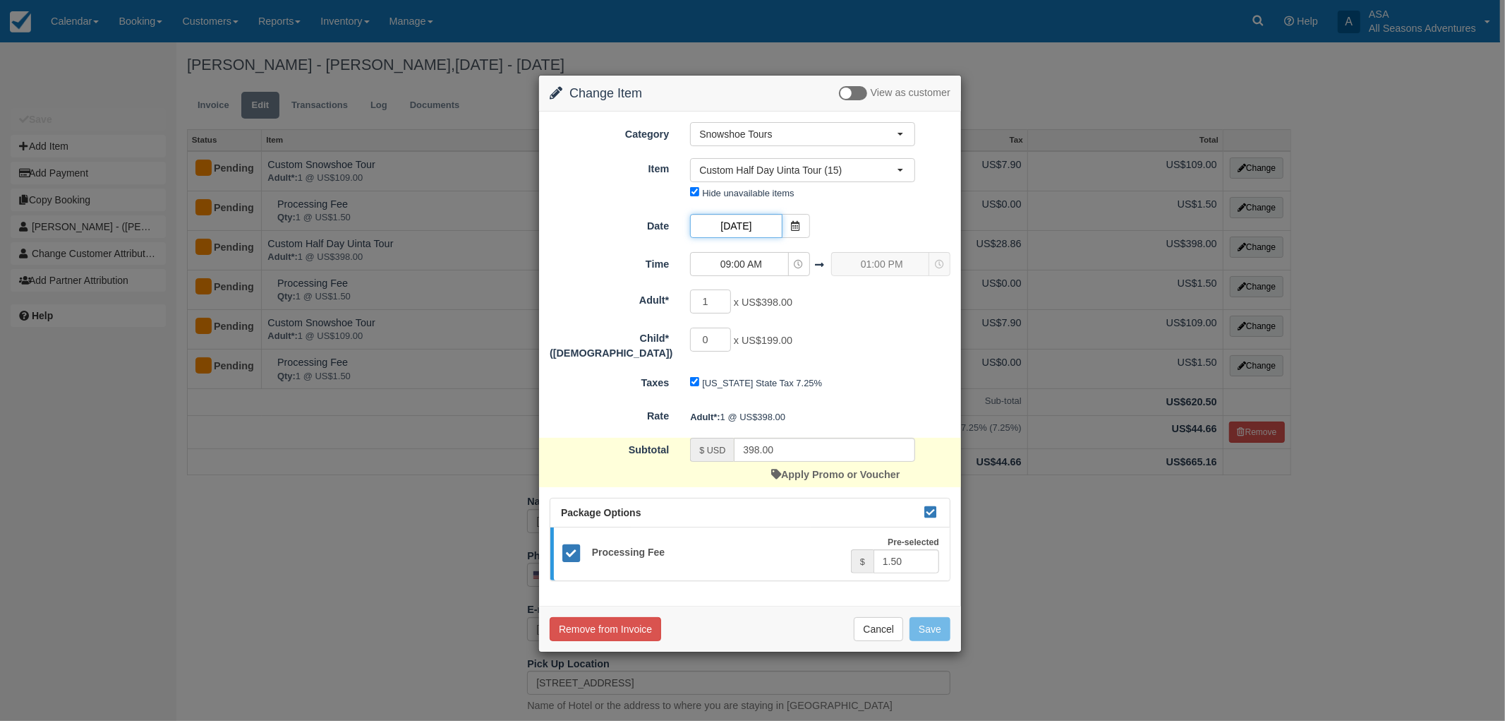
click at [776, 222] on input "12/28/25" at bounding box center [736, 226] width 92 height 24
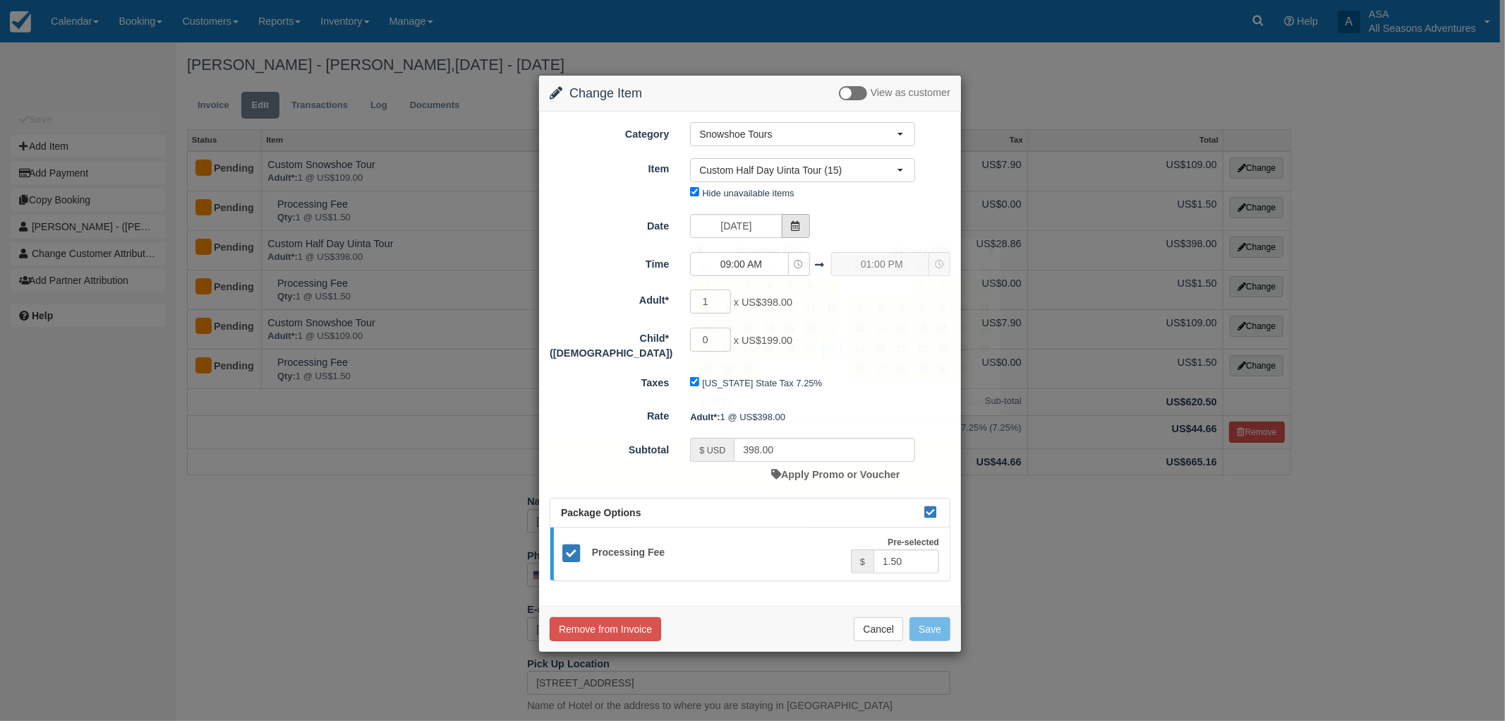
click at [800, 224] on icon at bounding box center [796, 226] width 10 height 10
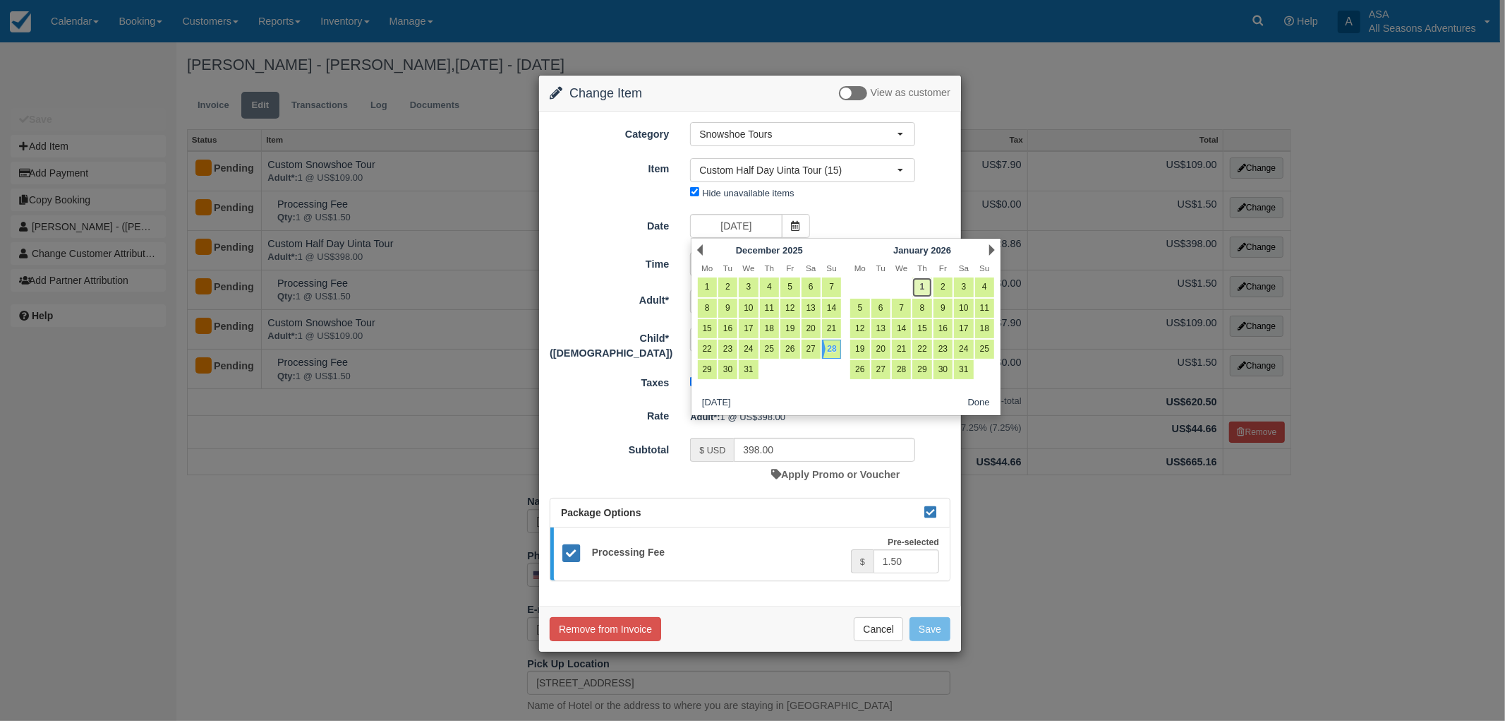
click at [920, 284] on link "1" at bounding box center [921, 286] width 19 height 19
type input "01/01/26"
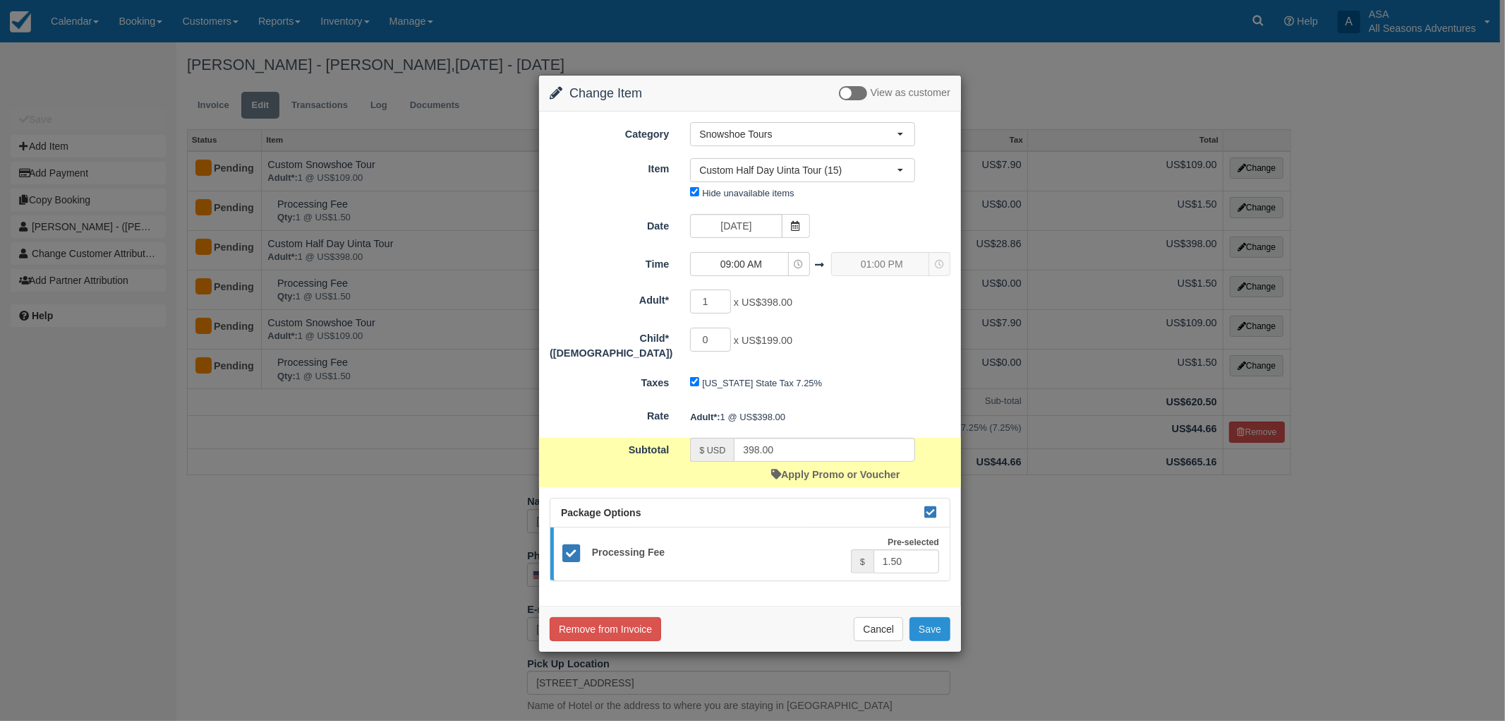
click at [942, 617] on button "Save" at bounding box center [930, 629] width 41 height 24
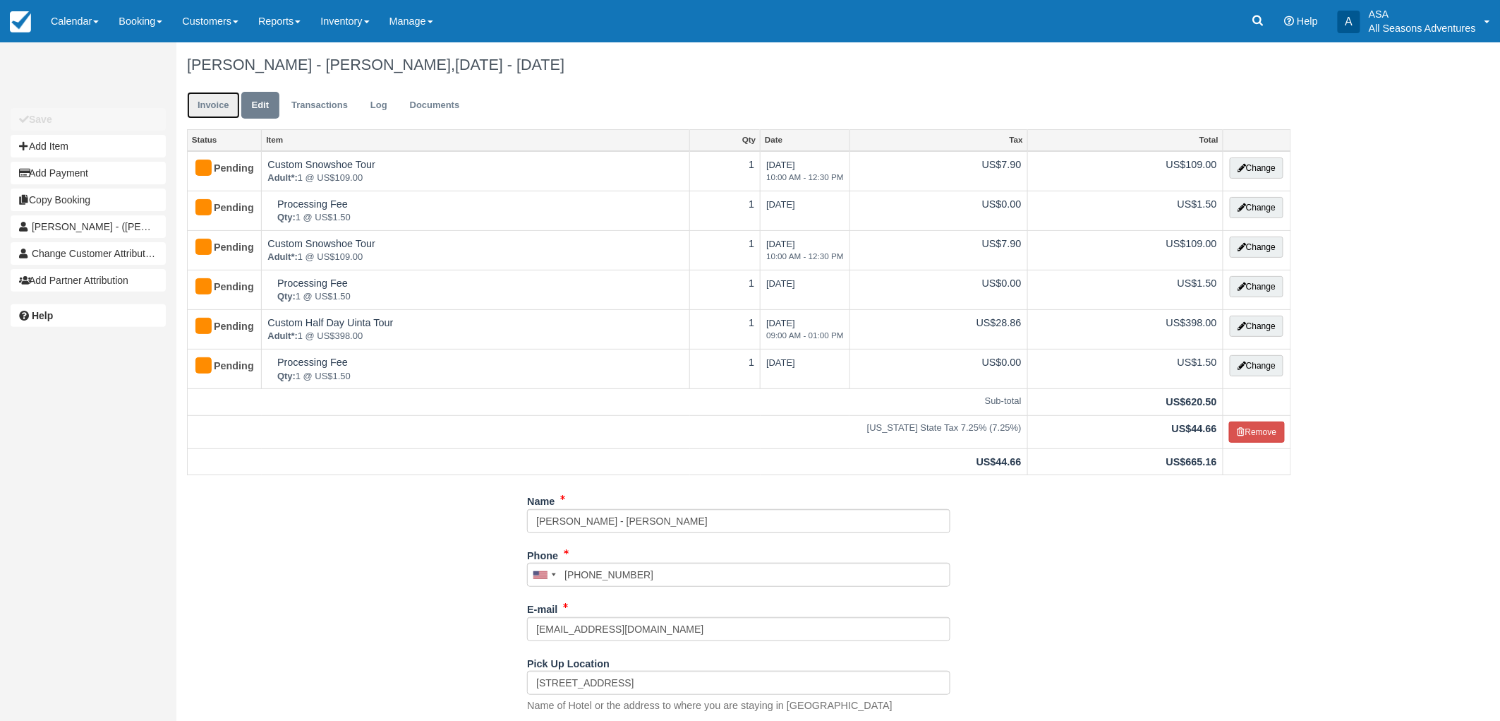
click at [217, 114] on link "Invoice" at bounding box center [213, 106] width 53 height 28
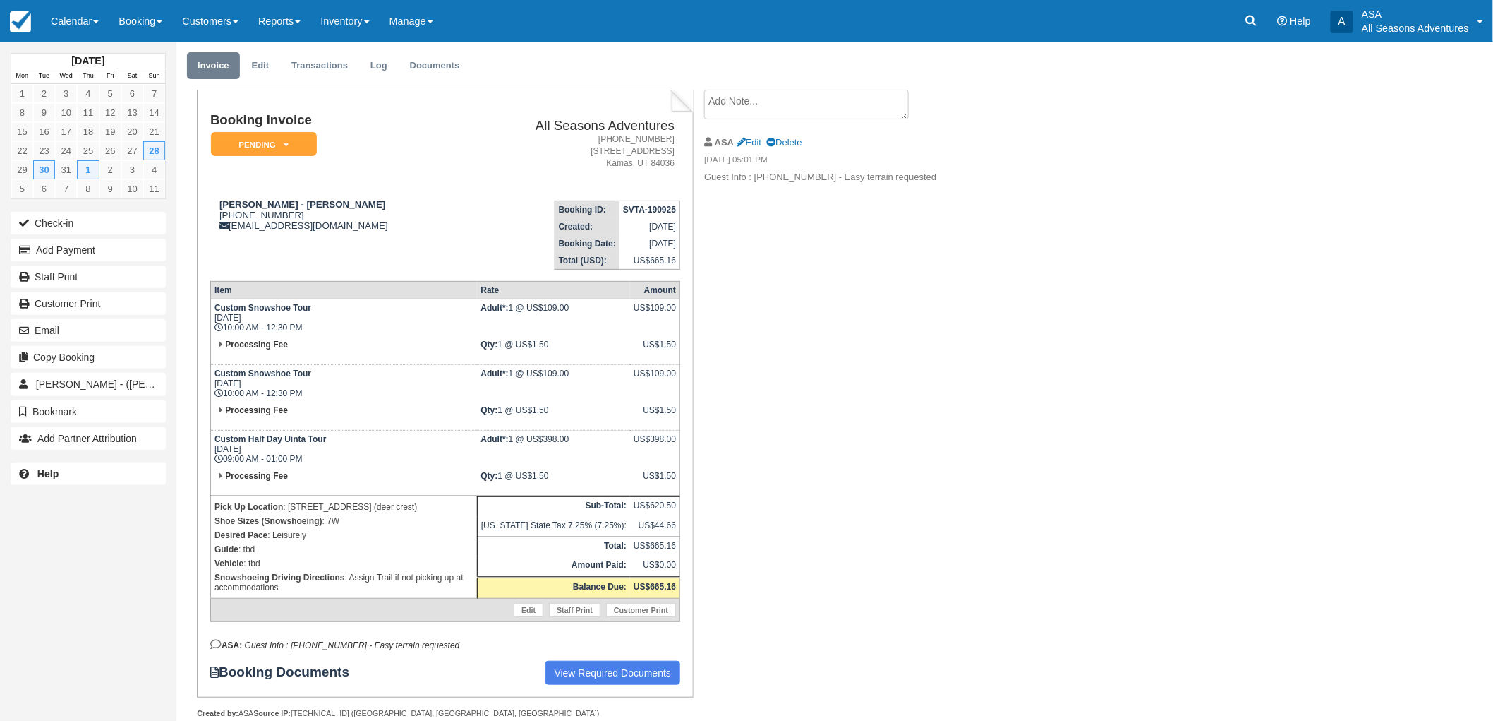
scroll to position [59, 0]
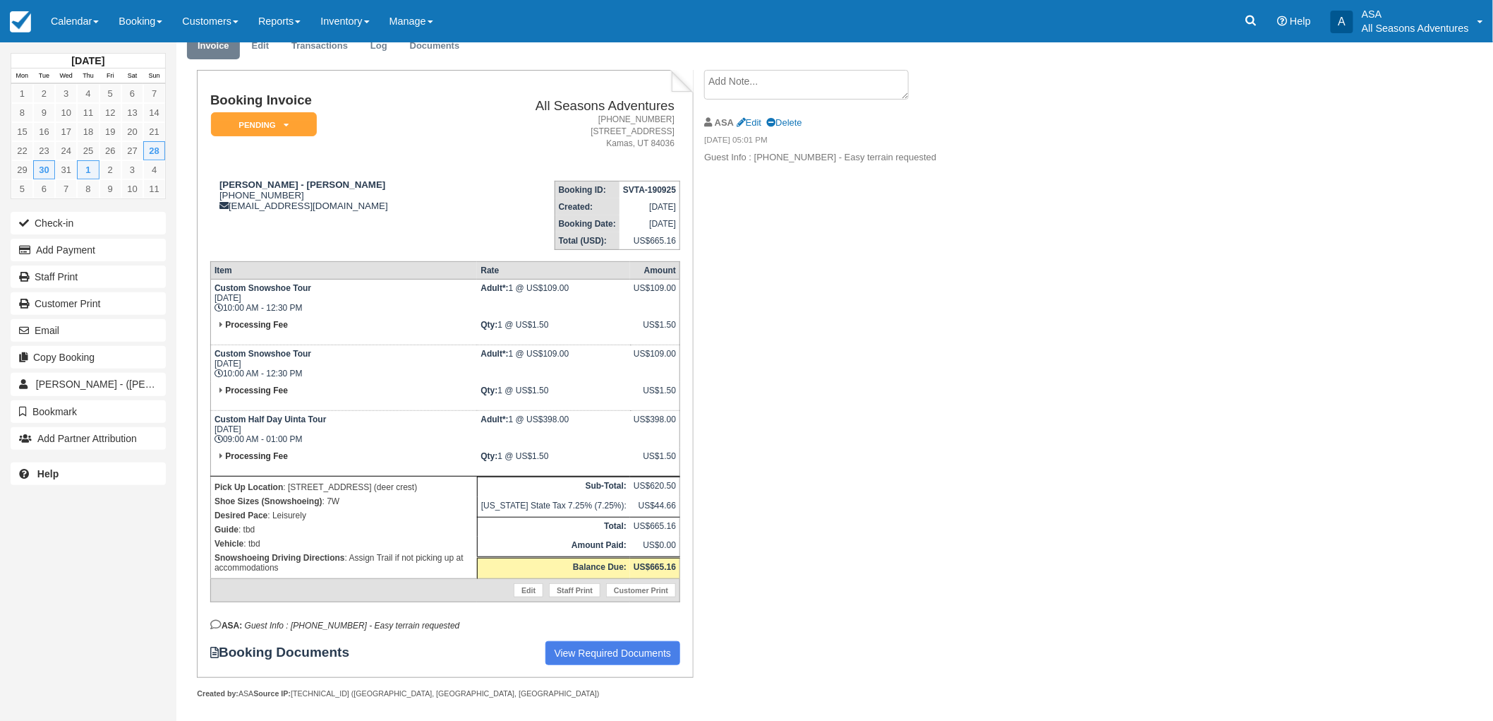
click at [471, 127] on address "[PHONE_NUMBER] [STREET_ADDRESS][PERSON_NAME]" at bounding box center [573, 132] width 204 height 36
click at [125, 252] on button "Add Payment" at bounding box center [88, 250] width 155 height 23
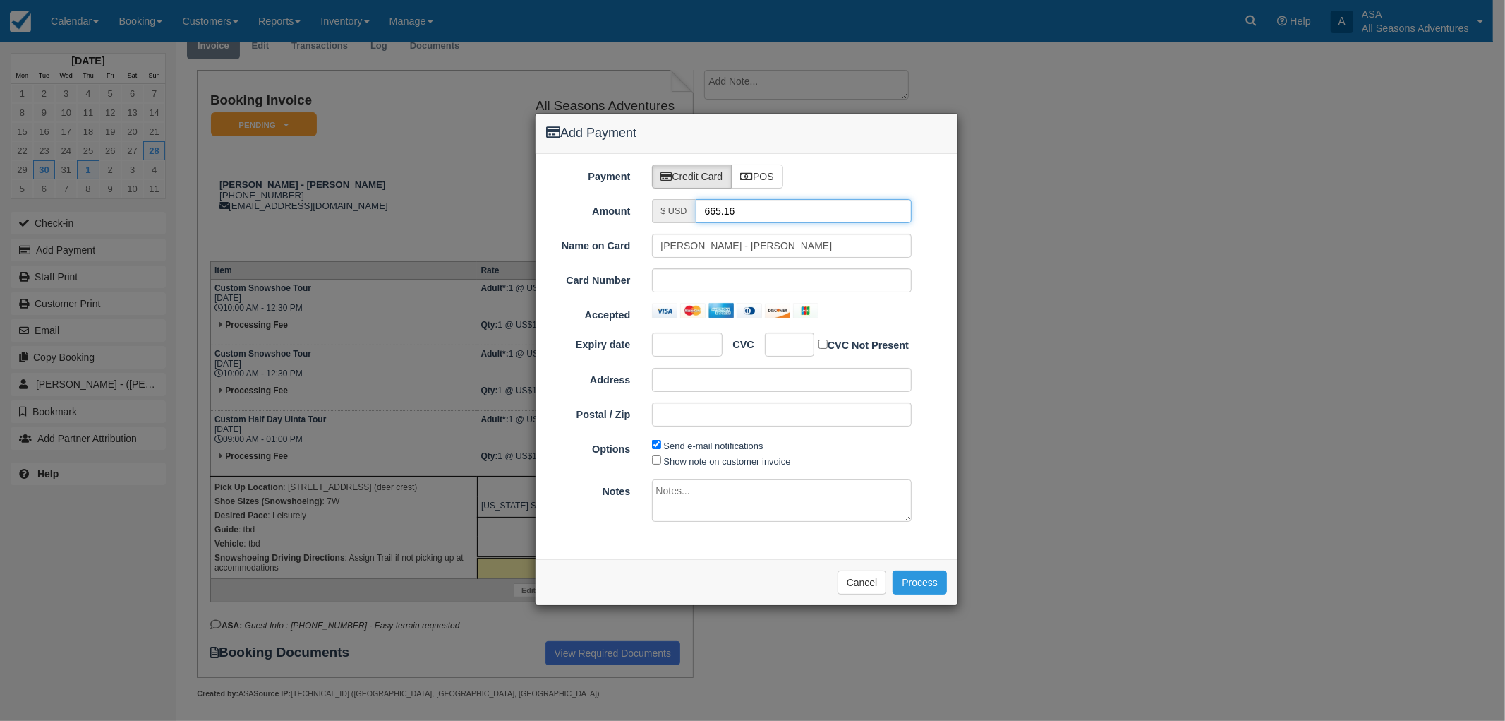
drag, startPoint x: 765, startPoint y: 215, endPoint x: 641, endPoint y: 208, distance: 124.4
click at [641, 208] on div "$ USD 665.16" at bounding box center [782, 211] width 282 height 24
type input "1.50"
click at [814, 246] on input "[PERSON_NAME] - [PERSON_NAME]" at bounding box center [782, 246] width 260 height 24
drag, startPoint x: 742, startPoint y: 241, endPoint x: 555, endPoint y: 238, distance: 187.0
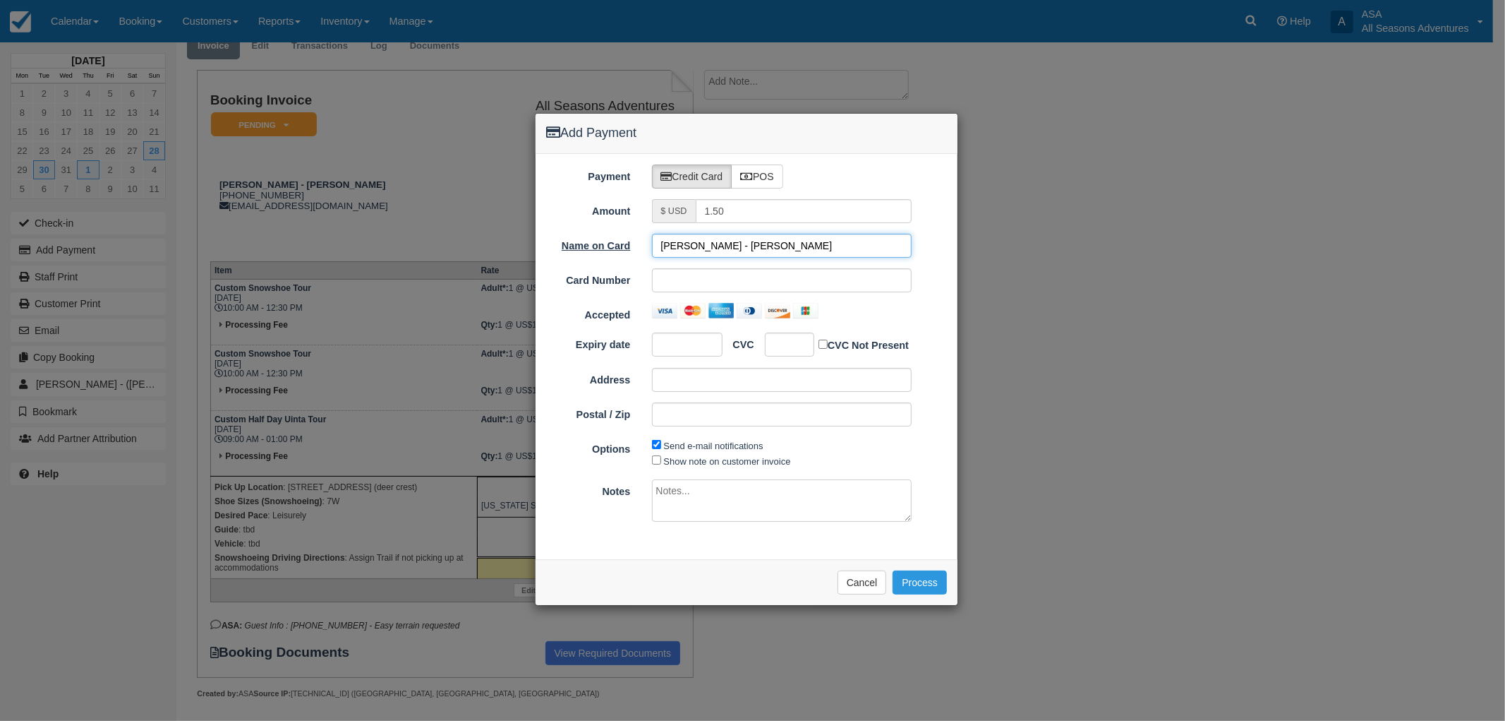
click at [565, 242] on div "Name on Card [PERSON_NAME] - [PERSON_NAME]" at bounding box center [747, 246] width 422 height 24
drag, startPoint x: 734, startPoint y: 250, endPoint x: 696, endPoint y: 248, distance: 38.1
click at [696, 248] on input "[PERSON_NAME]" at bounding box center [782, 246] width 260 height 24
type input "[PERSON_NAME]"
click at [951, 447] on div "Options Send e-mail notifications Show note on customer invoice" at bounding box center [747, 453] width 422 height 32
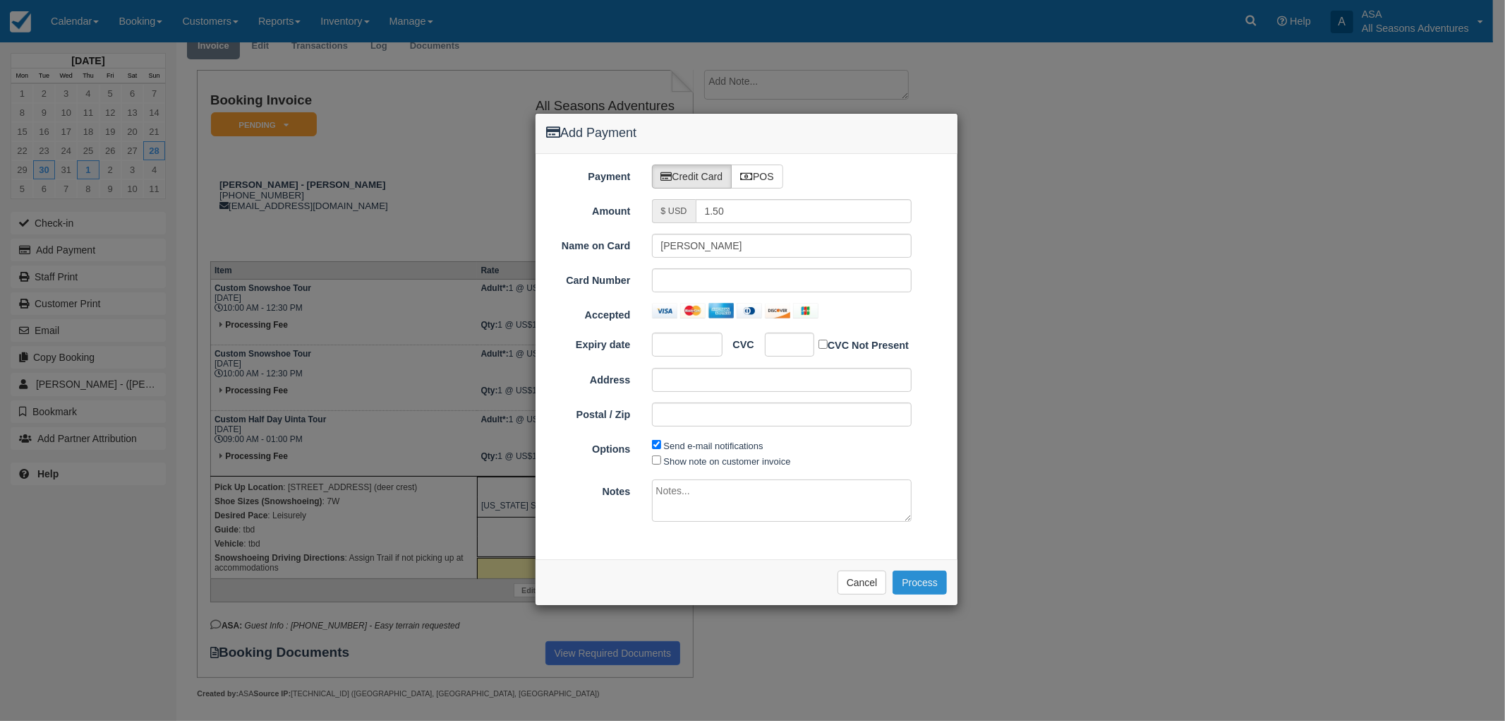
click at [916, 582] on button "Process" at bounding box center [920, 582] width 54 height 24
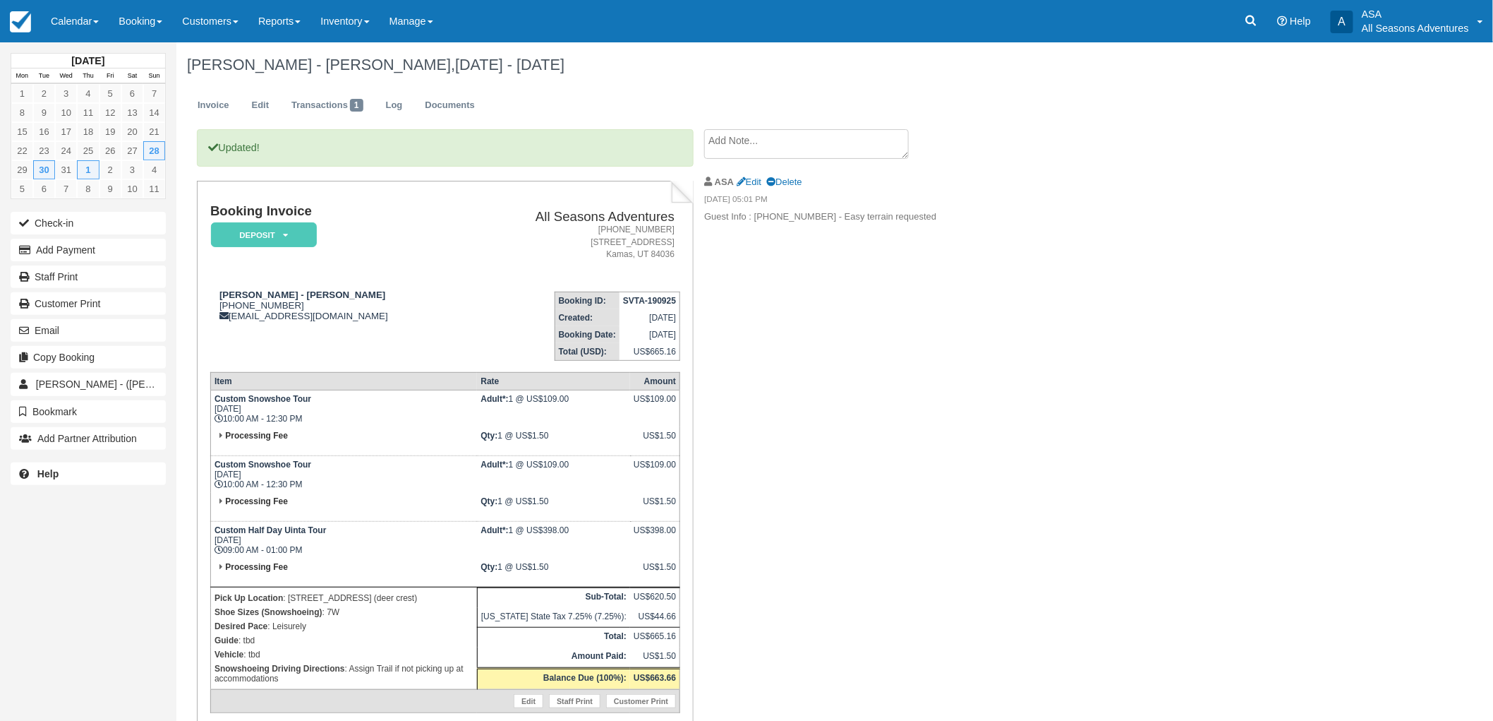
click at [732, 447] on div "Updated! Booking Invoice Deposit   Pending Reserved Paid Waiting Cancelled All …" at bounding box center [564, 493] width 776 height 729
click at [450, 106] on link "Documents" at bounding box center [449, 106] width 71 height 28
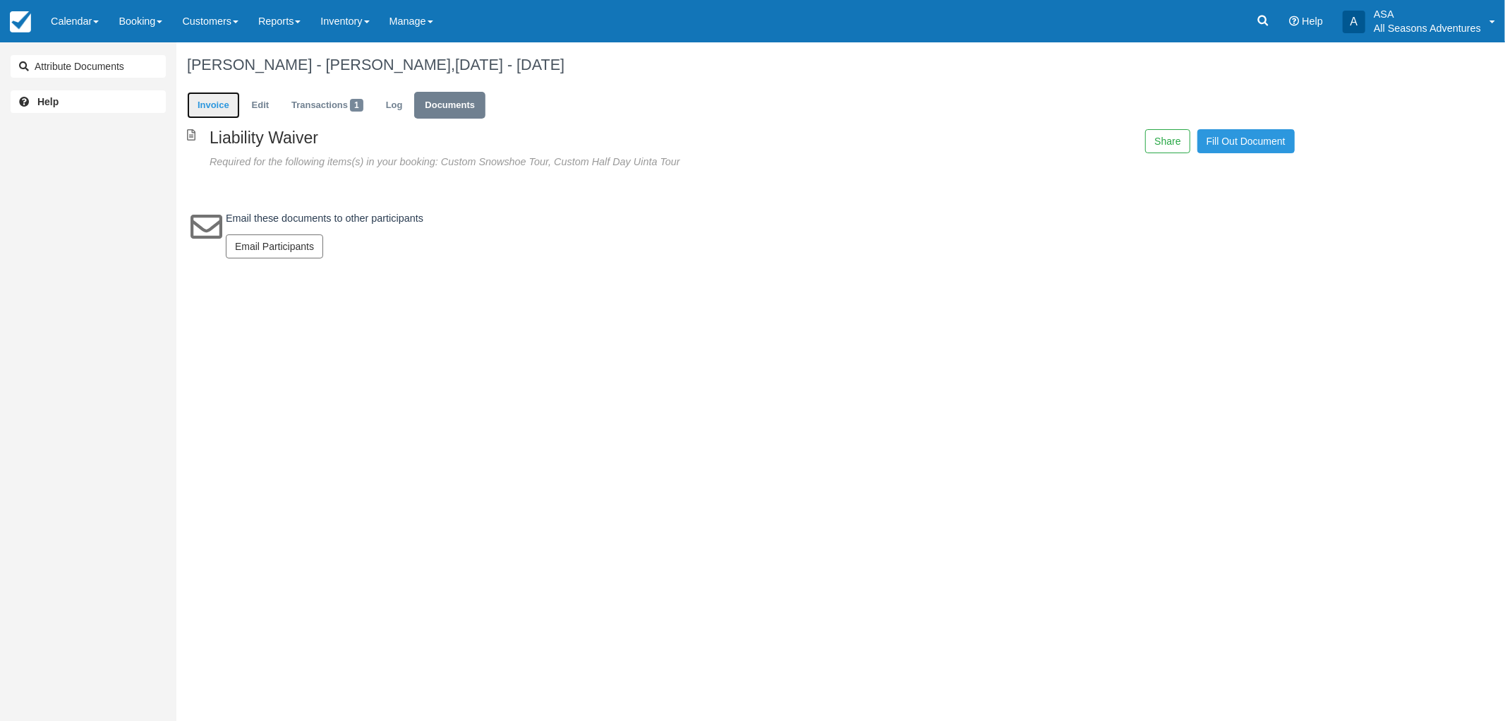
click at [213, 107] on link "Invoice" at bounding box center [213, 106] width 53 height 28
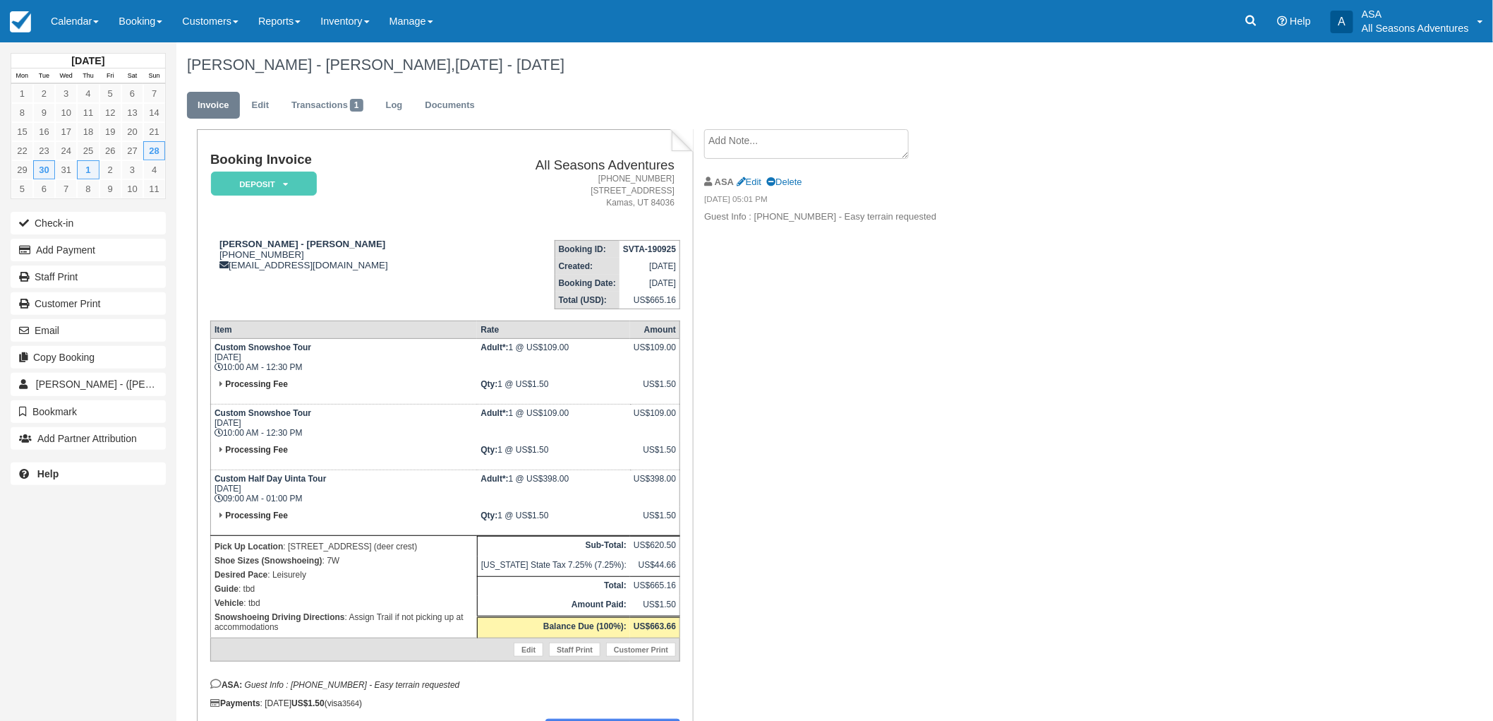
click at [857, 325] on div "Booking Invoice Deposit   Pending Reserved Paid Waiting Cancelled All Seasons A…" at bounding box center [564, 467] width 776 height 677
click at [860, 351] on div "Booking Invoice Deposit   Pending Reserved Paid Waiting Cancelled All Seasons A…" at bounding box center [564, 467] width 776 height 677
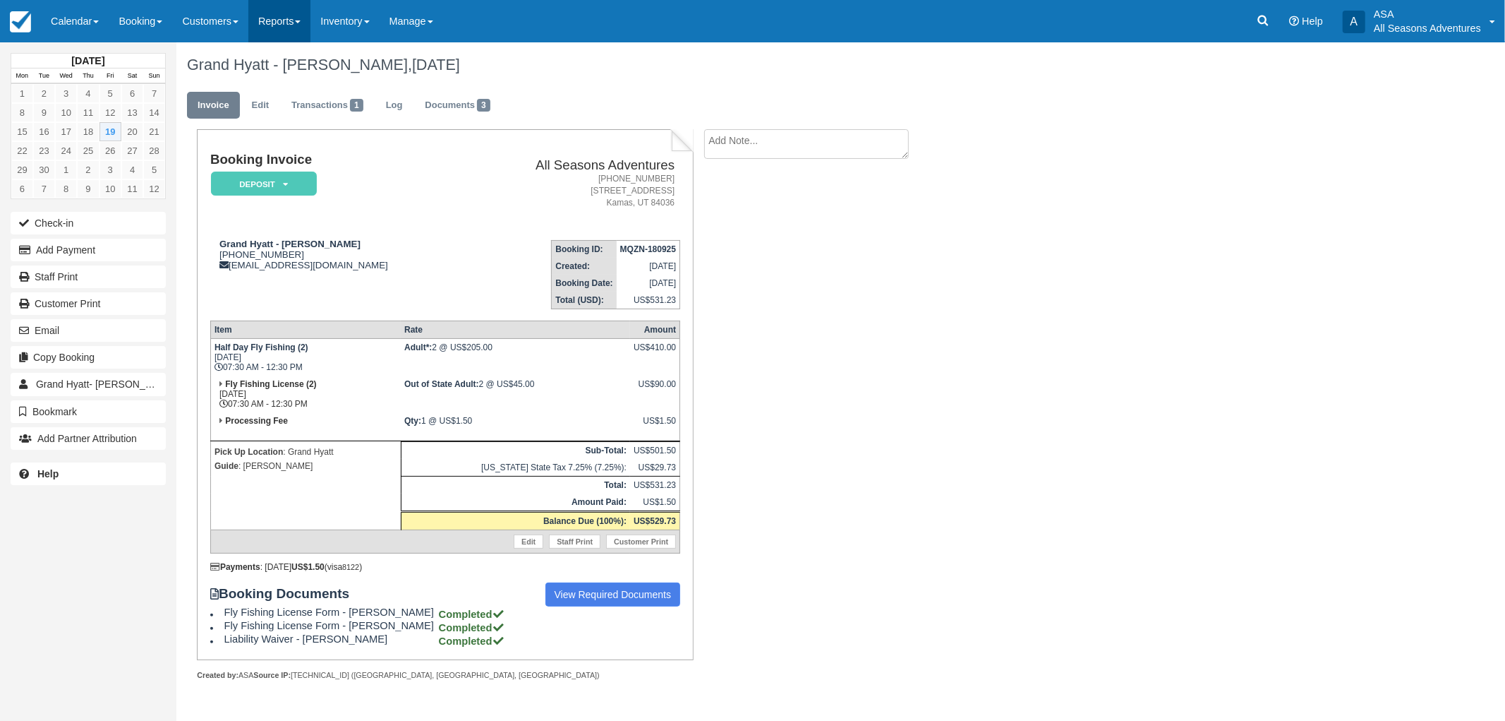
click at [282, 15] on link "Reports" at bounding box center [279, 21] width 62 height 42
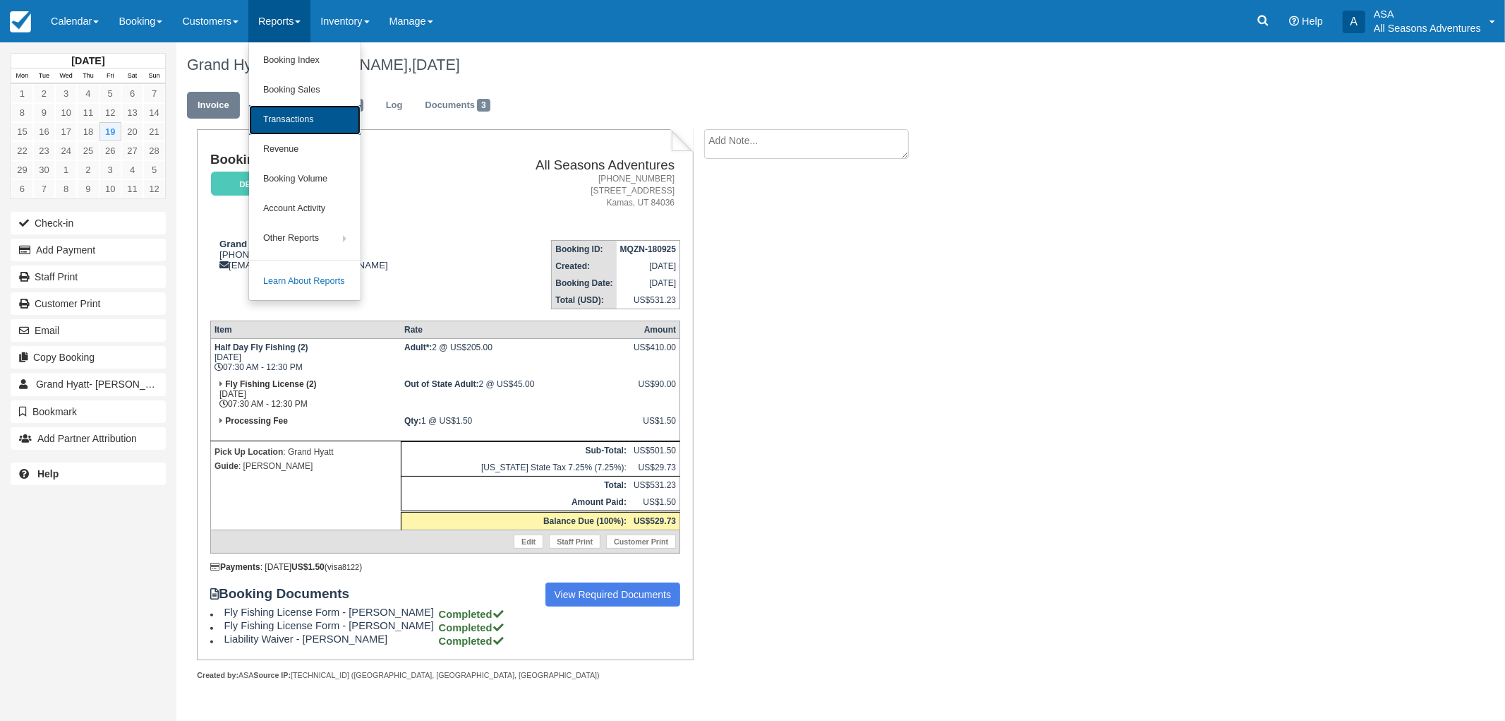
click at [308, 116] on link "Transactions" at bounding box center [304, 120] width 111 height 30
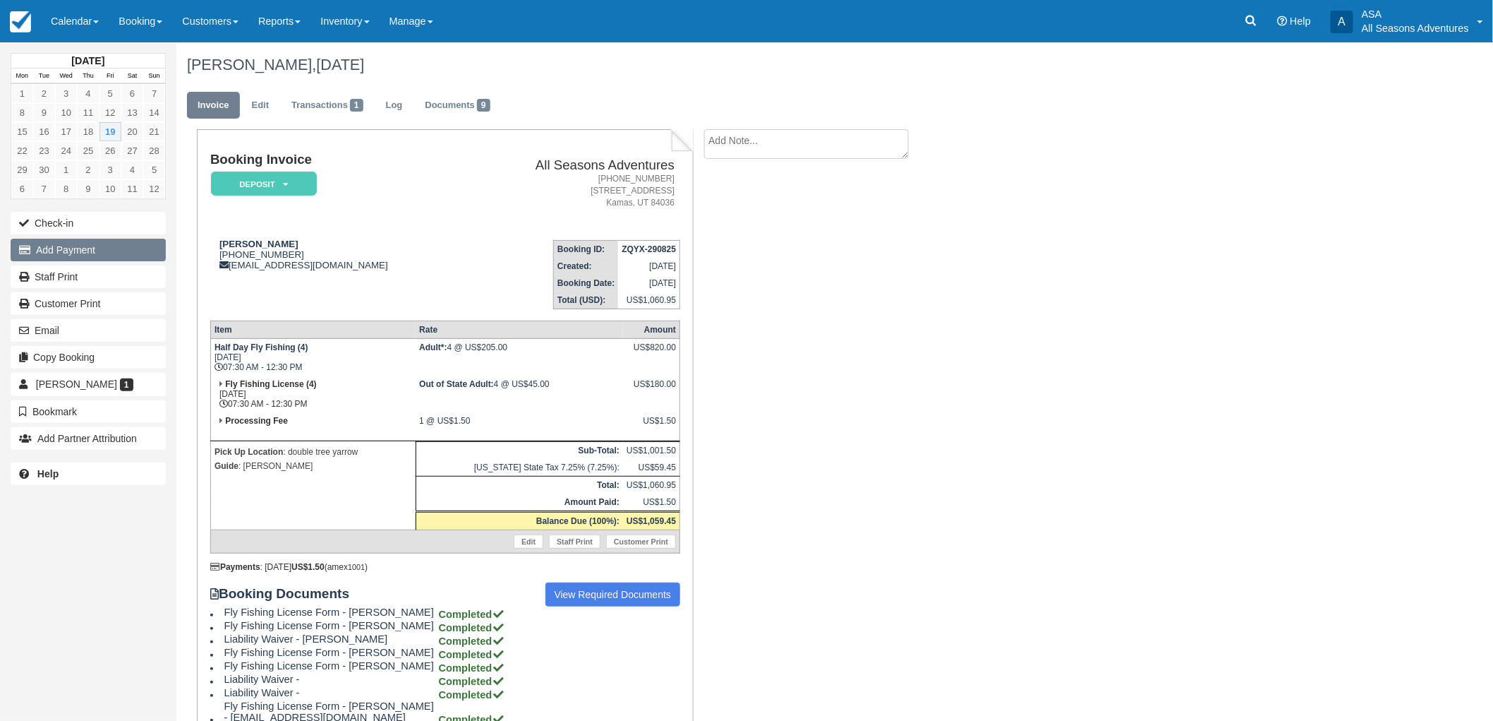
click at [89, 254] on button "Add Payment" at bounding box center [88, 250] width 155 height 23
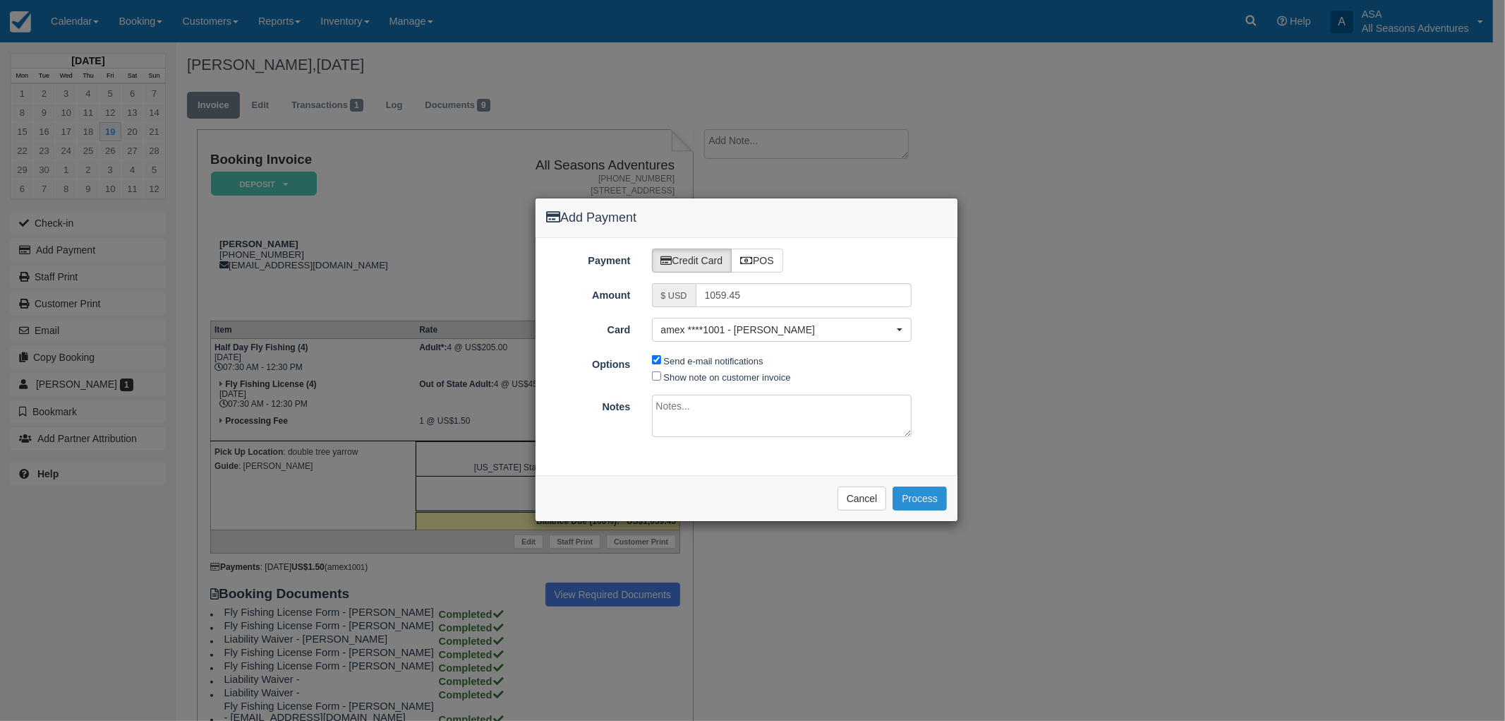
click at [921, 504] on button "Process" at bounding box center [920, 498] width 54 height 24
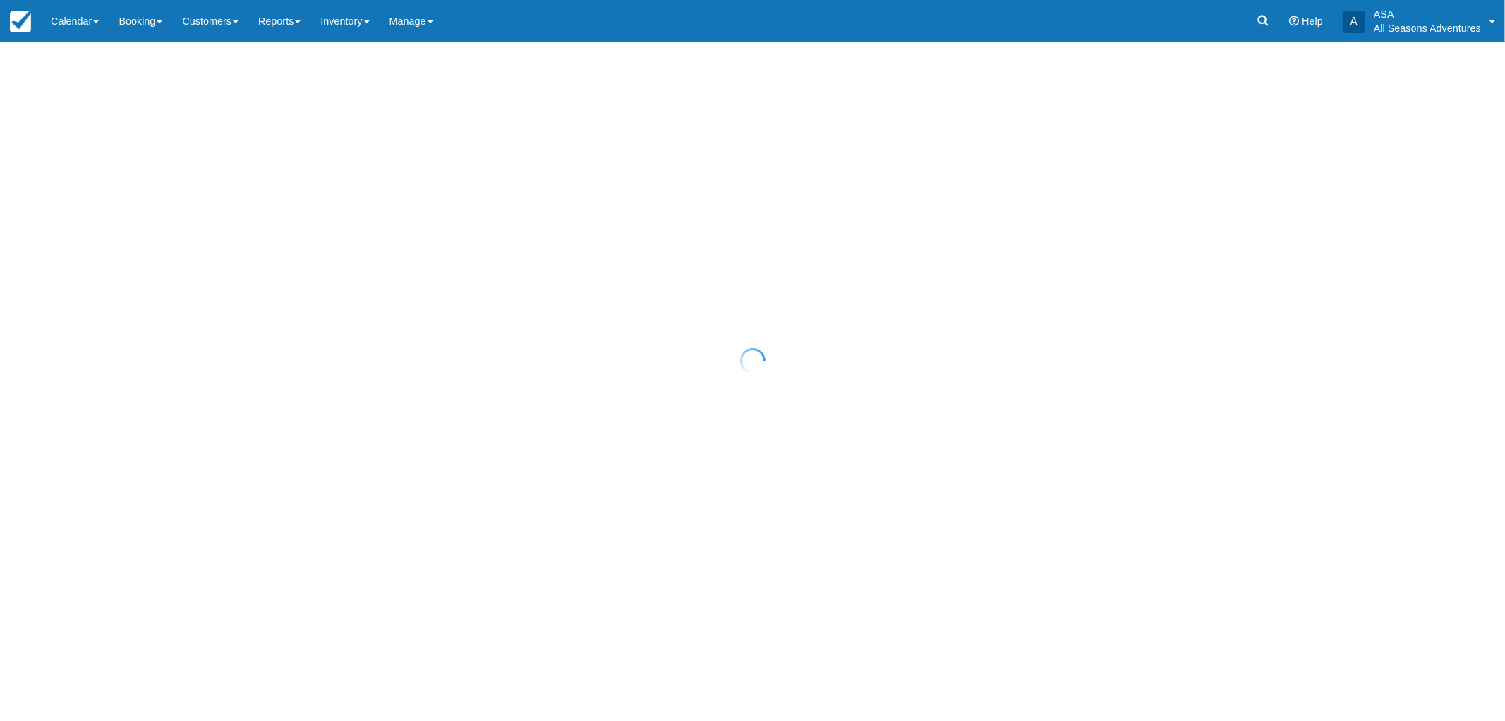
select select "10"
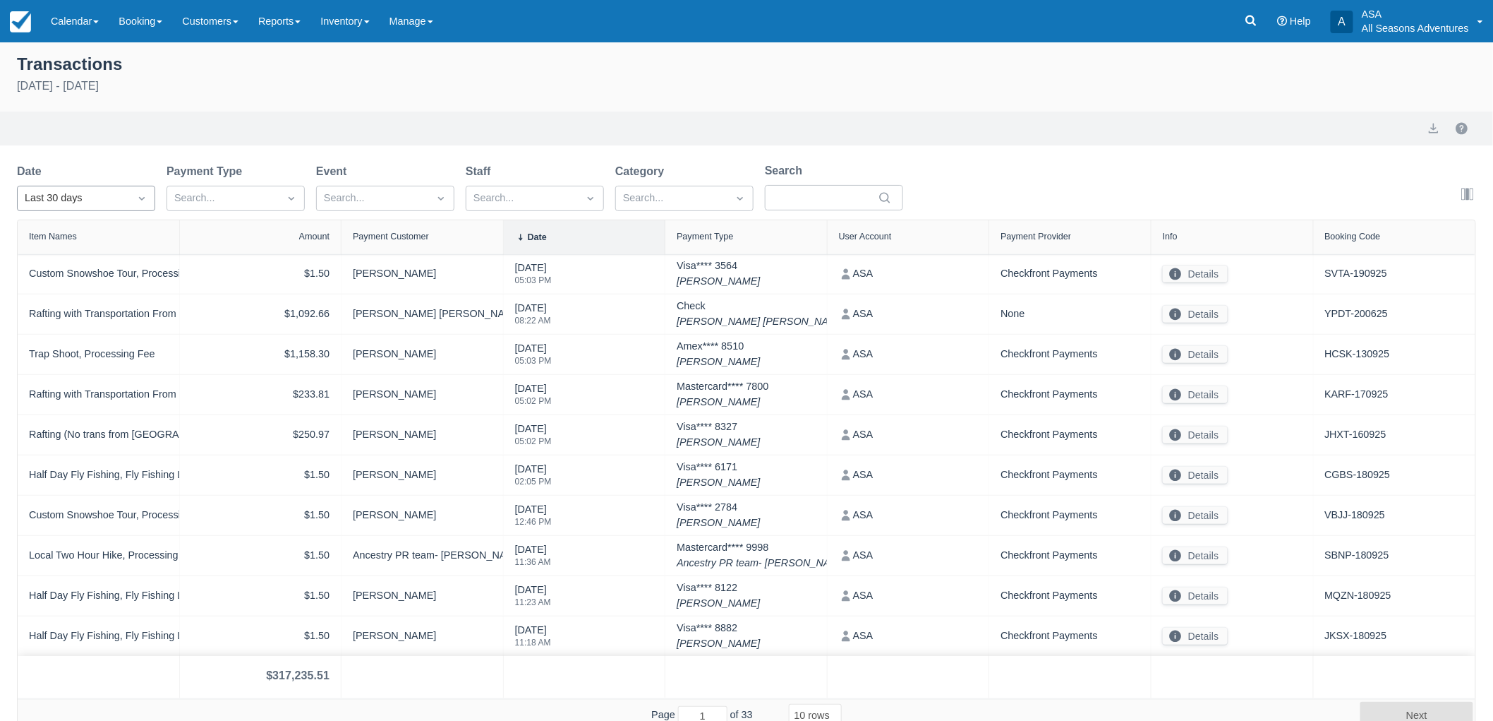
click at [113, 202] on div "Last 30 days" at bounding box center [73, 199] width 97 height 16
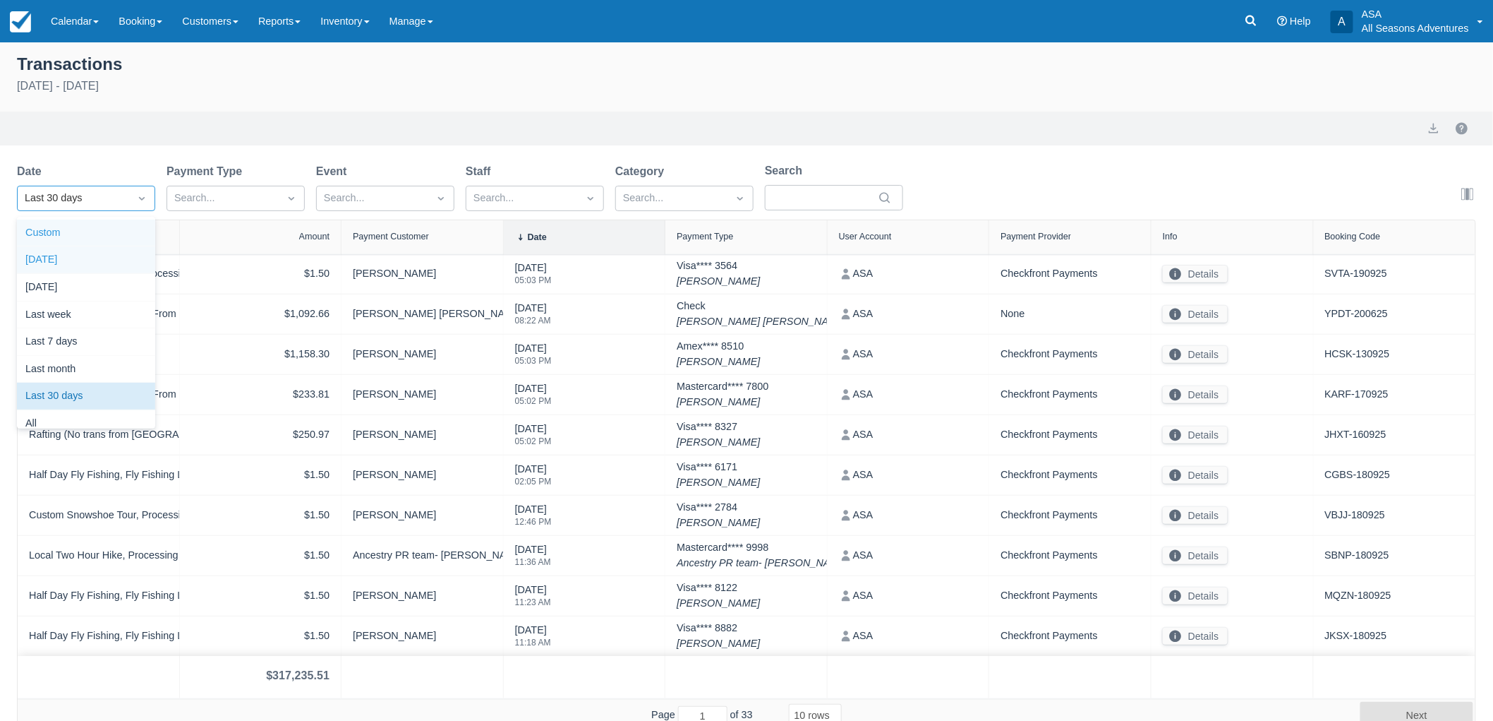
click at [101, 261] on div "[DATE]" at bounding box center [86, 260] width 138 height 28
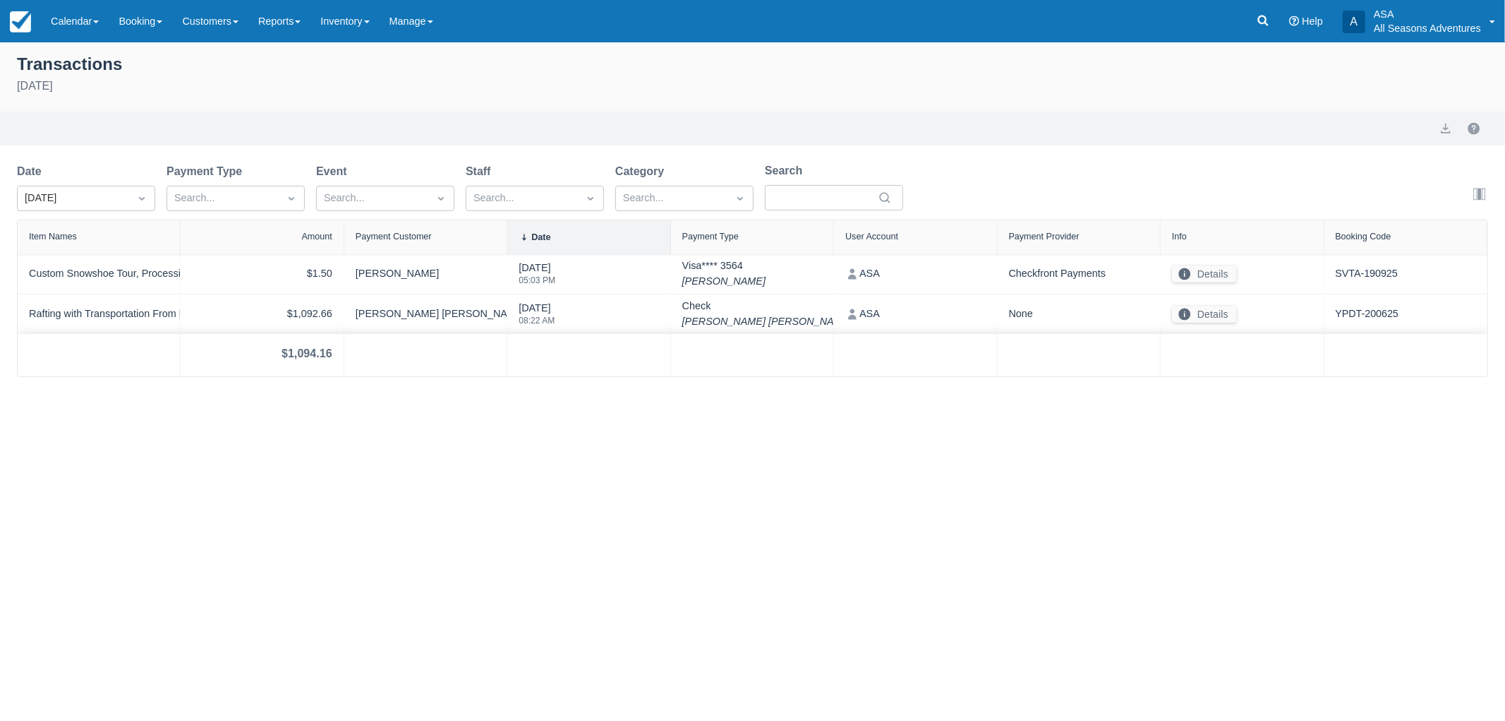
click at [348, 499] on div "Transactions [DATE] Export Date [DATE] Payment Type Search... Event Search... S…" at bounding box center [752, 381] width 1505 height 678
click at [397, 435] on div "Transactions [DATE] Export Date [DATE] Payment Type Search... Event Search... S…" at bounding box center [752, 381] width 1505 height 678
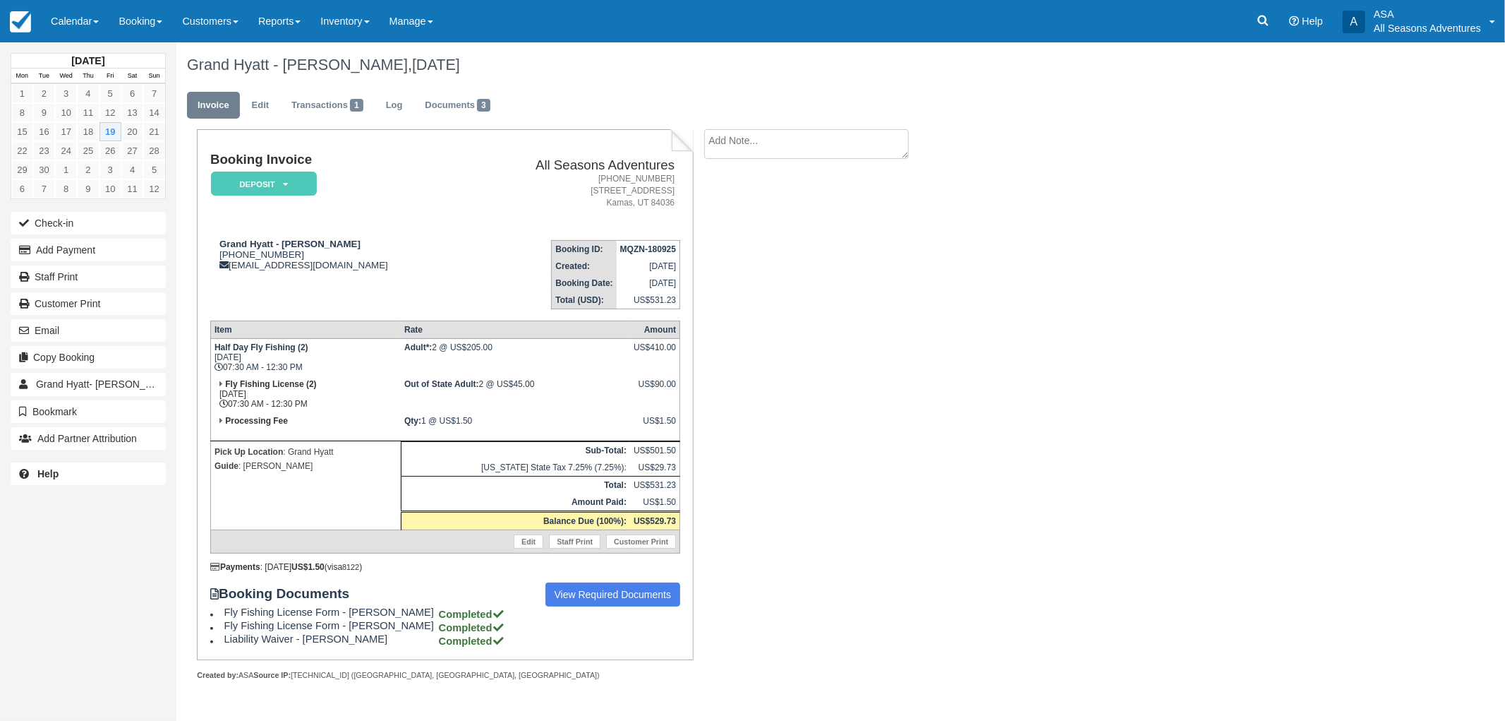
click at [83, 236] on div "Check-in Add Payment Staff Print Customer Print Email Copy Booking Grand Hyatt-…" at bounding box center [88, 330] width 176 height 241
click at [85, 247] on button "Add Payment" at bounding box center [88, 250] width 155 height 23
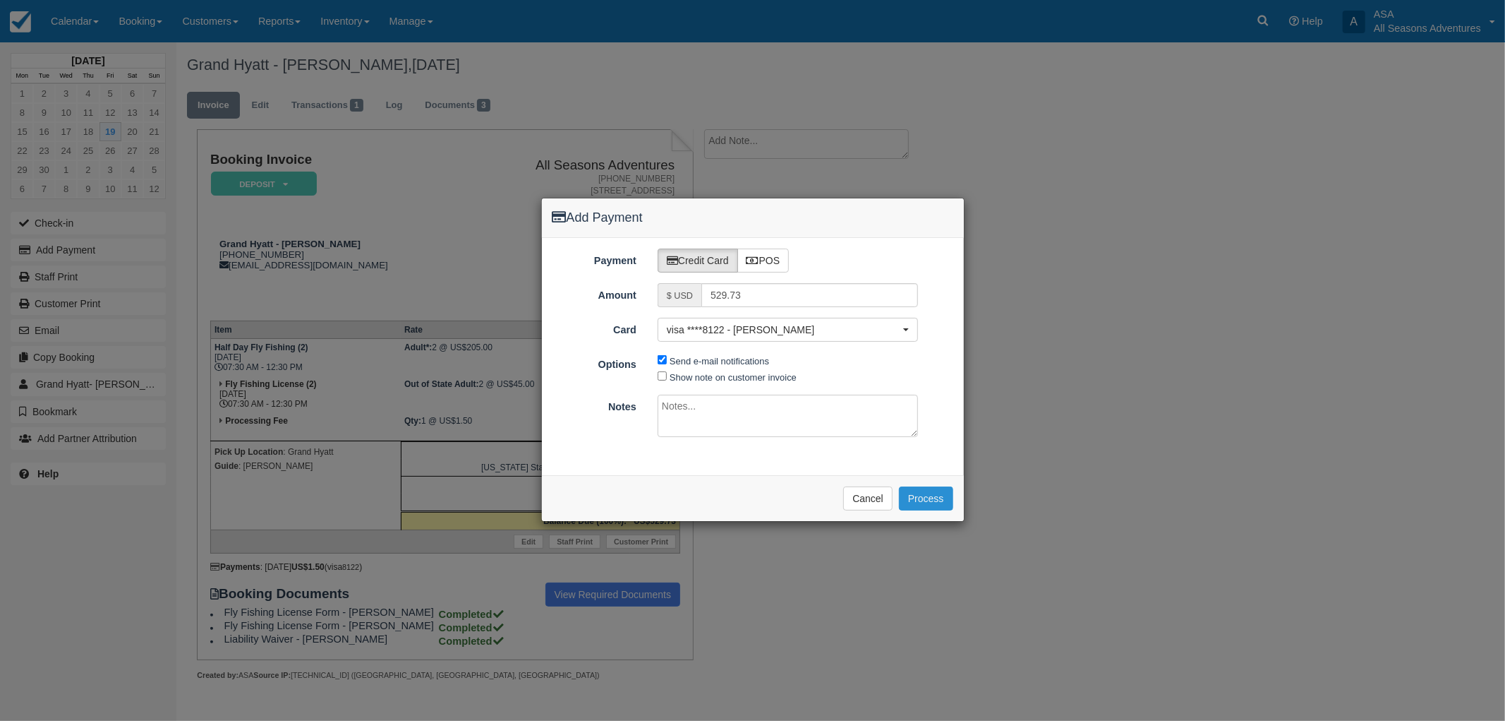
click at [923, 500] on button "Process" at bounding box center [926, 498] width 54 height 24
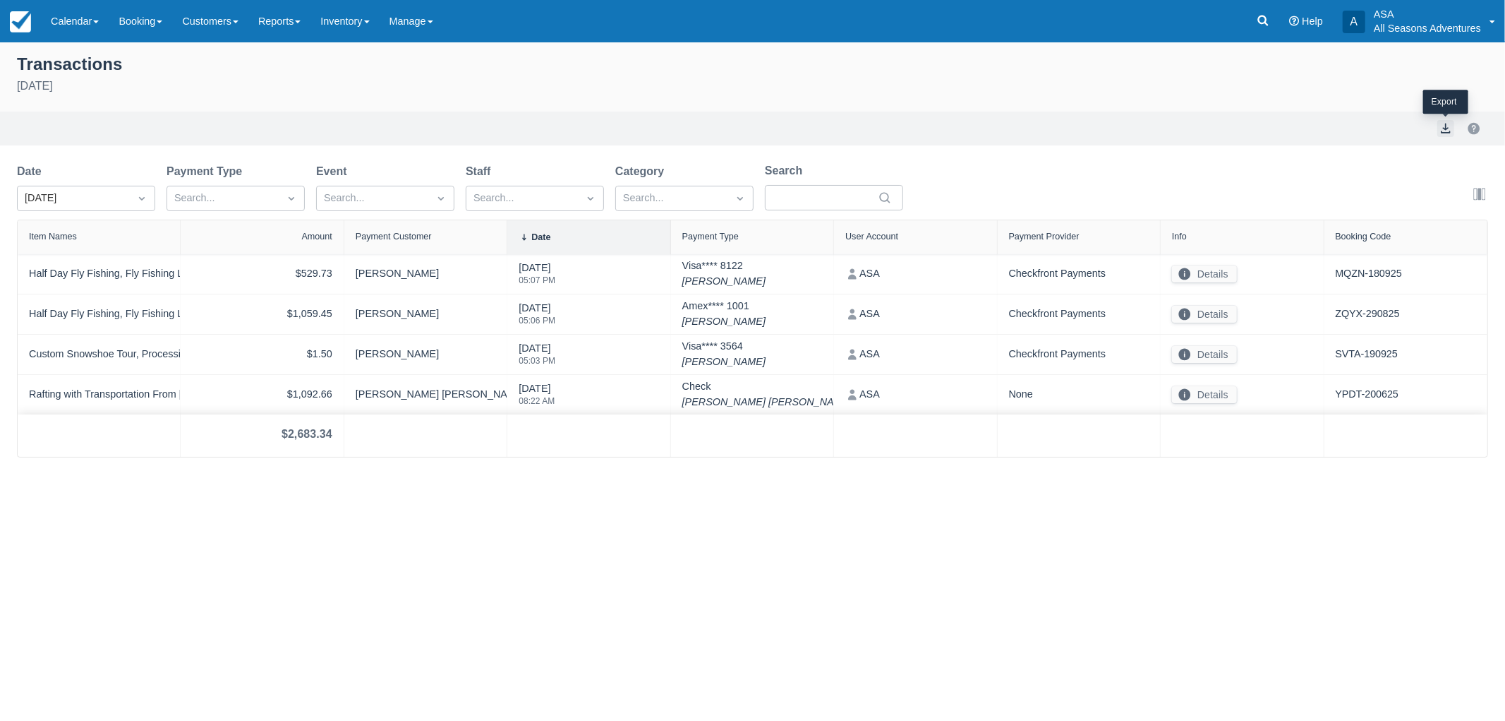
click at [1445, 131] on button "export" at bounding box center [1445, 128] width 17 height 17
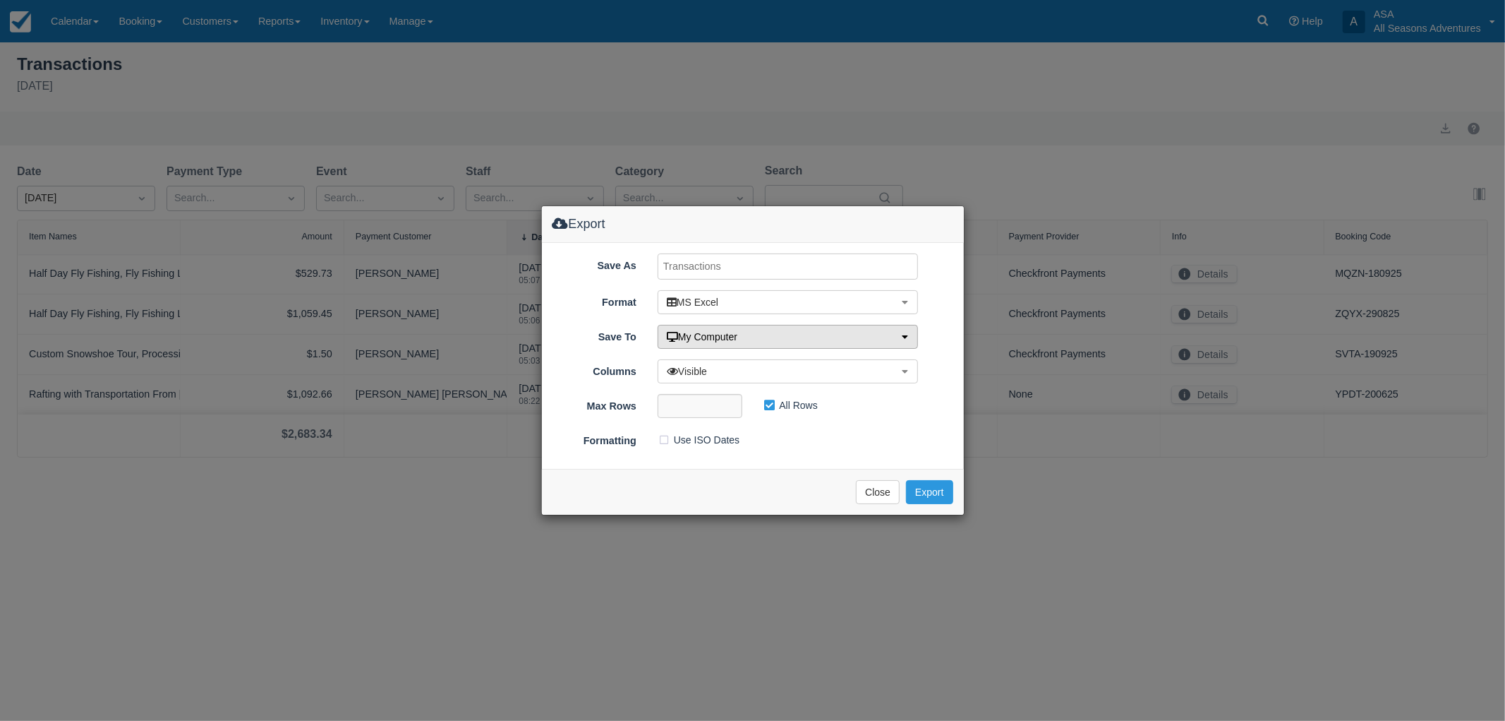
click at [768, 330] on button "My Computer" at bounding box center [788, 337] width 260 height 24
click at [939, 501] on button "Export" at bounding box center [929, 492] width 47 height 24
